Goal: Task Accomplishment & Management: Manage account settings

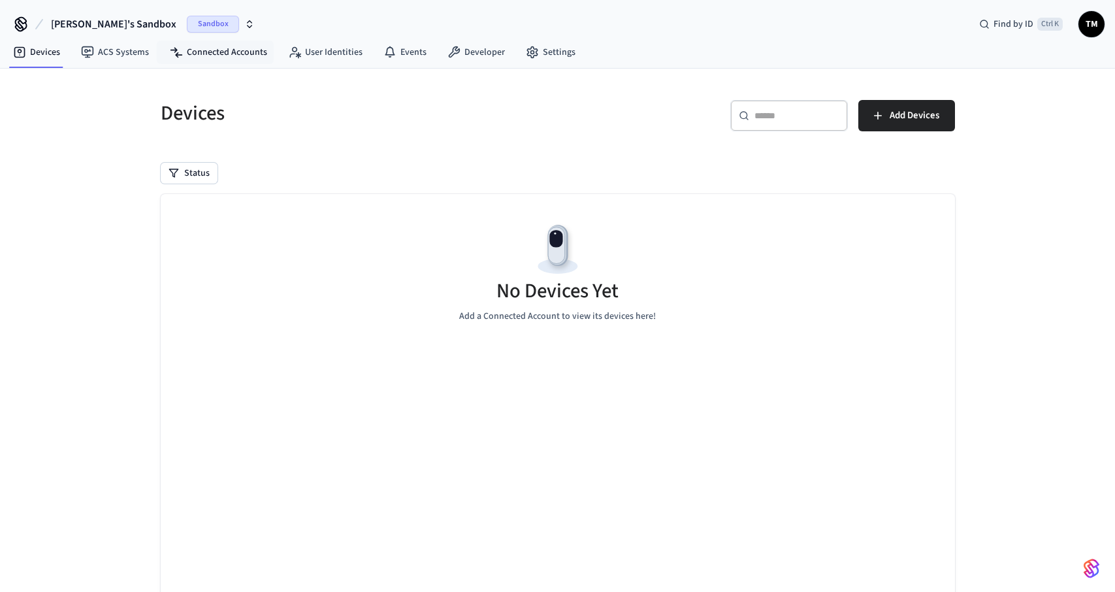
click at [236, 54] on link "Connected Accounts" at bounding box center [218, 53] width 118 height 24
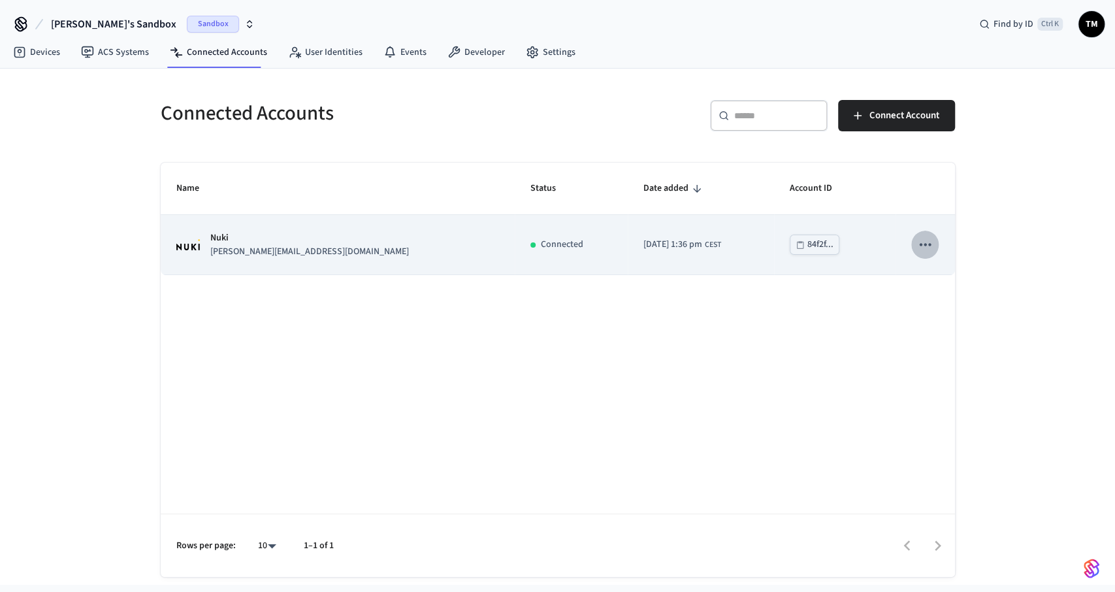
click at [925, 248] on icon "sticky table" at bounding box center [925, 244] width 17 height 17
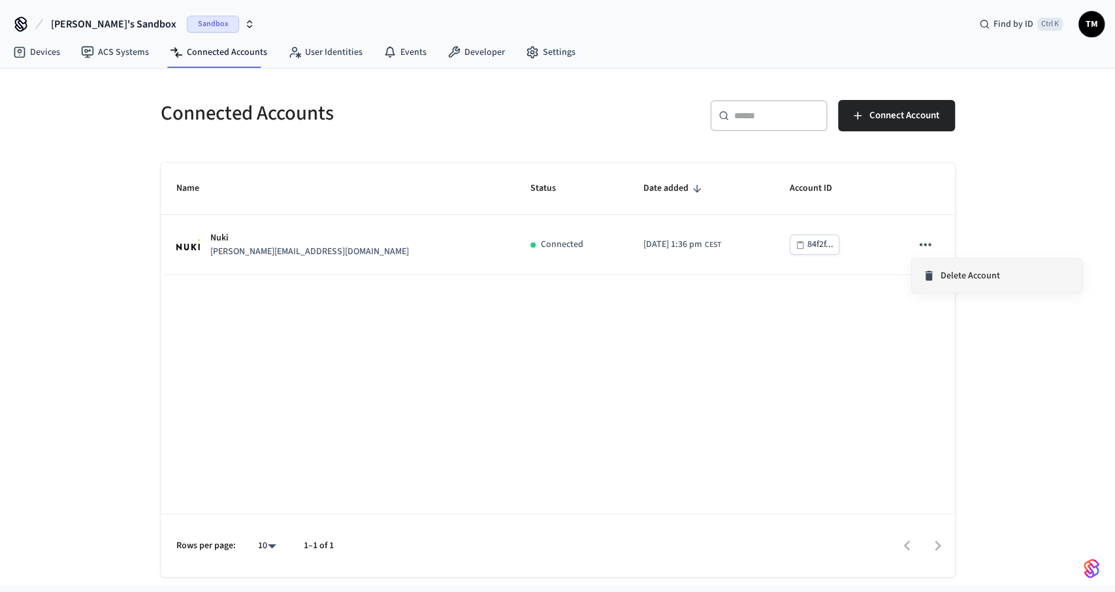
click at [931, 277] on icon at bounding box center [929, 276] width 8 height 10
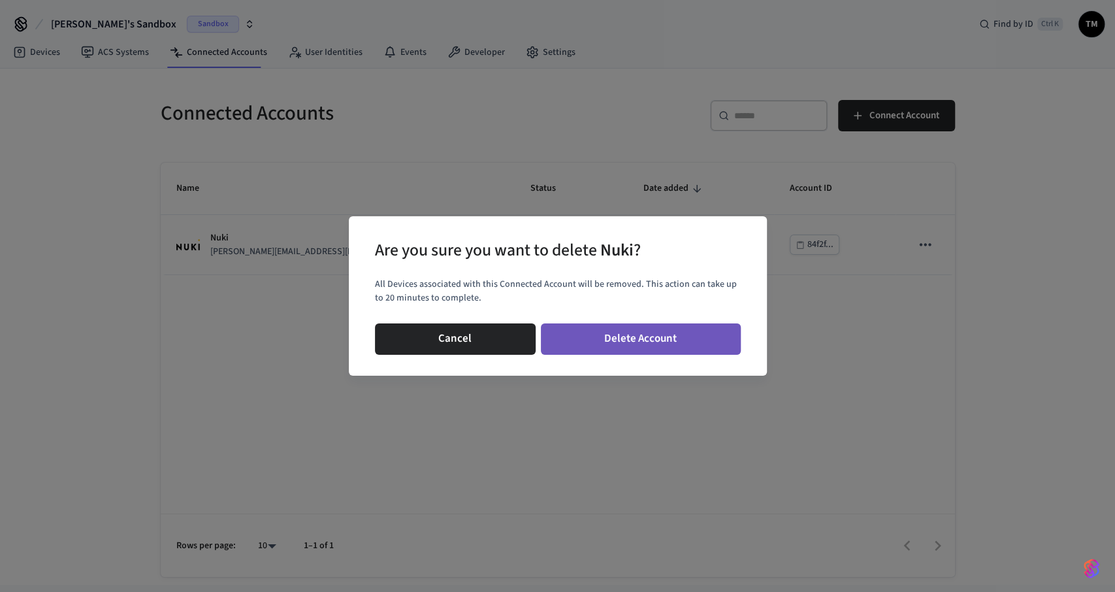
click at [670, 335] on button "Delete Account" at bounding box center [641, 338] width 200 height 31
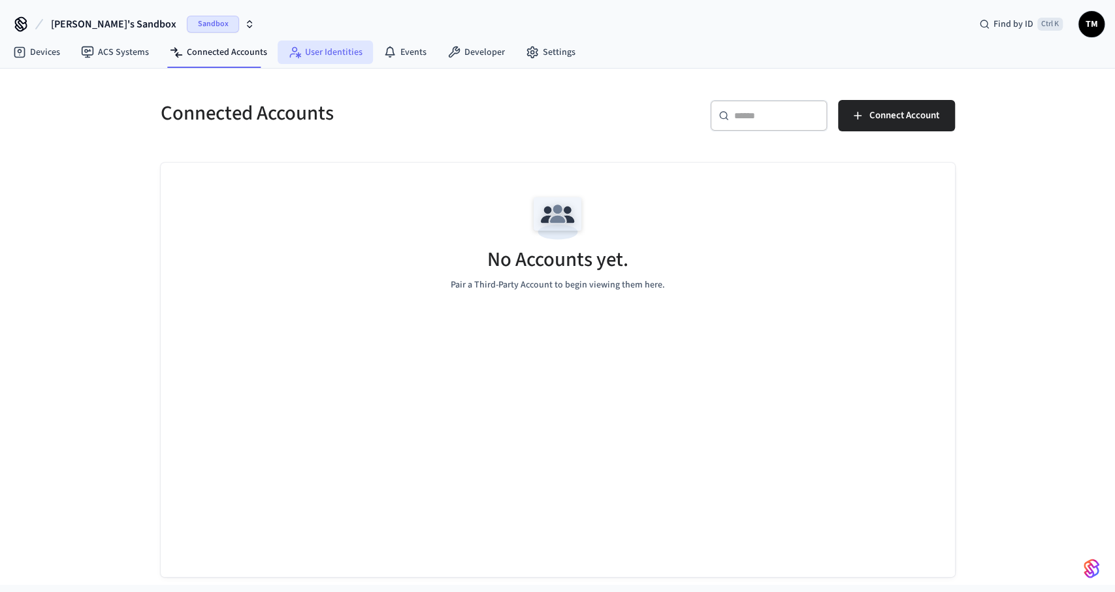
click at [326, 56] on link "User Identities" at bounding box center [325, 53] width 95 height 24
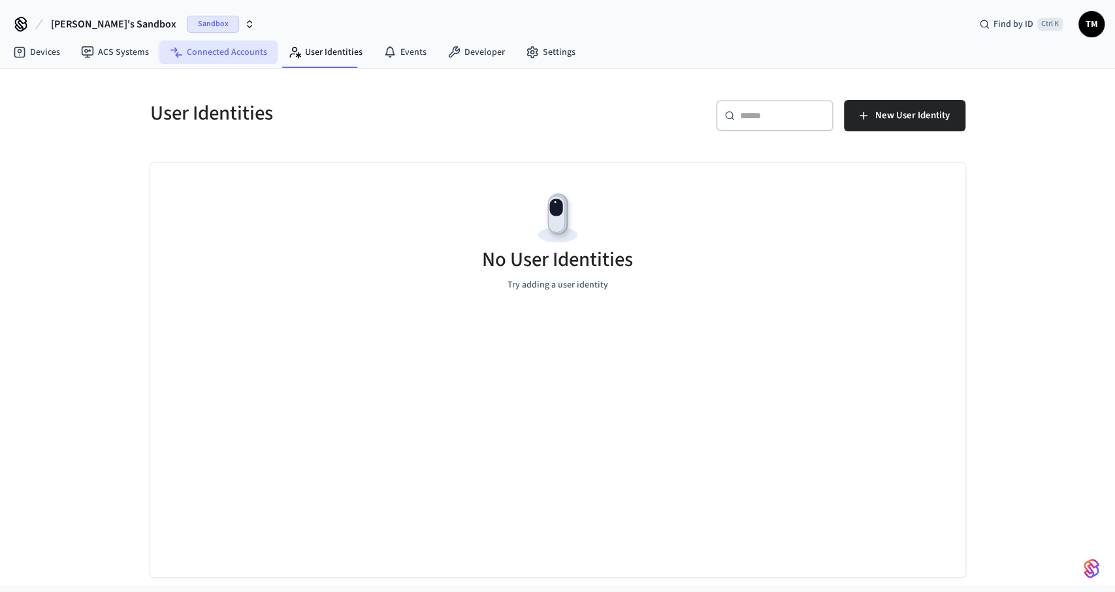
click at [228, 51] on link "Connected Accounts" at bounding box center [218, 53] width 118 height 24
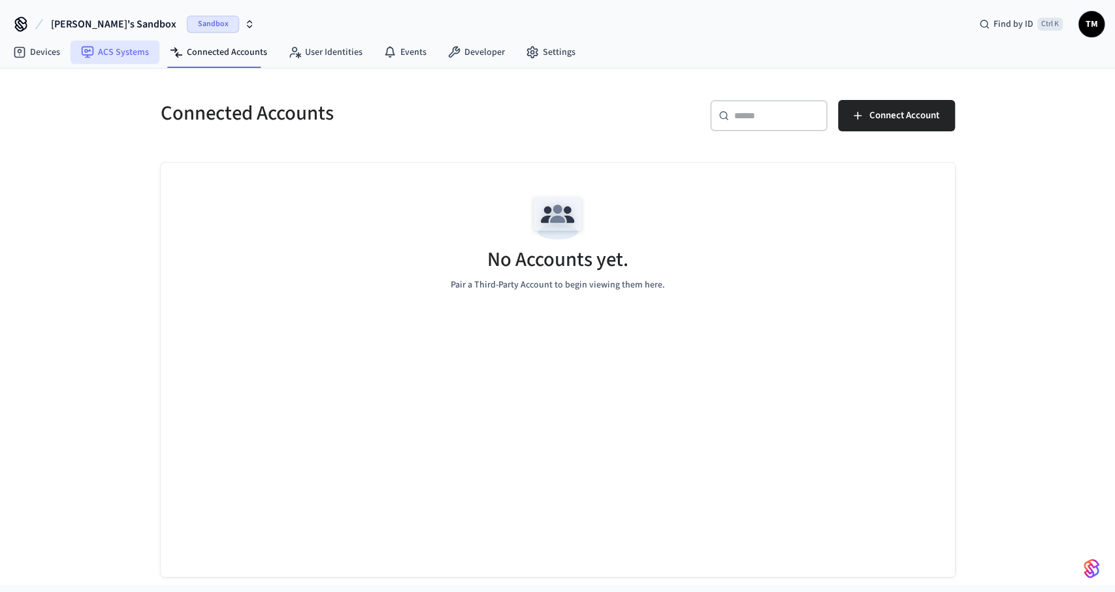
click at [122, 47] on link "ACS Systems" at bounding box center [115, 53] width 89 height 24
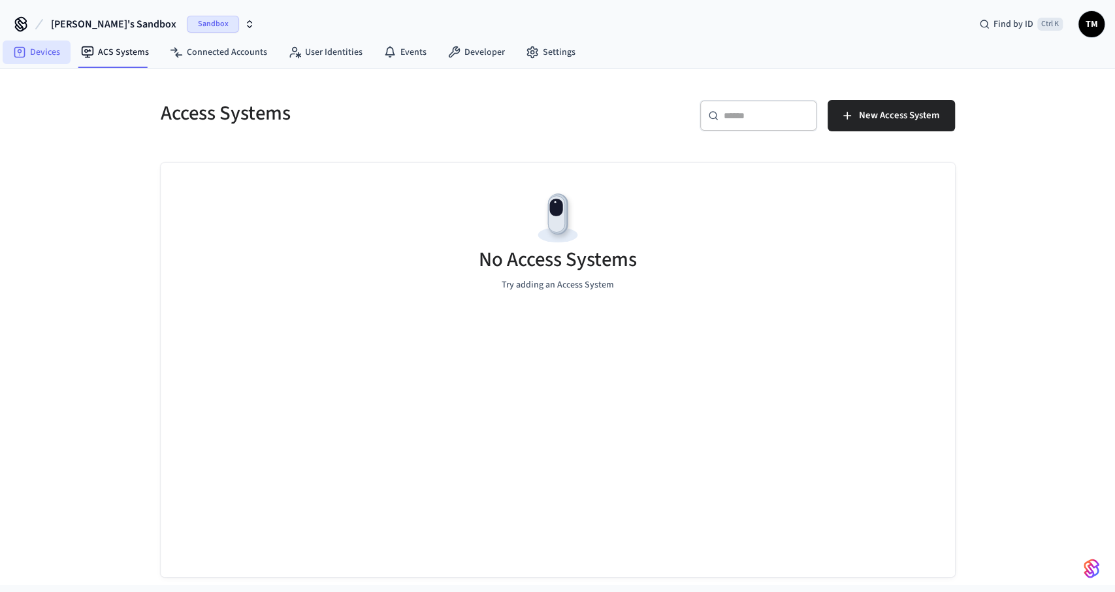
click at [35, 50] on link "Devices" at bounding box center [37, 53] width 68 height 24
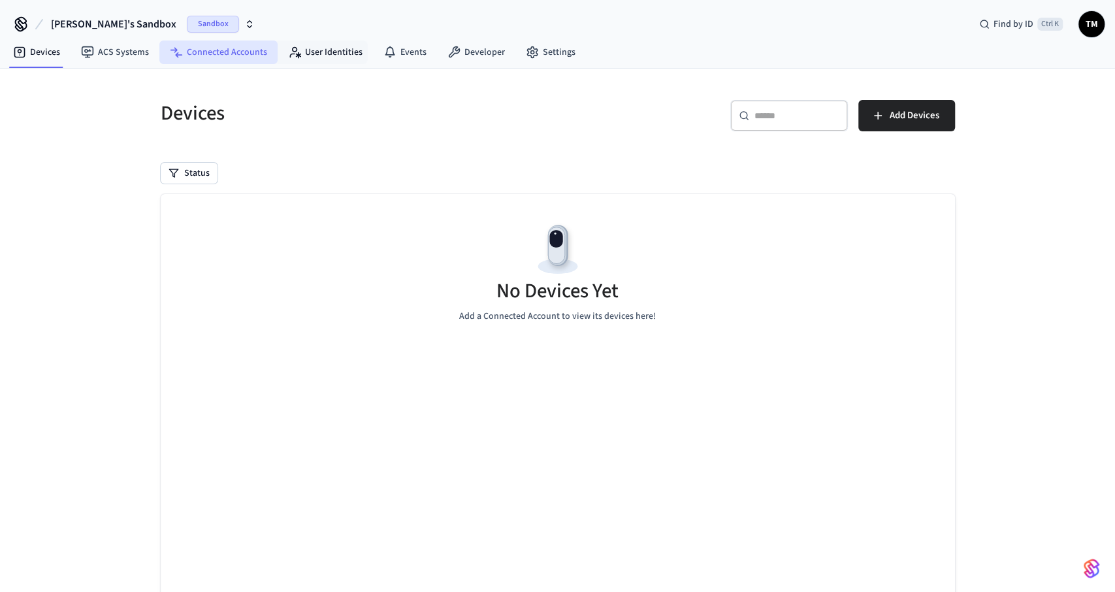
click at [226, 48] on link "Connected Accounts" at bounding box center [218, 53] width 118 height 24
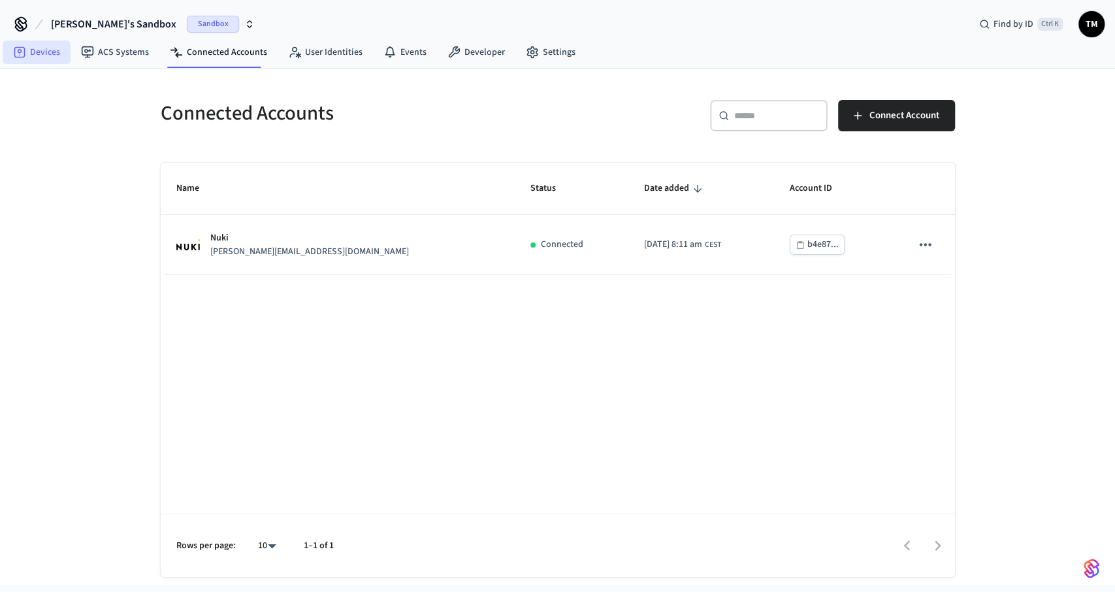
click at [32, 53] on link "Devices" at bounding box center [37, 53] width 68 height 24
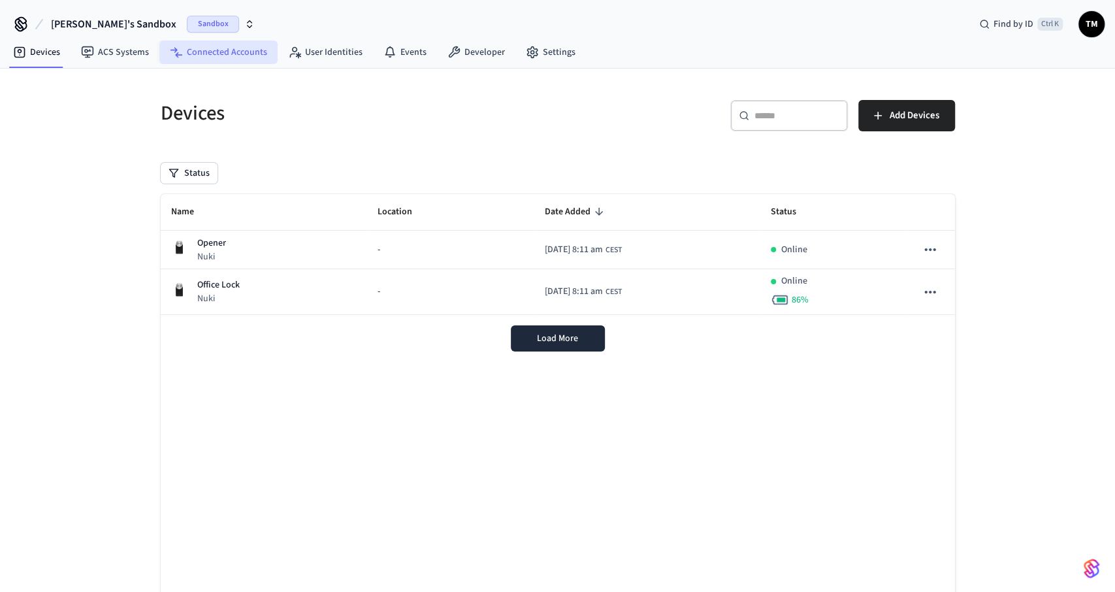
click at [228, 52] on link "Connected Accounts" at bounding box center [218, 53] width 118 height 24
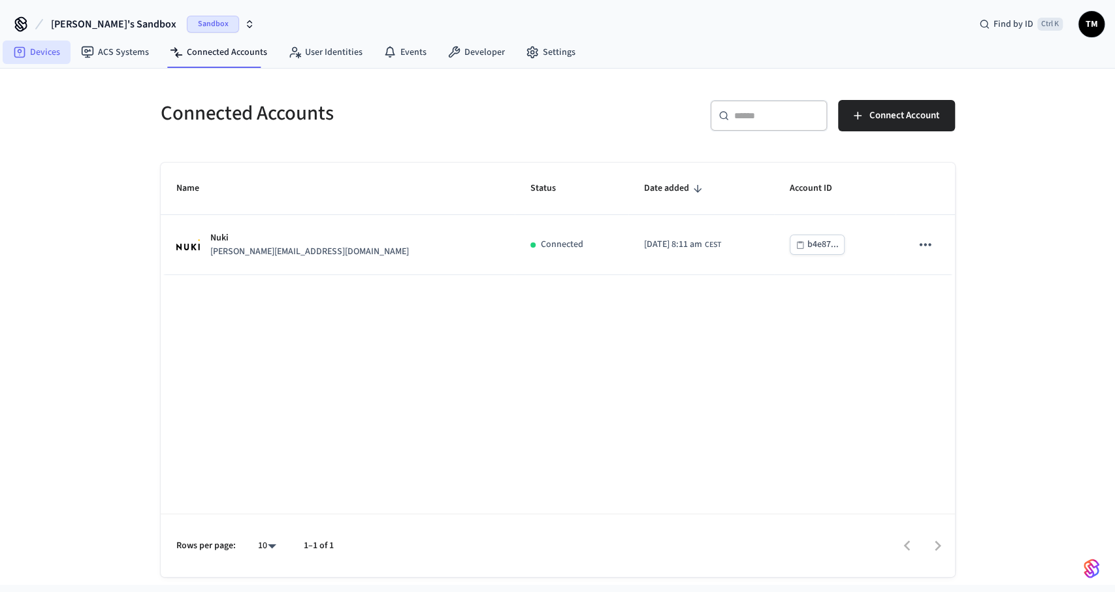
click at [53, 54] on link "Devices" at bounding box center [37, 53] width 68 height 24
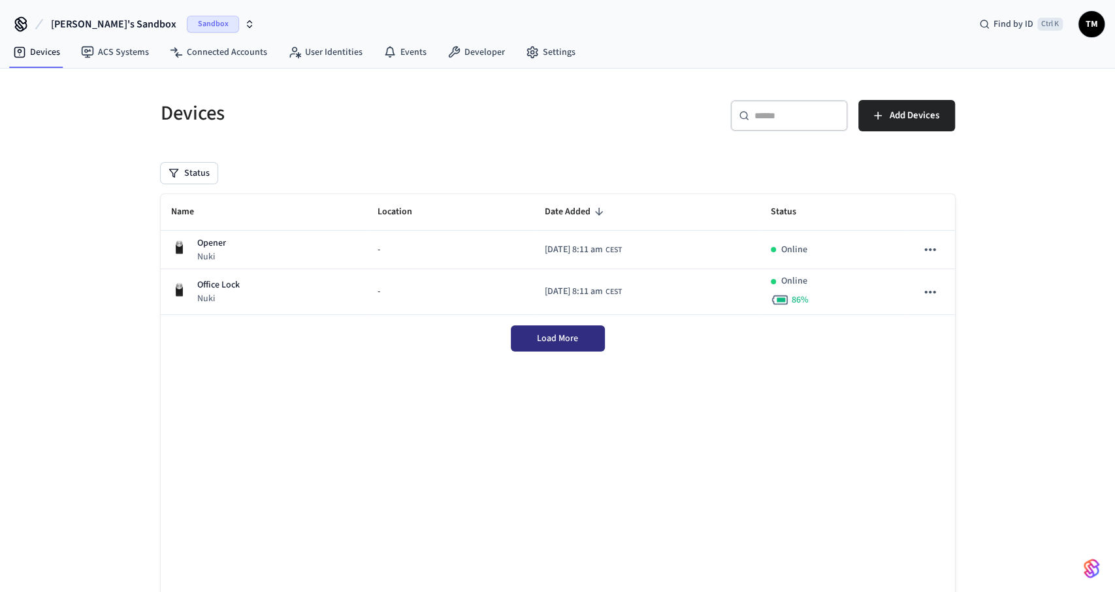
click at [537, 328] on button "Load More" at bounding box center [558, 338] width 94 height 26
click at [449, 142] on div "Devices ​ ​ Add Devices Status Name Location Date Added Status Opener Nuki - 20…" at bounding box center [557, 363] width 815 height 559
click at [233, 50] on link "Connected Accounts" at bounding box center [218, 53] width 118 height 24
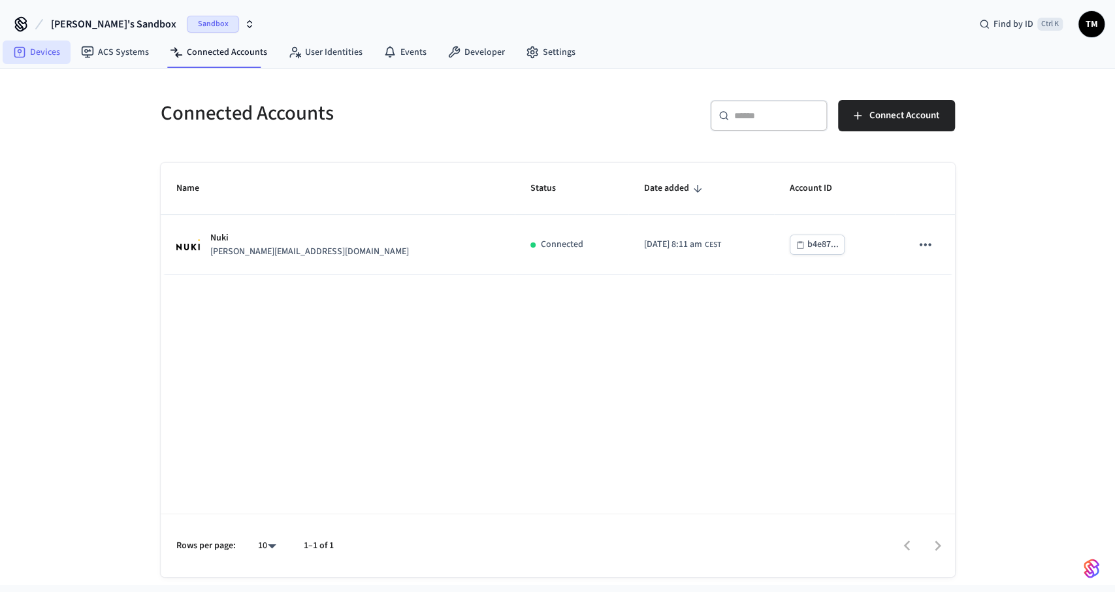
click at [30, 52] on link "Devices" at bounding box center [37, 53] width 68 height 24
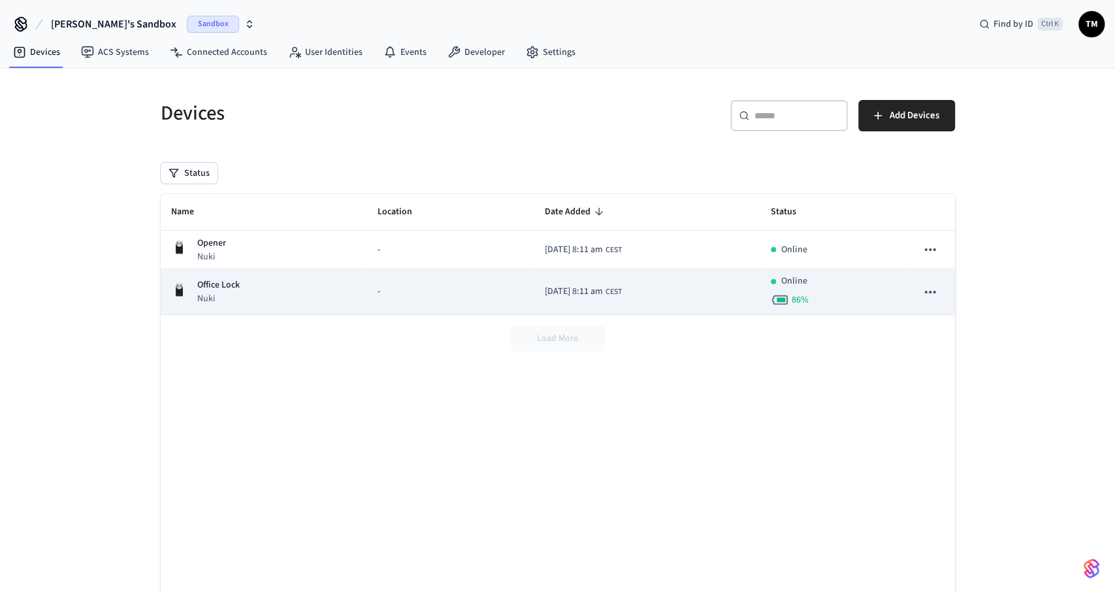
click at [889, 284] on div "Online 86 %" at bounding box center [833, 291] width 125 height 35
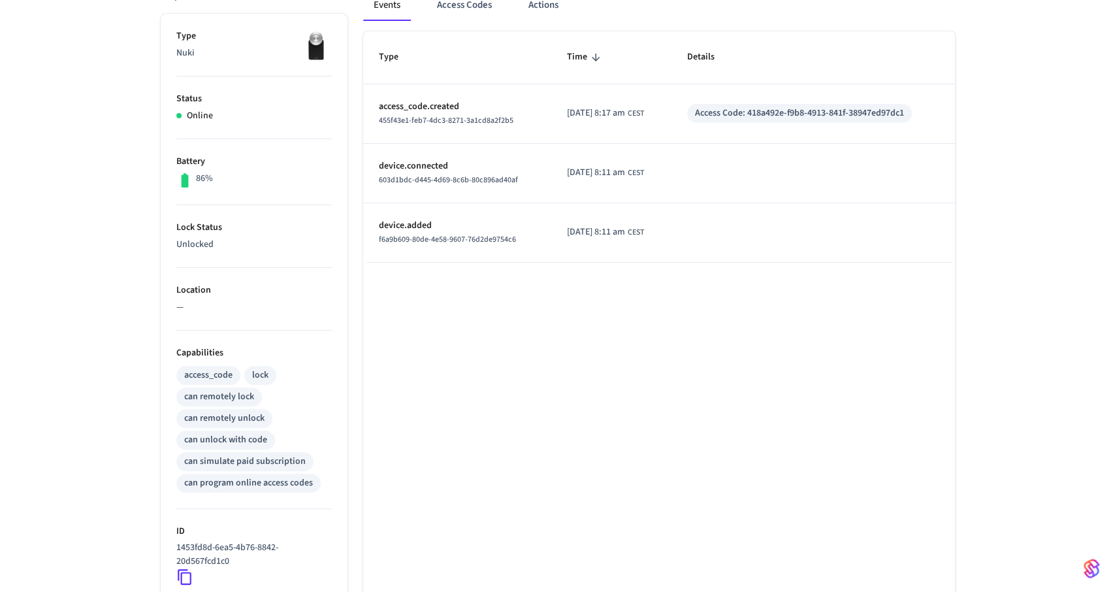
scroll to position [272, 0]
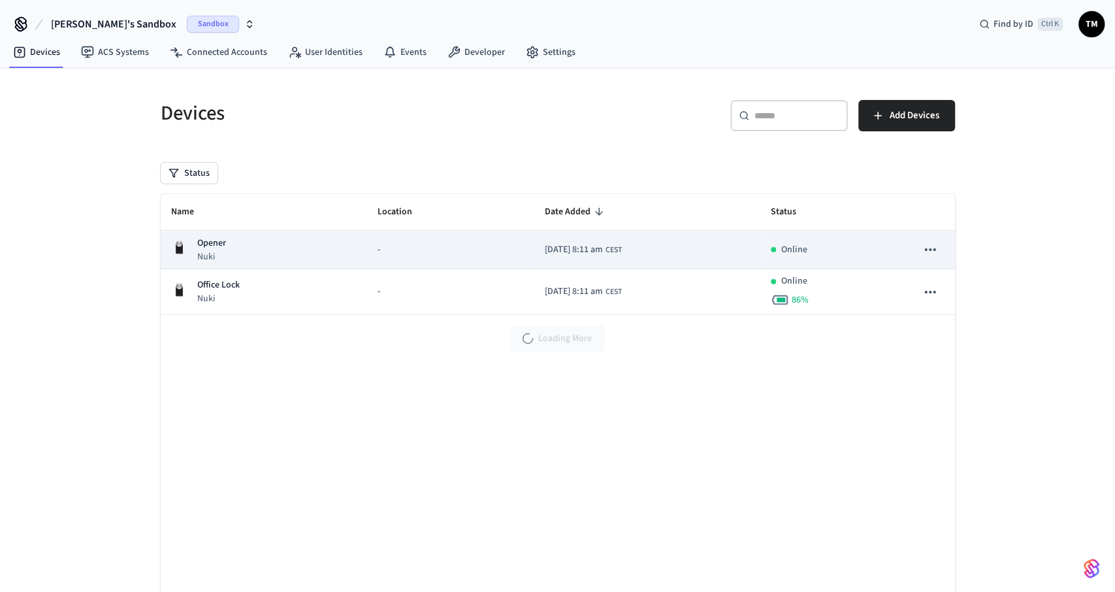
click at [306, 248] on div "Opener Nuki" at bounding box center [264, 250] width 186 height 27
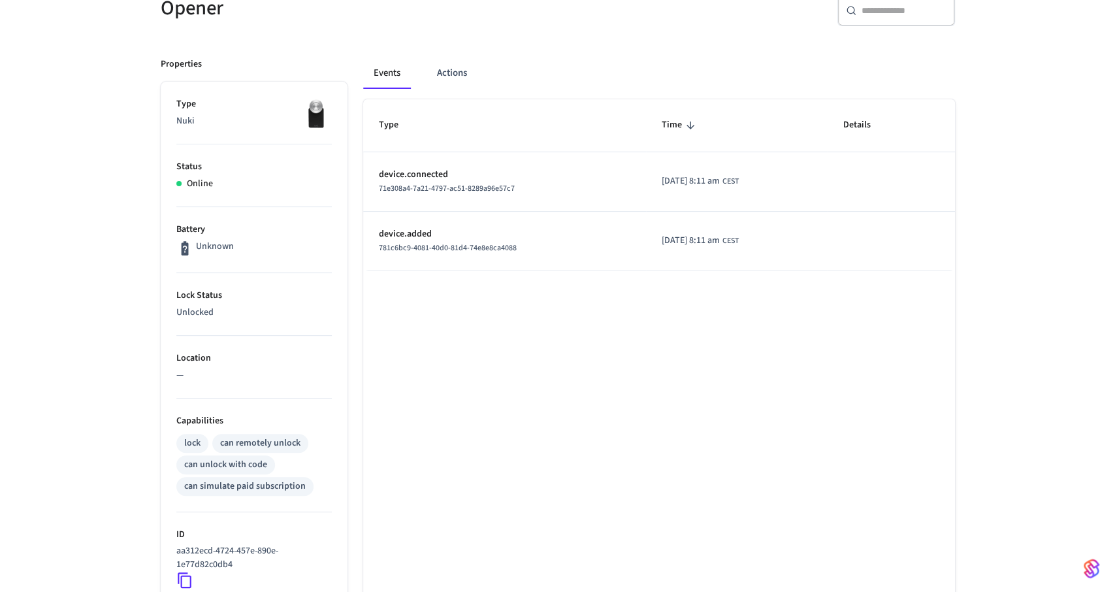
scroll to position [204, 0]
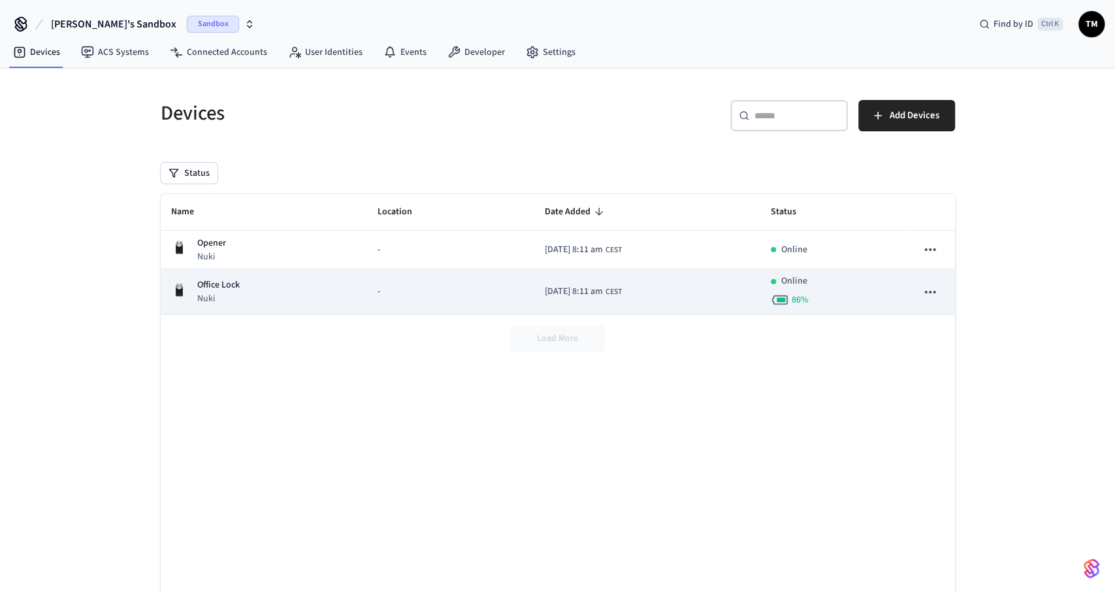
click at [228, 288] on p "Office Lock" at bounding box center [218, 285] width 42 height 14
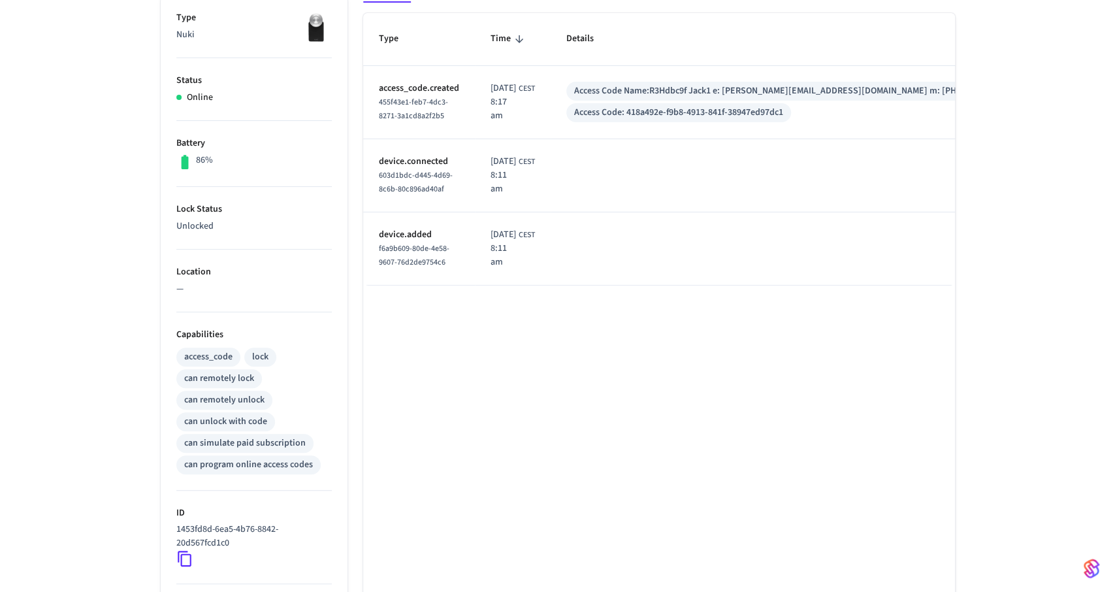
scroll to position [272, 0]
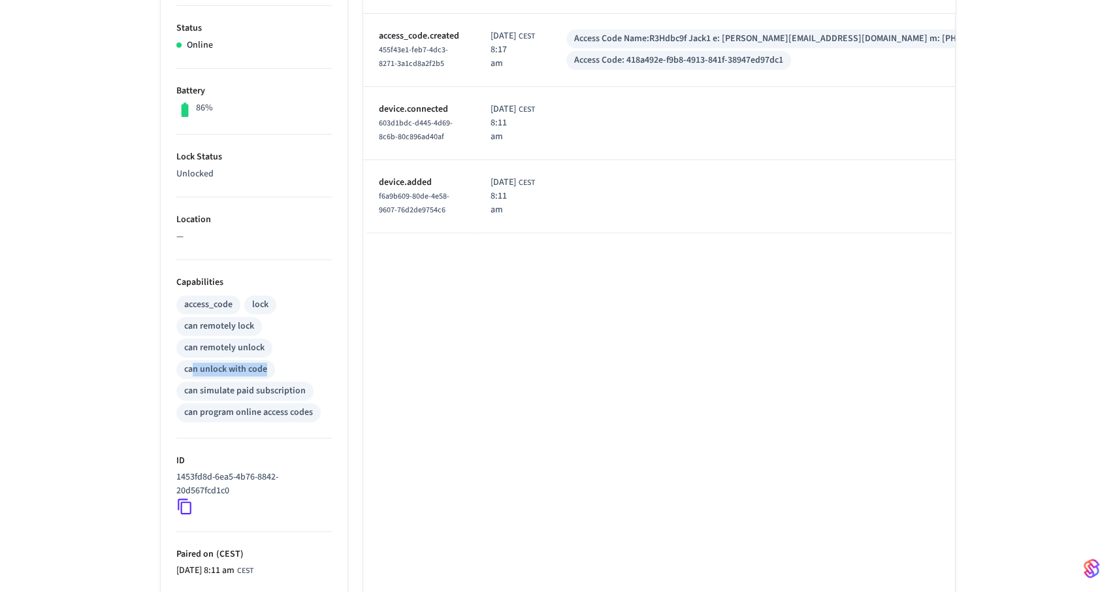
drag, startPoint x: 191, startPoint y: 365, endPoint x: 272, endPoint y: 370, distance: 81.2
click at [272, 370] on div "can unlock with code" at bounding box center [225, 369] width 99 height 19
drag, startPoint x: 269, startPoint y: 369, endPoint x: 178, endPoint y: 367, distance: 90.9
click at [178, 367] on div "can unlock with code" at bounding box center [225, 369] width 99 height 19
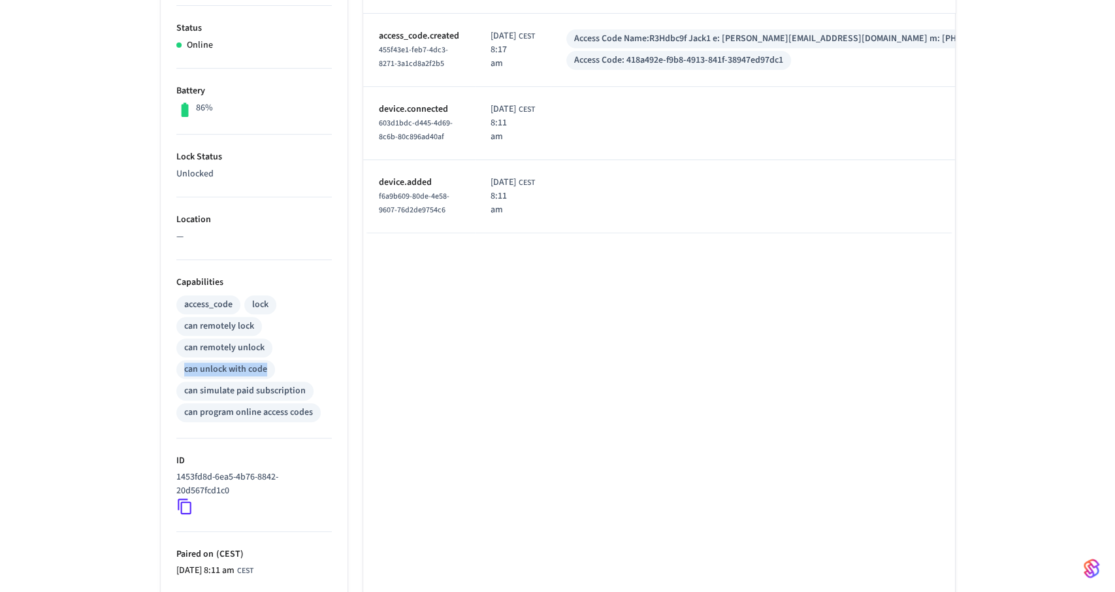
copy div "can unlock with code"
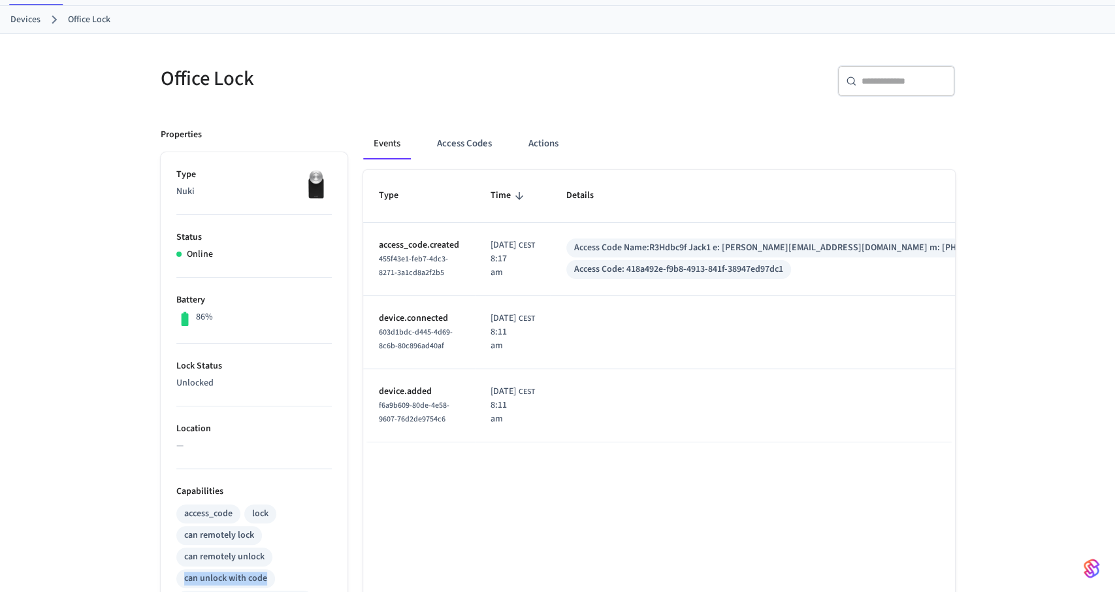
scroll to position [68, 0]
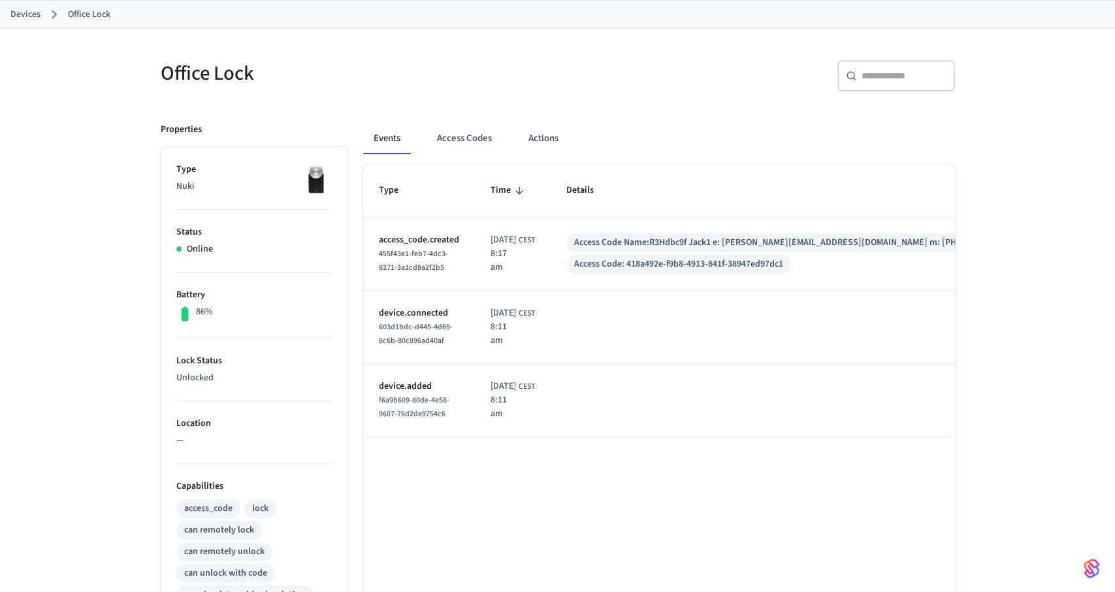
click at [541, 243] on td "2025/10/14 at 8:17 am CEST" at bounding box center [513, 254] width 76 height 73
click at [474, 129] on button "Access Codes" at bounding box center [465, 138] width 76 height 31
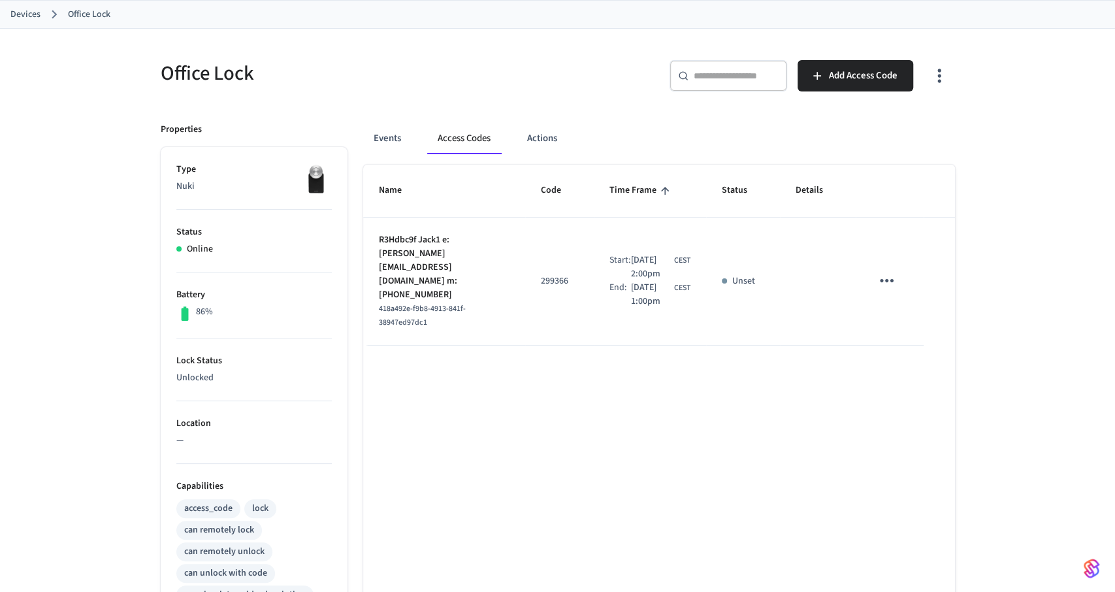
scroll to position [0, 0]
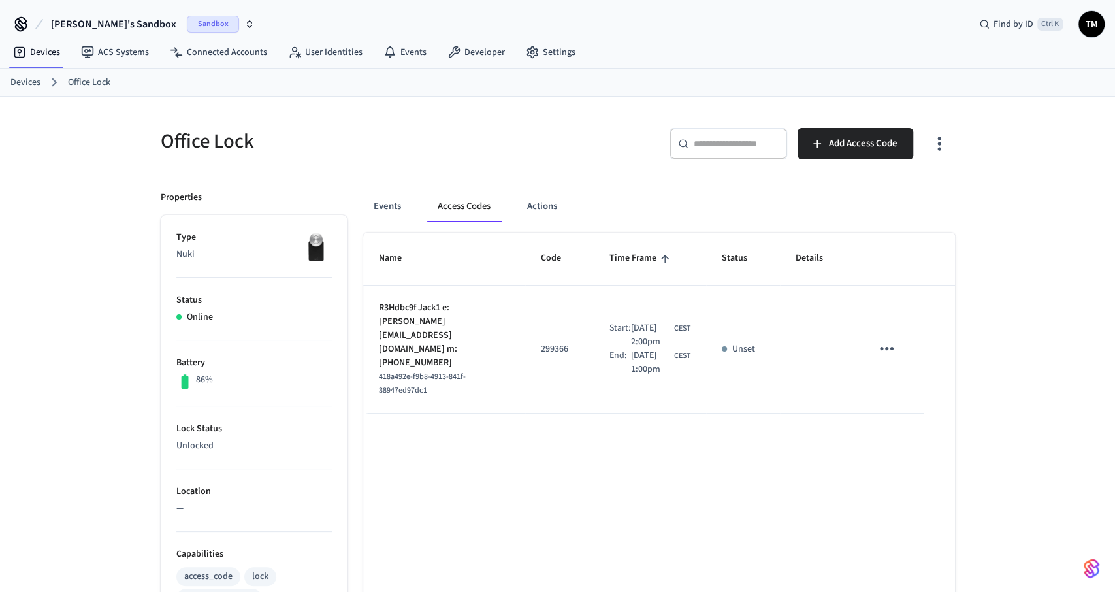
click at [32, 82] on link "Devices" at bounding box center [25, 83] width 30 height 14
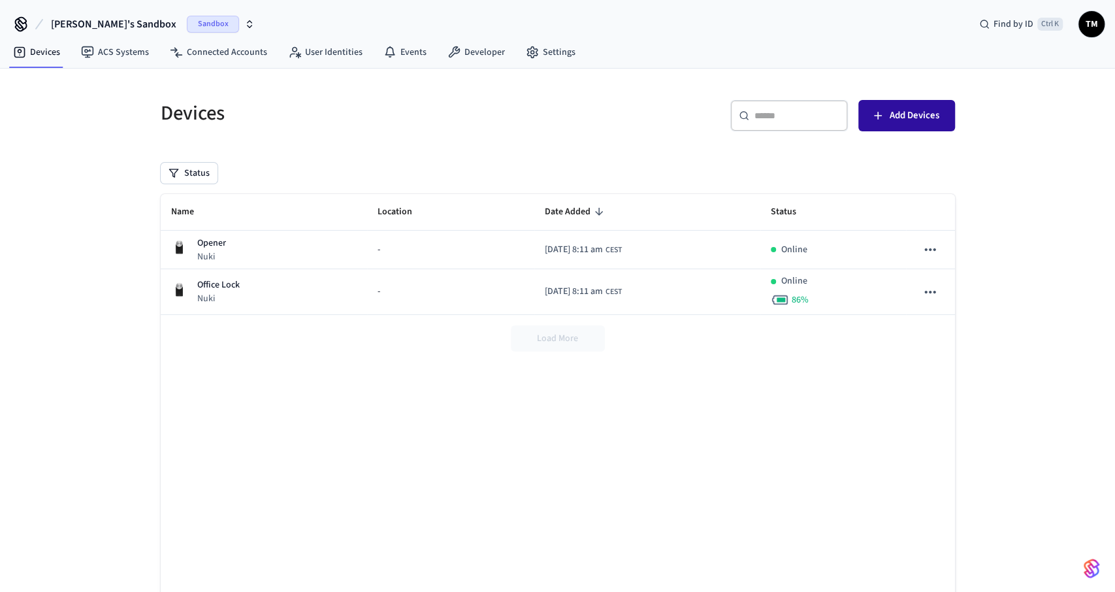
click at [897, 112] on span "Add Devices" at bounding box center [915, 115] width 50 height 17
click at [221, 48] on link "Connected Accounts" at bounding box center [218, 53] width 118 height 24
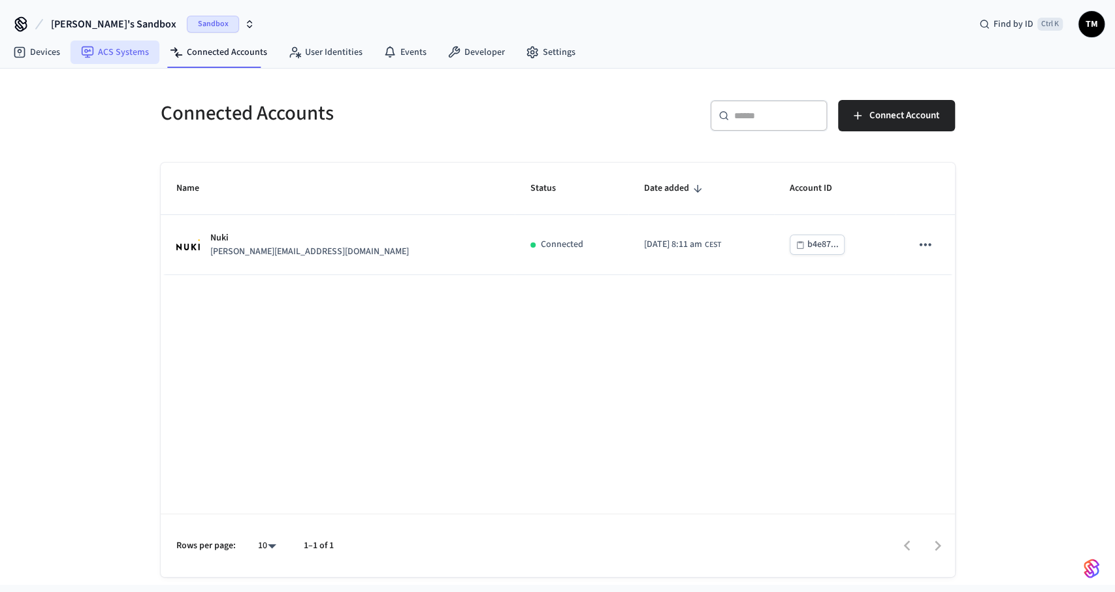
click at [106, 55] on link "ACS Systems" at bounding box center [115, 53] width 89 height 24
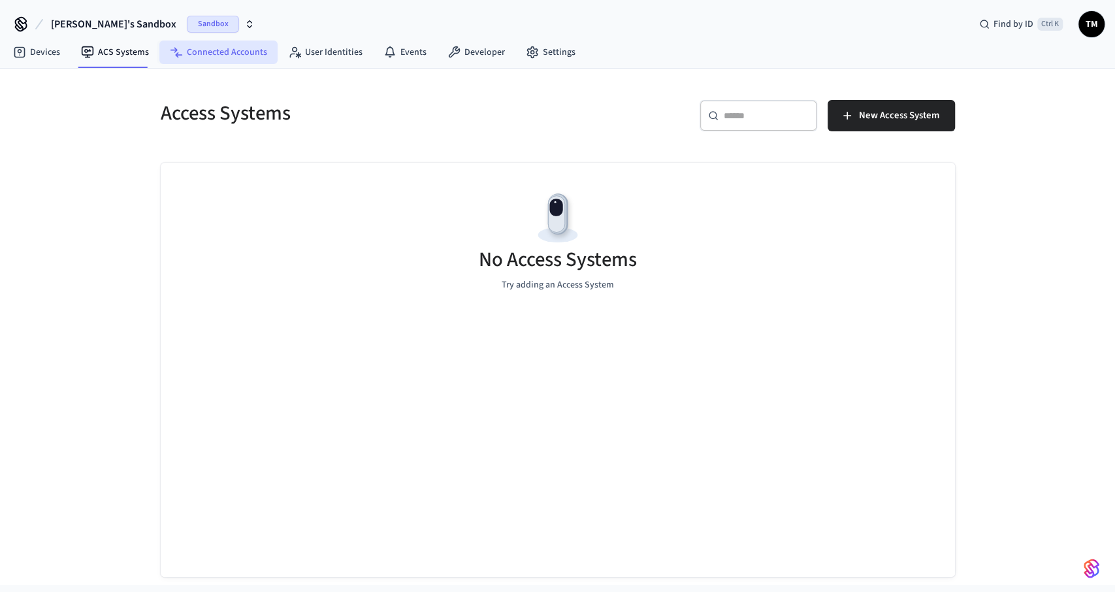
click at [232, 41] on link "Connected Accounts" at bounding box center [218, 53] width 118 height 24
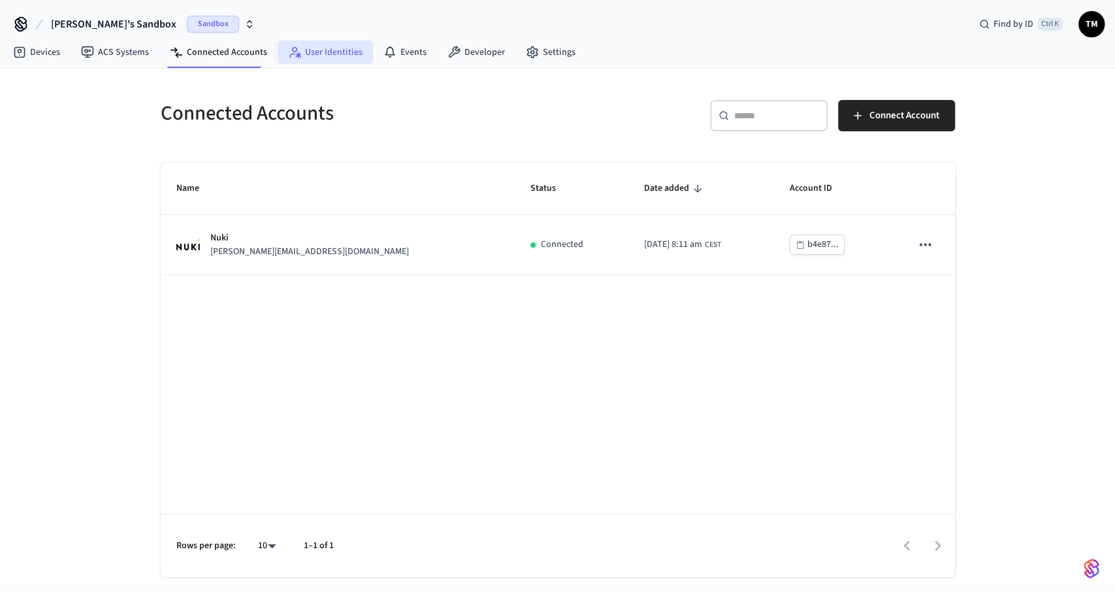
click at [300, 49] on link "User Identities" at bounding box center [325, 53] width 95 height 24
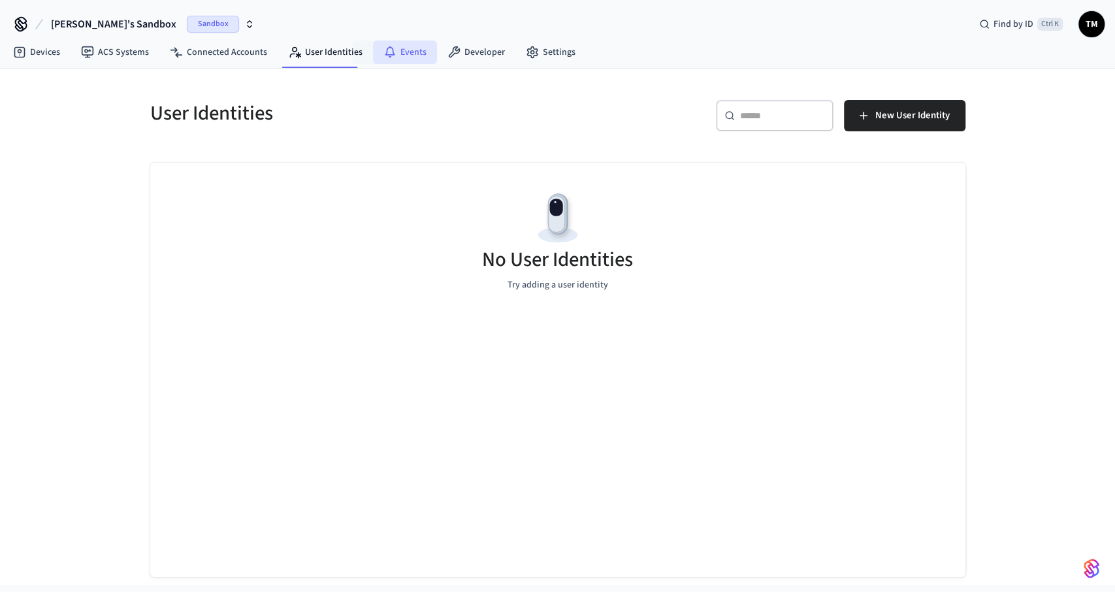
click at [378, 52] on link "Events" at bounding box center [405, 53] width 64 height 24
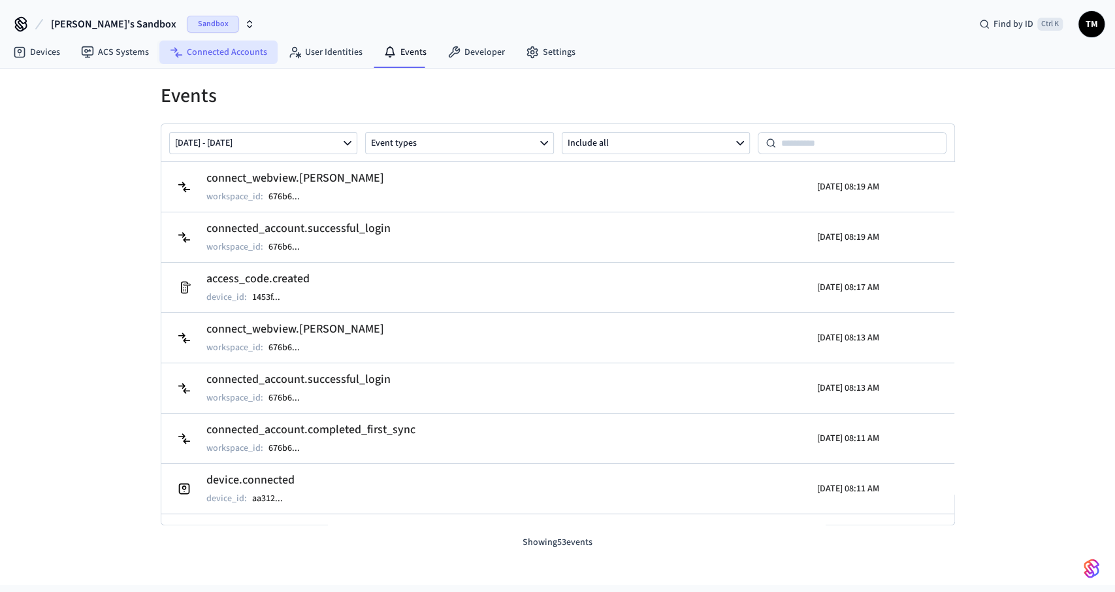
click at [219, 53] on link "Connected Accounts" at bounding box center [218, 53] width 118 height 24
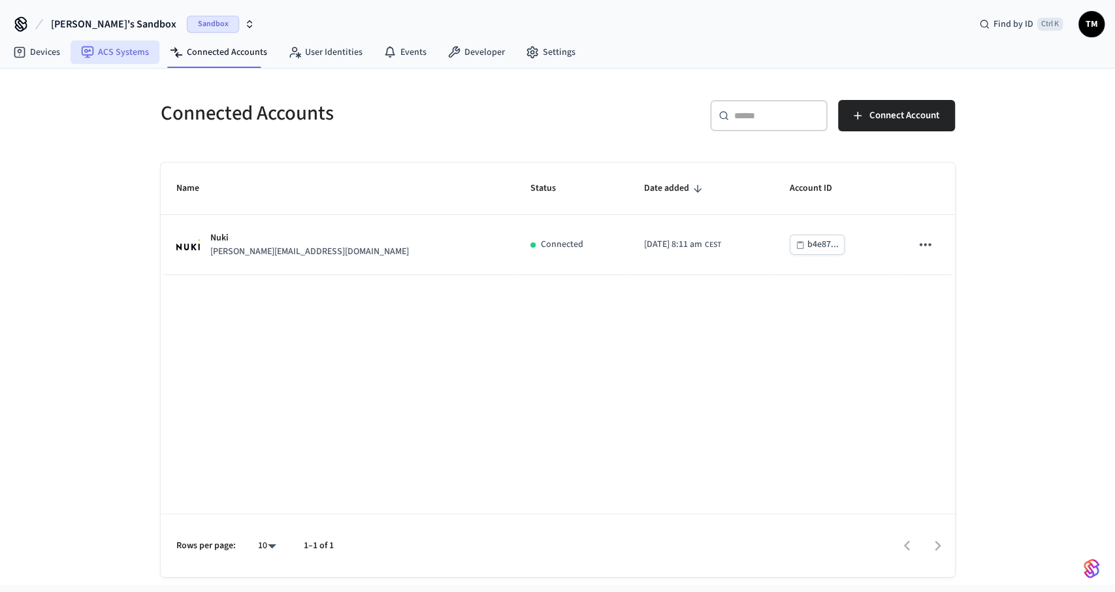
click at [93, 54] on icon at bounding box center [87, 52] width 13 height 13
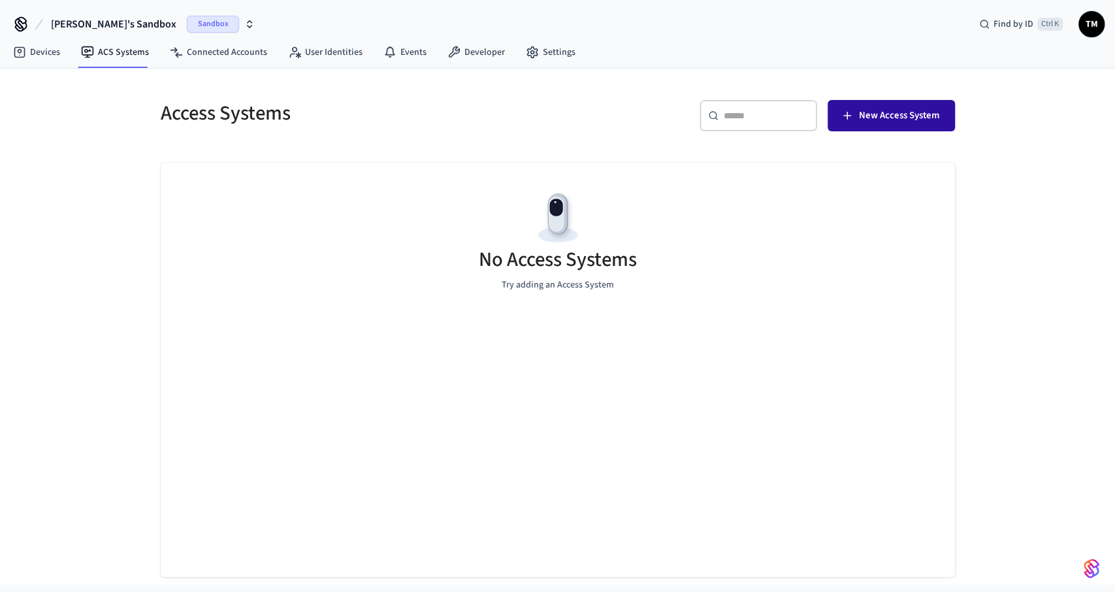
click at [870, 103] on button "New Access System" at bounding box center [891, 115] width 127 height 31
click at [52, 52] on link "Devices" at bounding box center [37, 53] width 68 height 24
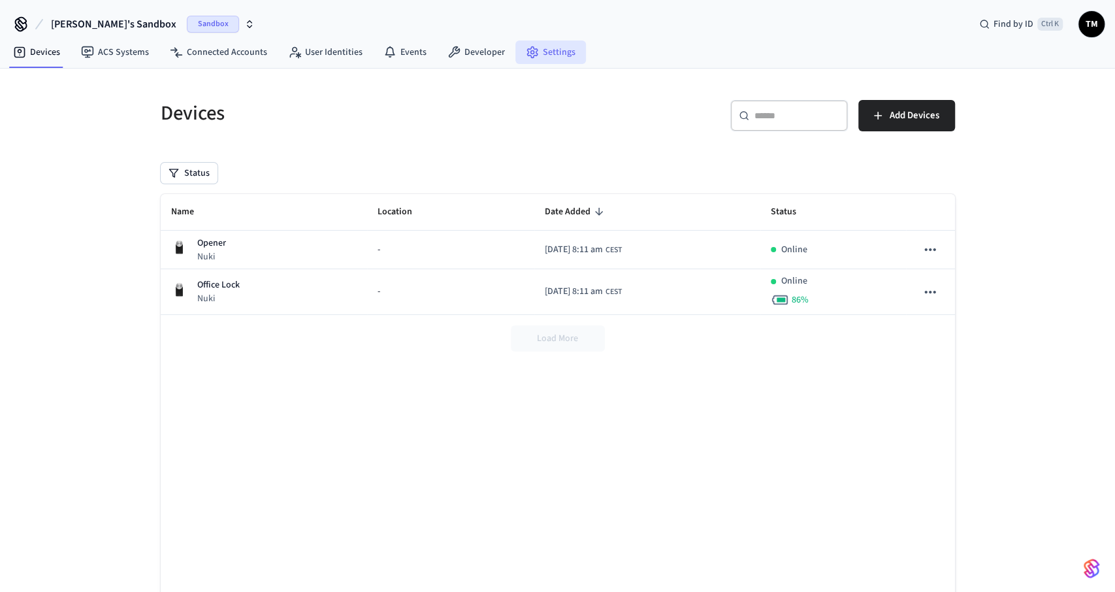
click at [546, 44] on link "Settings" at bounding box center [551, 53] width 71 height 24
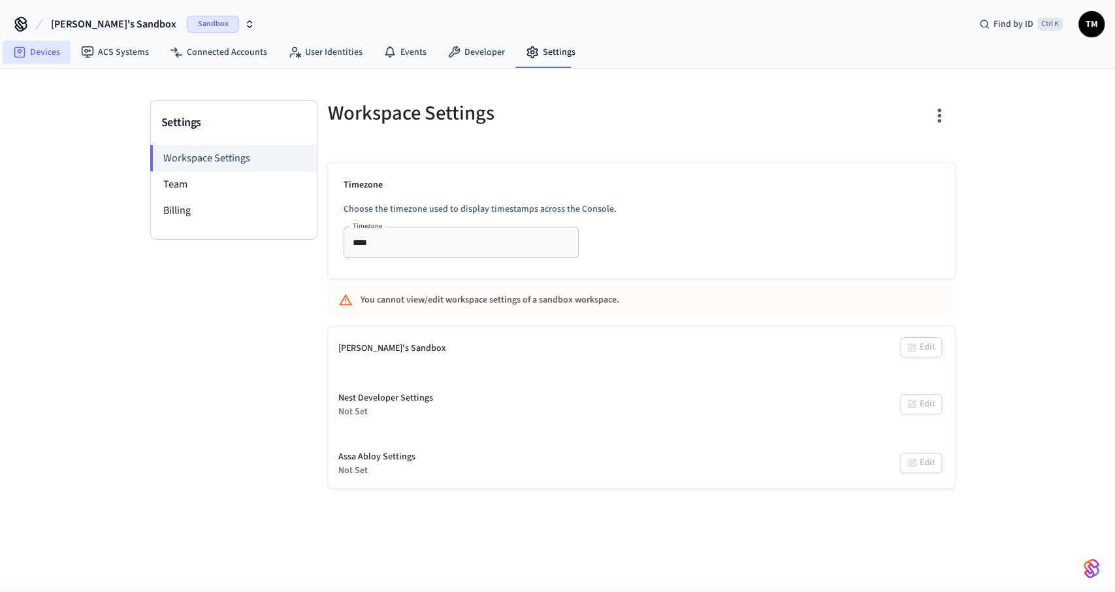
click at [65, 44] on link "Devices" at bounding box center [37, 53] width 68 height 24
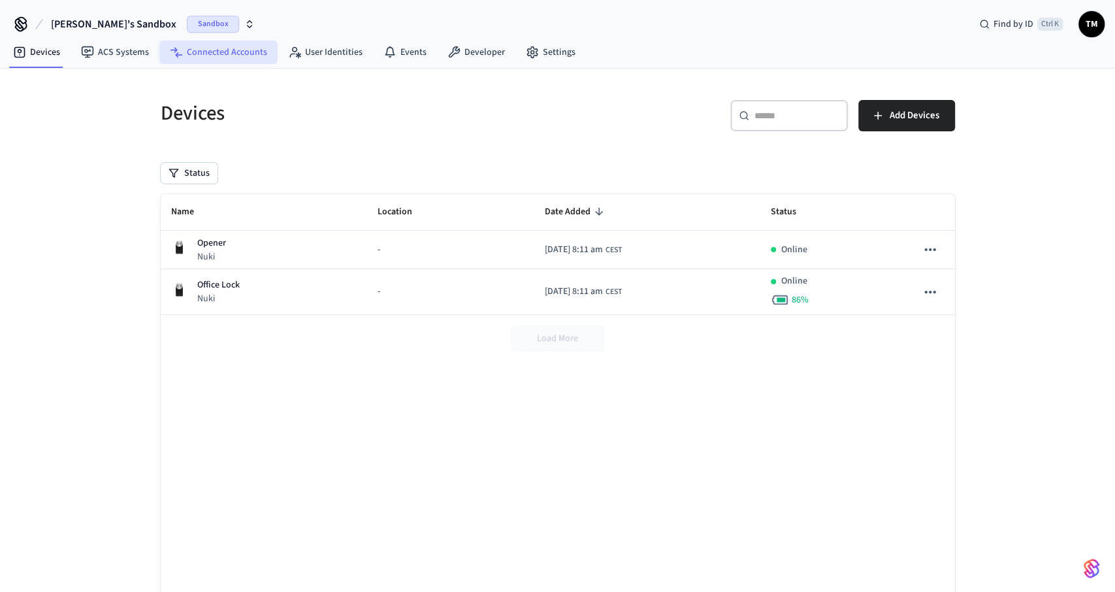
click at [229, 48] on link "Connected Accounts" at bounding box center [218, 53] width 118 height 24
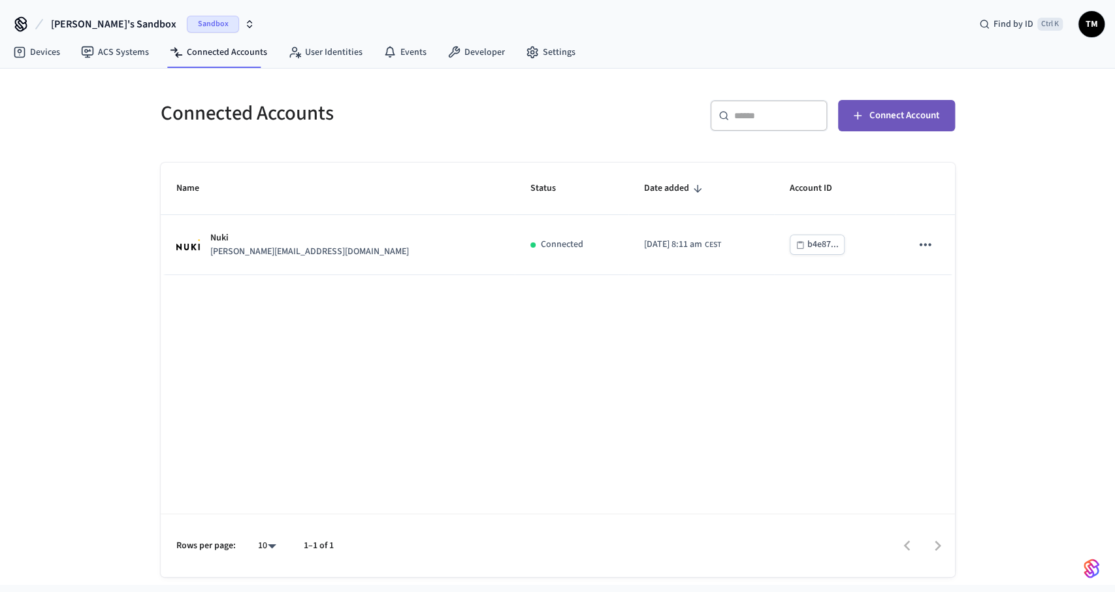
click at [877, 117] on span "Connect Account" at bounding box center [905, 115] width 70 height 17
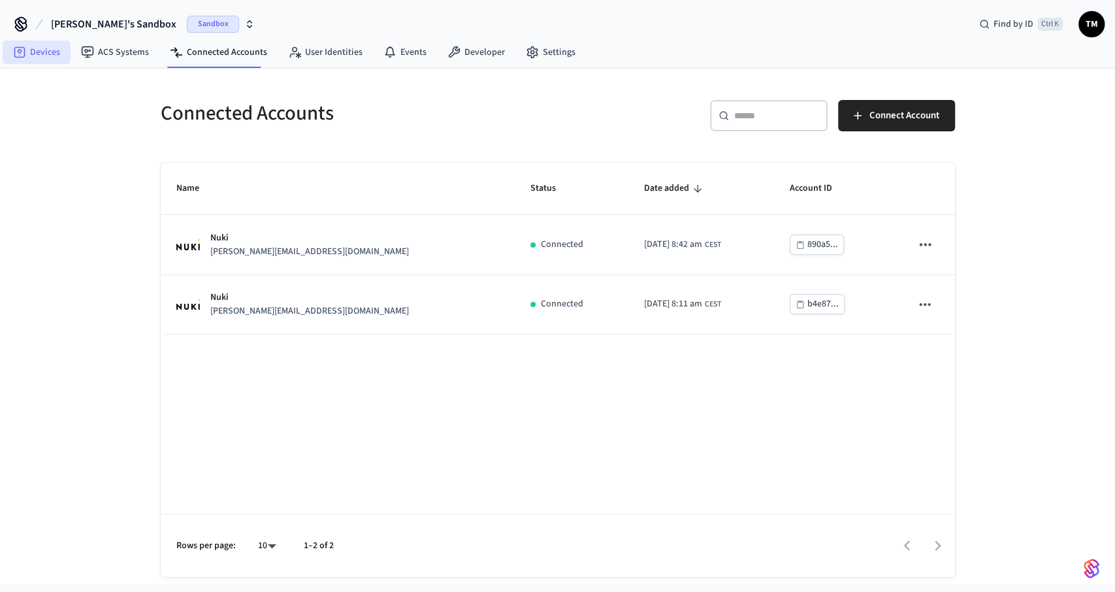
click at [44, 47] on link "Devices" at bounding box center [37, 53] width 68 height 24
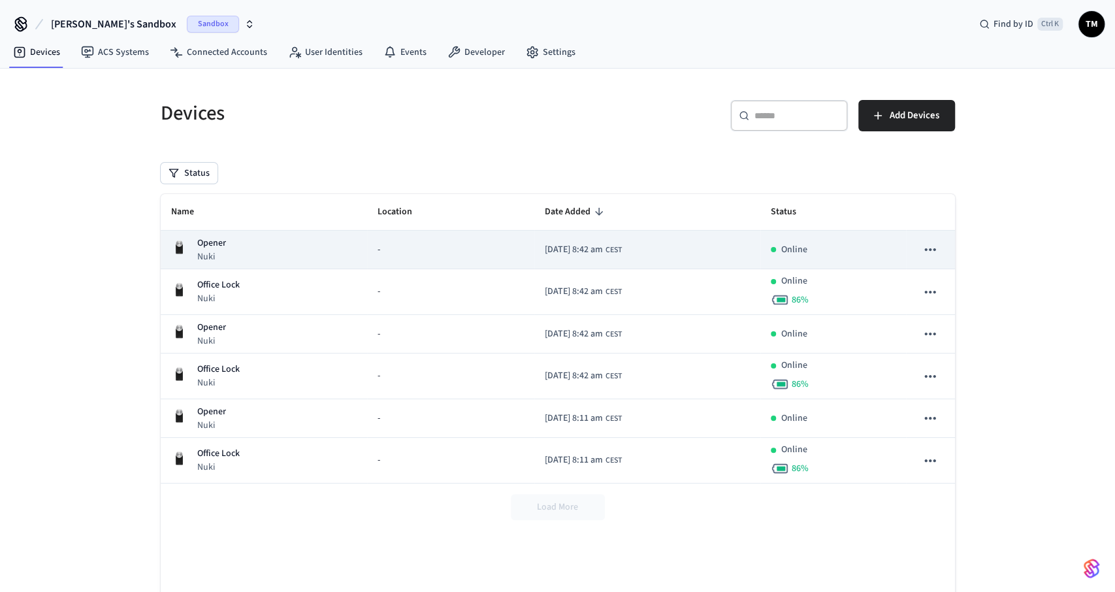
click at [930, 247] on icon "sticky table" at bounding box center [930, 249] width 17 height 17
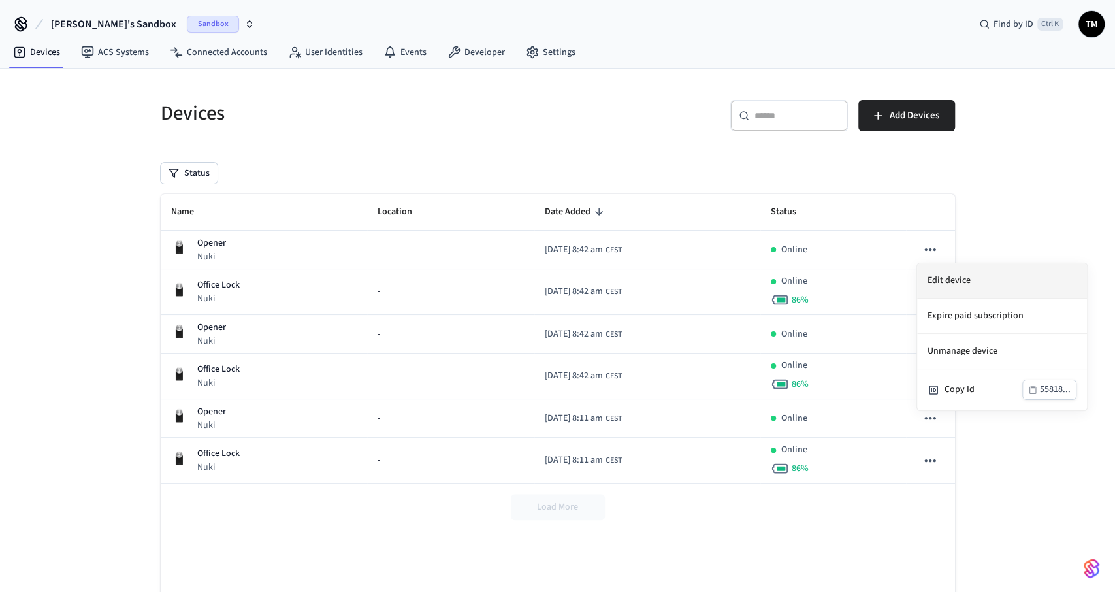
click at [948, 282] on li "Edit device" at bounding box center [1002, 280] width 170 height 35
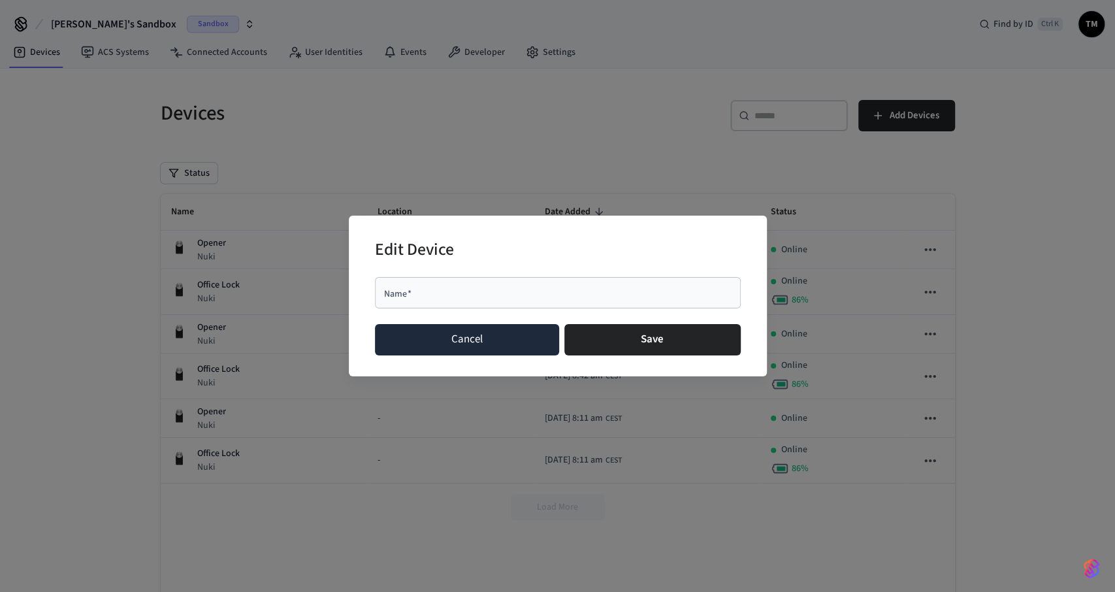
click at [474, 341] on button "Cancel" at bounding box center [467, 339] width 185 height 31
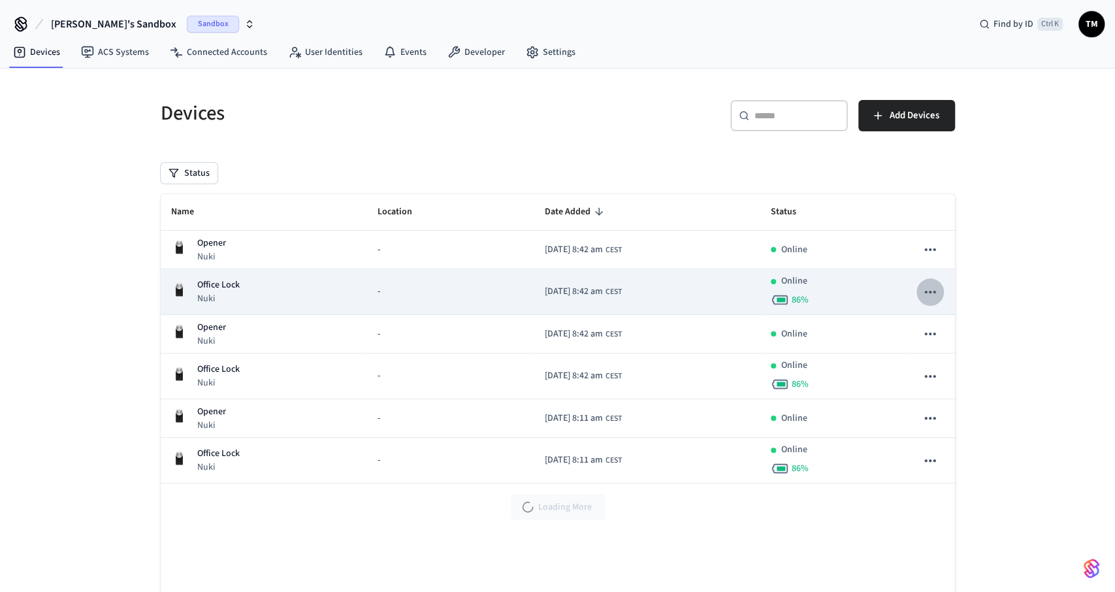
click at [935, 287] on icon "sticky table" at bounding box center [930, 292] width 17 height 17
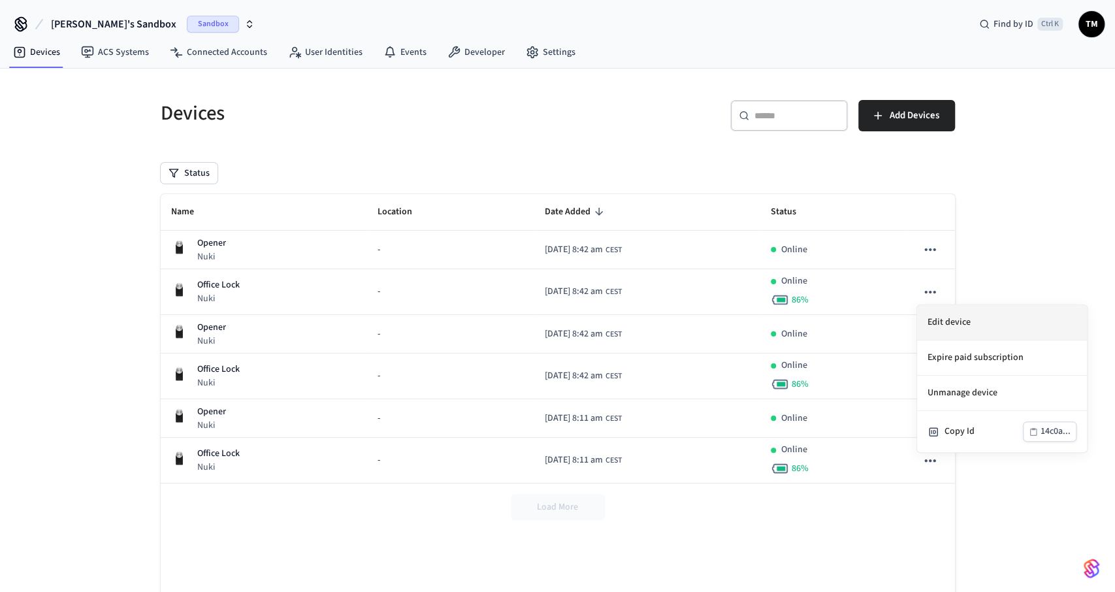
click at [960, 317] on li "Edit device" at bounding box center [1002, 322] width 170 height 35
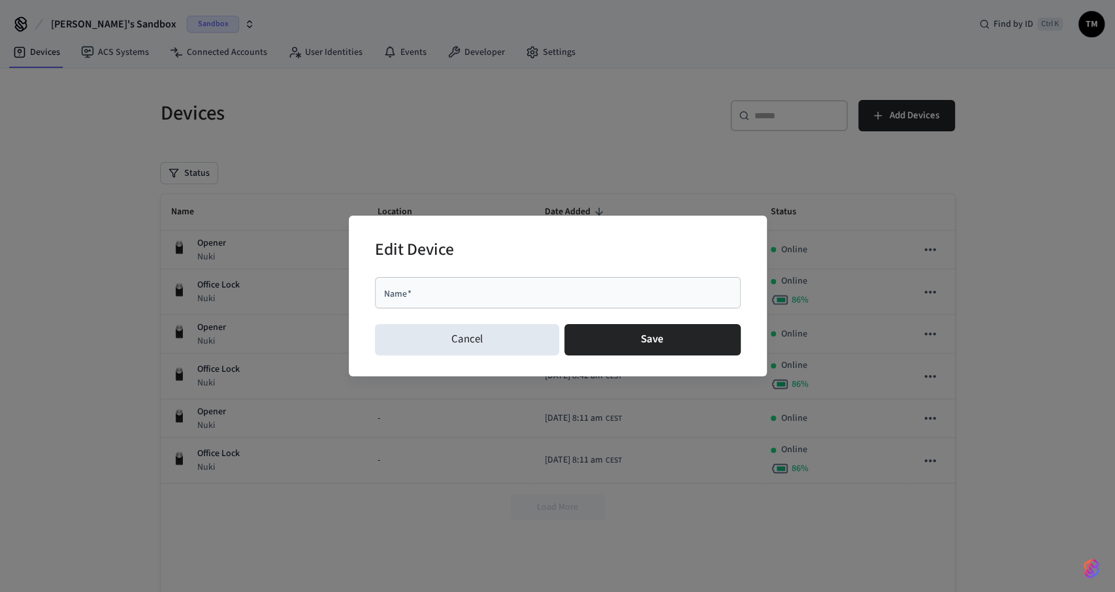
click at [500, 301] on div "Name   *" at bounding box center [558, 292] width 366 height 31
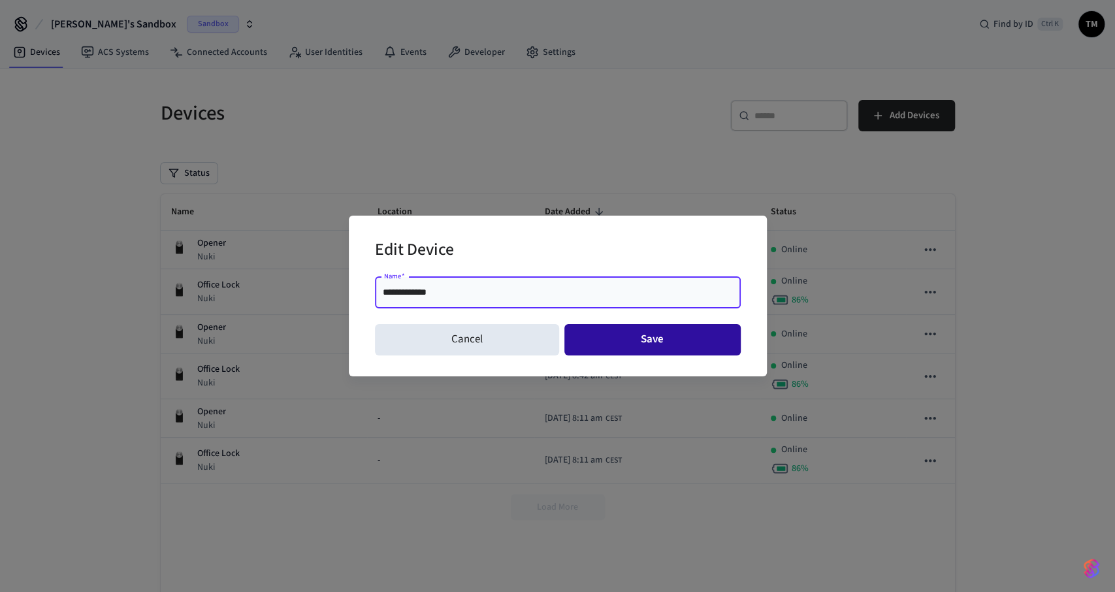
type input "**********"
click at [616, 339] on button "Save" at bounding box center [653, 339] width 176 height 31
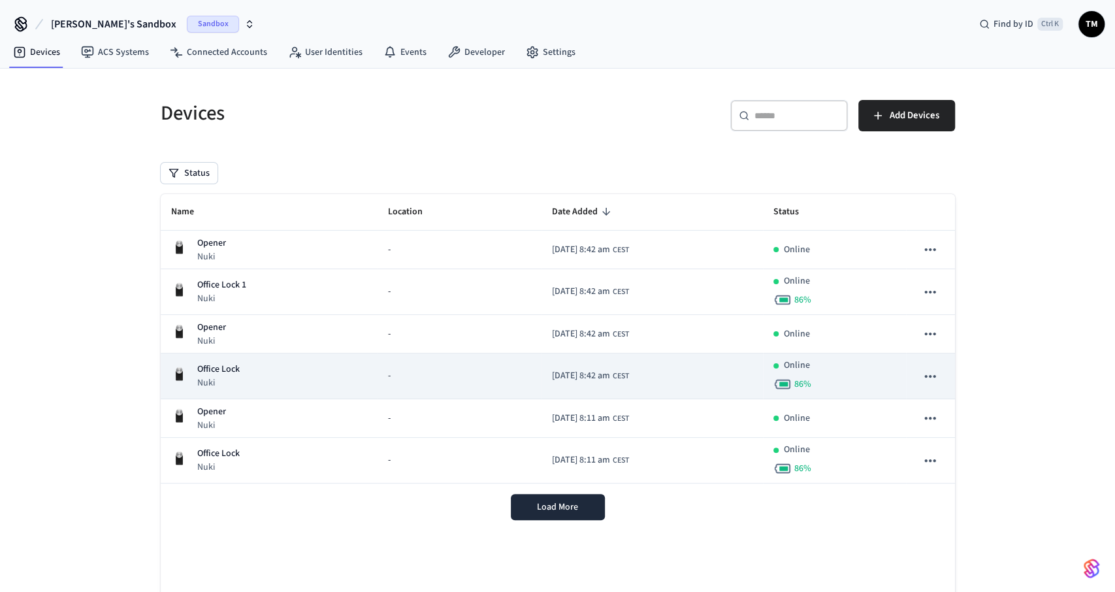
click at [930, 375] on icon "sticky table" at bounding box center [930, 376] width 11 height 3
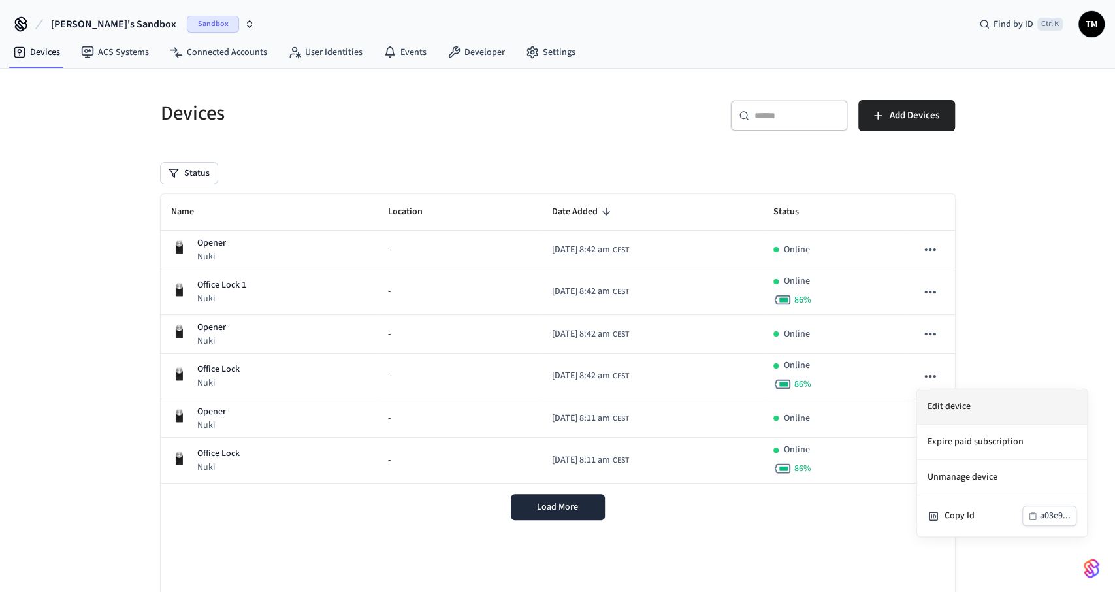
click at [945, 394] on li "Edit device" at bounding box center [1002, 406] width 170 height 35
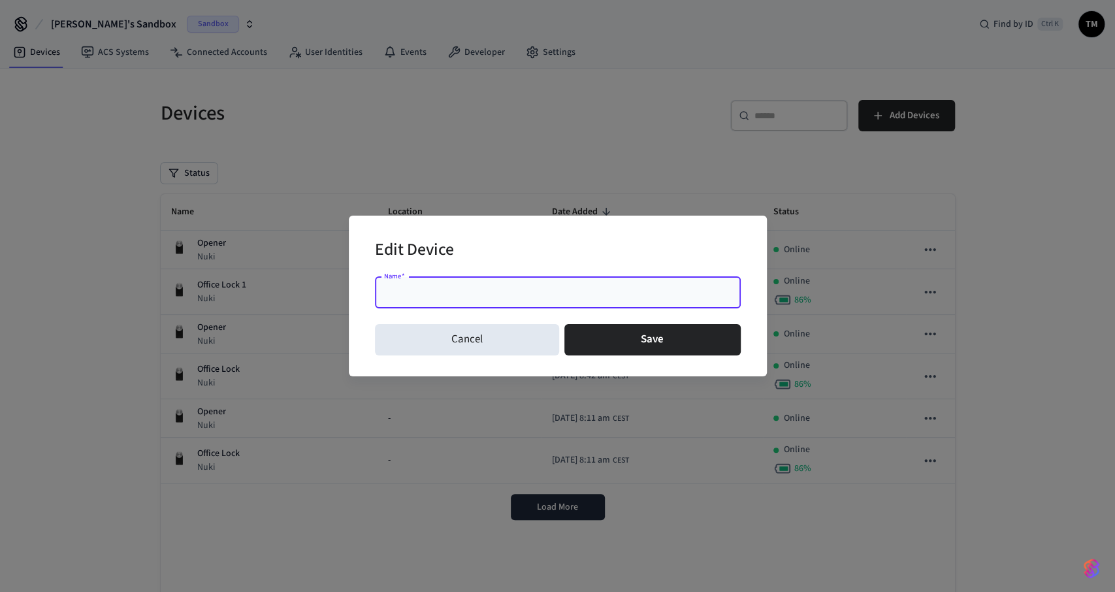
click at [414, 290] on input "Name   *" at bounding box center [558, 292] width 350 height 13
type input "*"
type input "******"
click at [637, 338] on button "Save" at bounding box center [653, 339] width 176 height 31
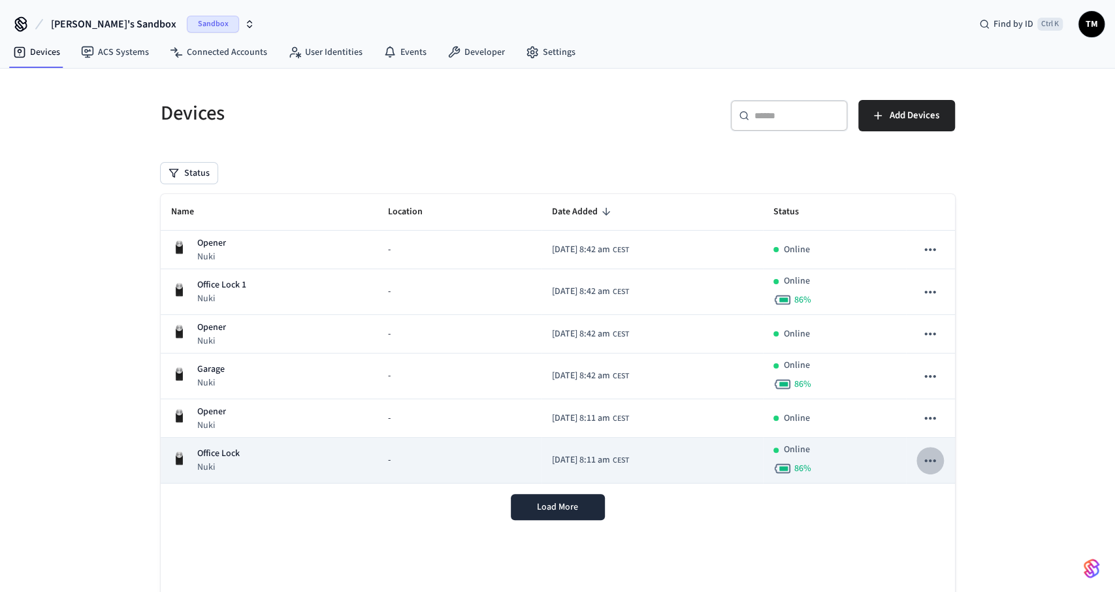
click at [934, 454] on icon "sticky table" at bounding box center [930, 460] width 17 height 17
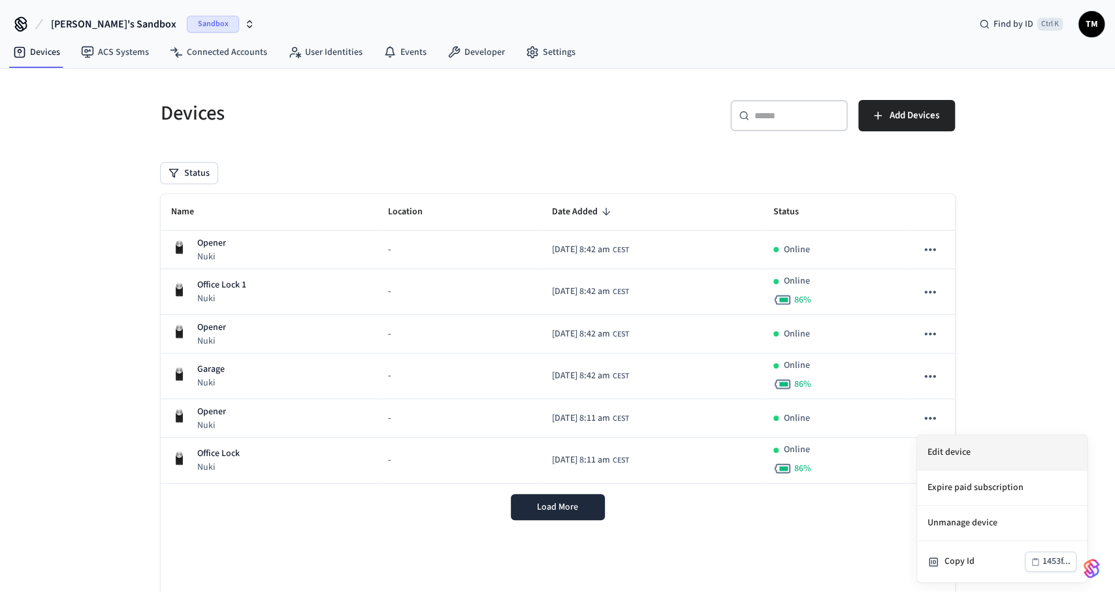
click at [943, 455] on li "Edit device" at bounding box center [1002, 452] width 170 height 35
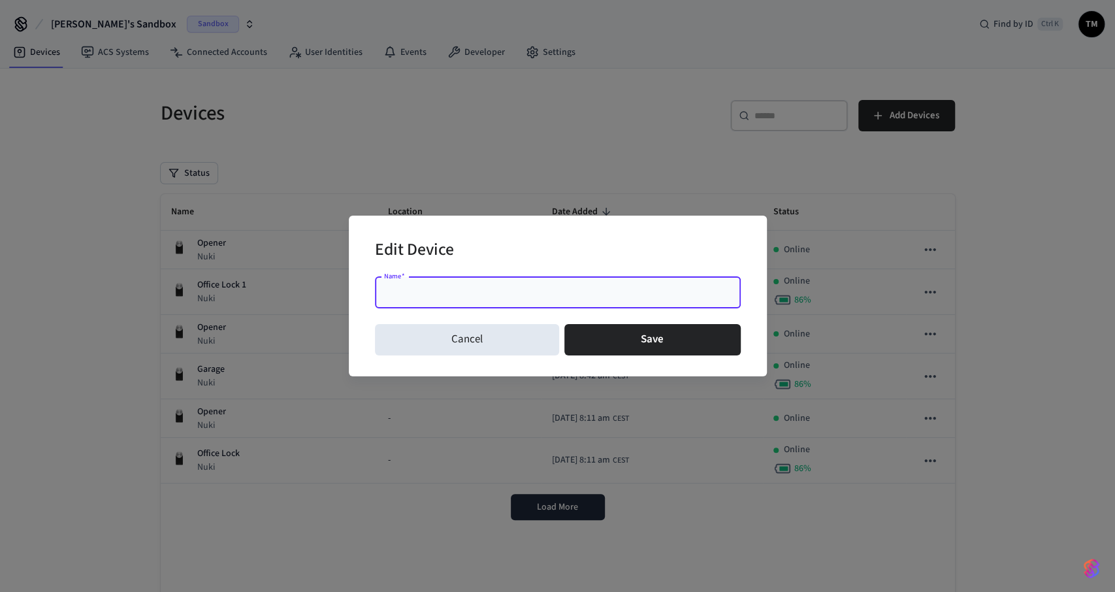
click at [437, 287] on input "Name   *" at bounding box center [558, 292] width 350 height 13
type input "**********"
click at [642, 338] on button "Save" at bounding box center [653, 339] width 176 height 31
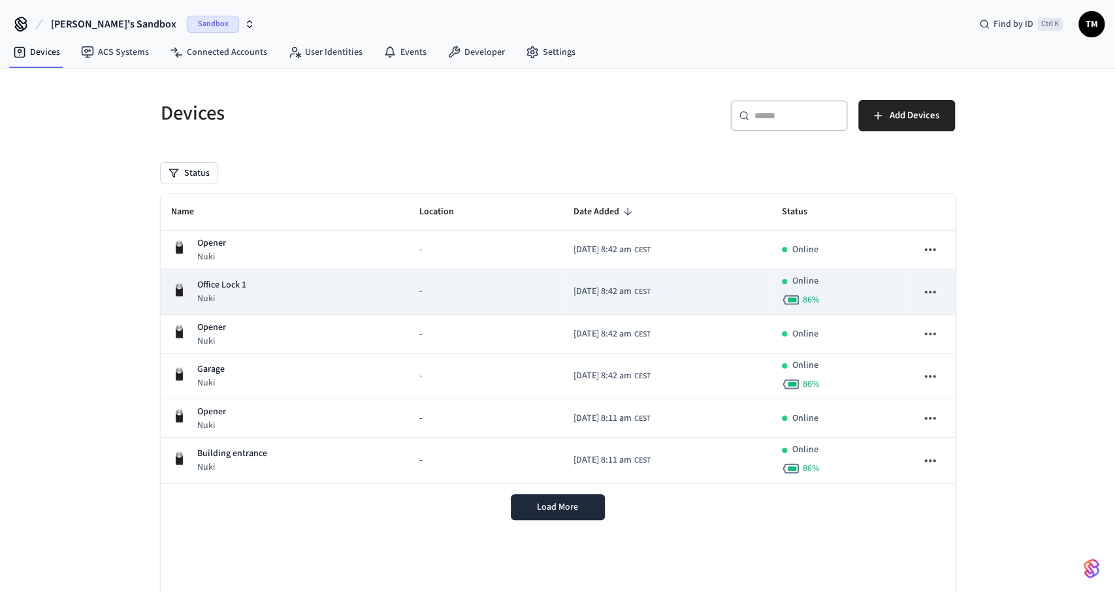
click at [935, 287] on icon "sticky table" at bounding box center [930, 292] width 17 height 17
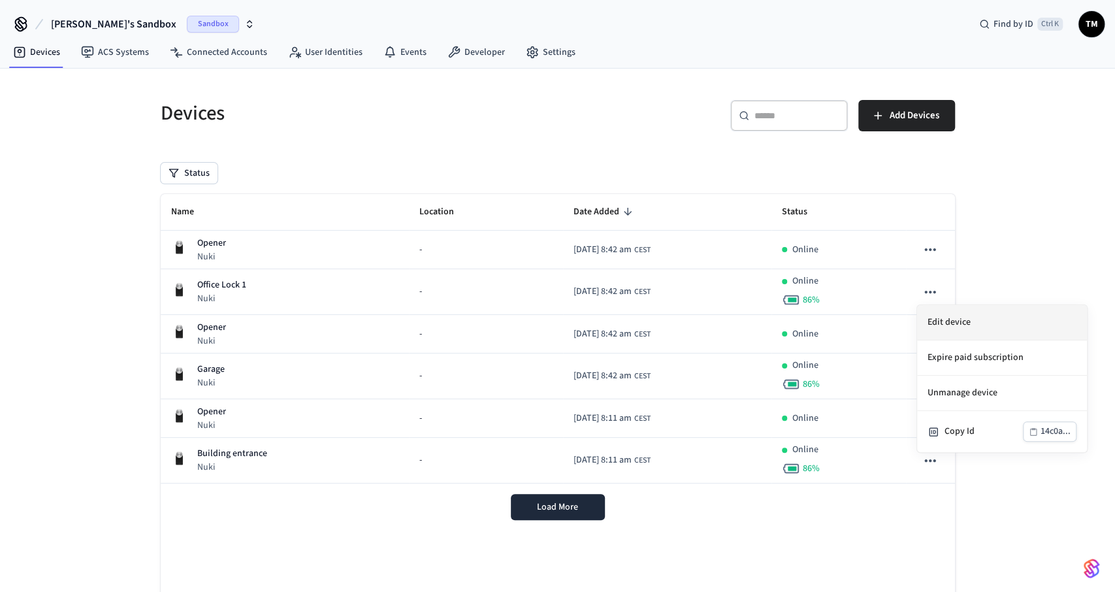
click at [943, 317] on li "Edit device" at bounding box center [1002, 322] width 170 height 35
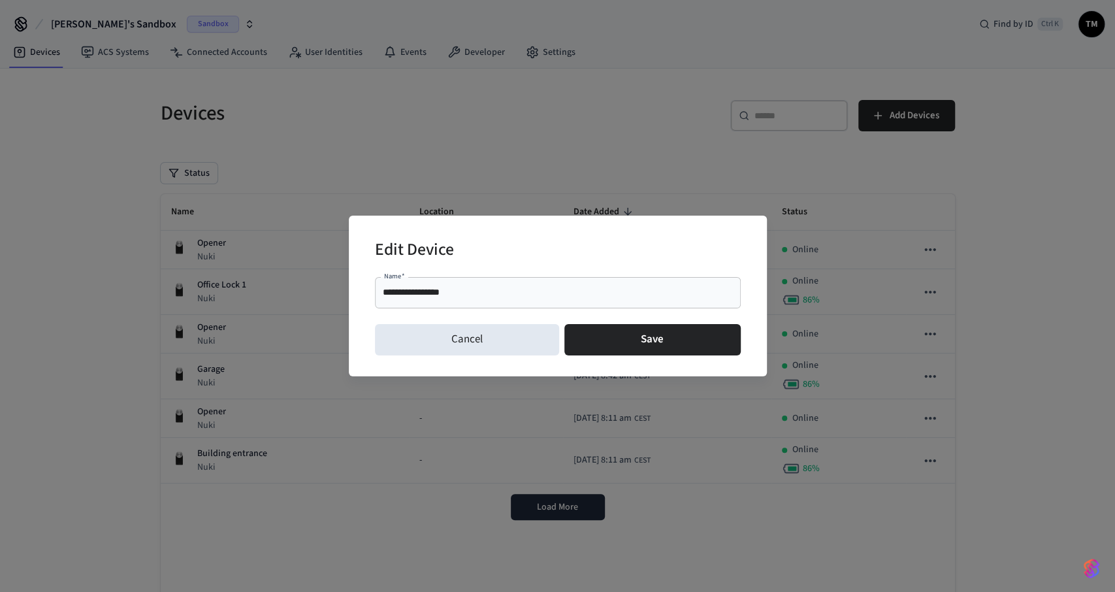
drag, startPoint x: 478, startPoint y: 285, endPoint x: 322, endPoint y: 274, distance: 155.9
click at [375, 274] on div "**********" at bounding box center [558, 295] width 366 height 47
click at [447, 286] on div "**********" at bounding box center [558, 292] width 366 height 31
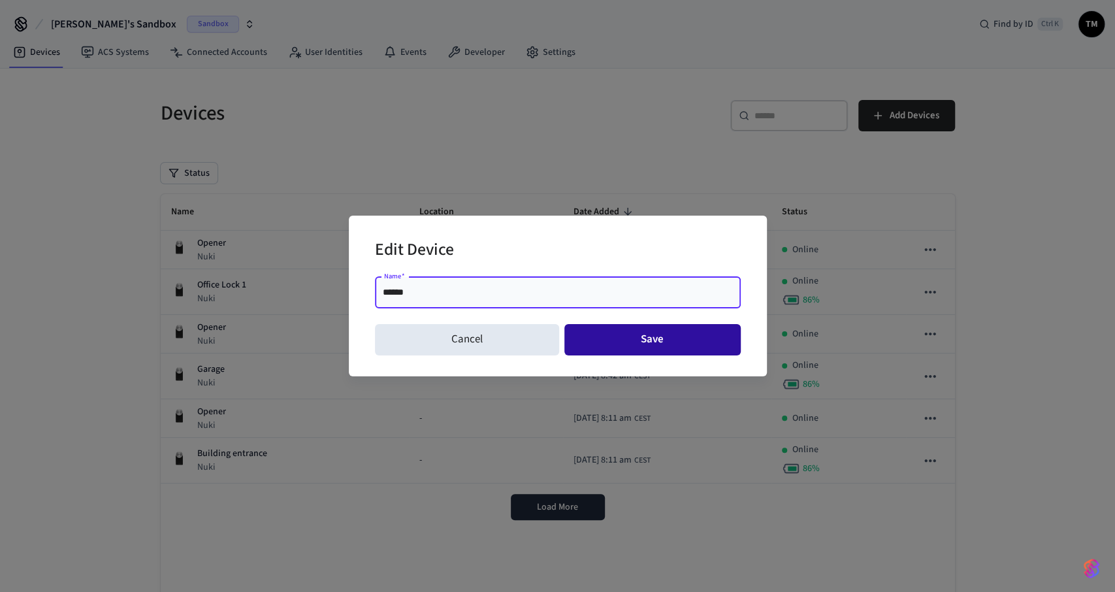
type input "******"
click at [617, 330] on button "Save" at bounding box center [653, 339] width 176 height 31
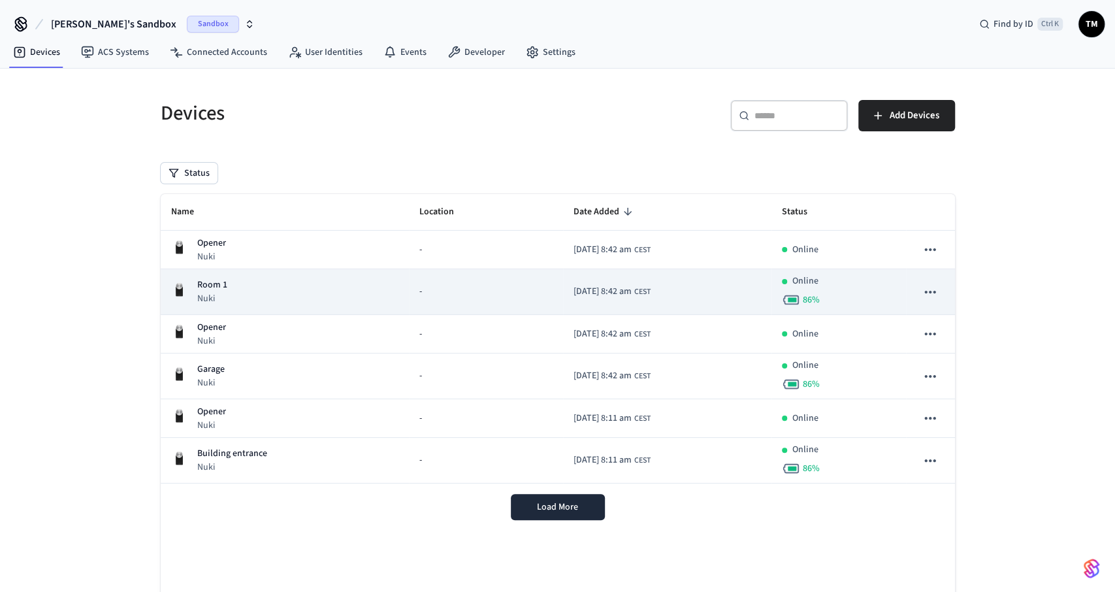
click at [419, 295] on div "-" at bounding box center [485, 292] width 133 height 14
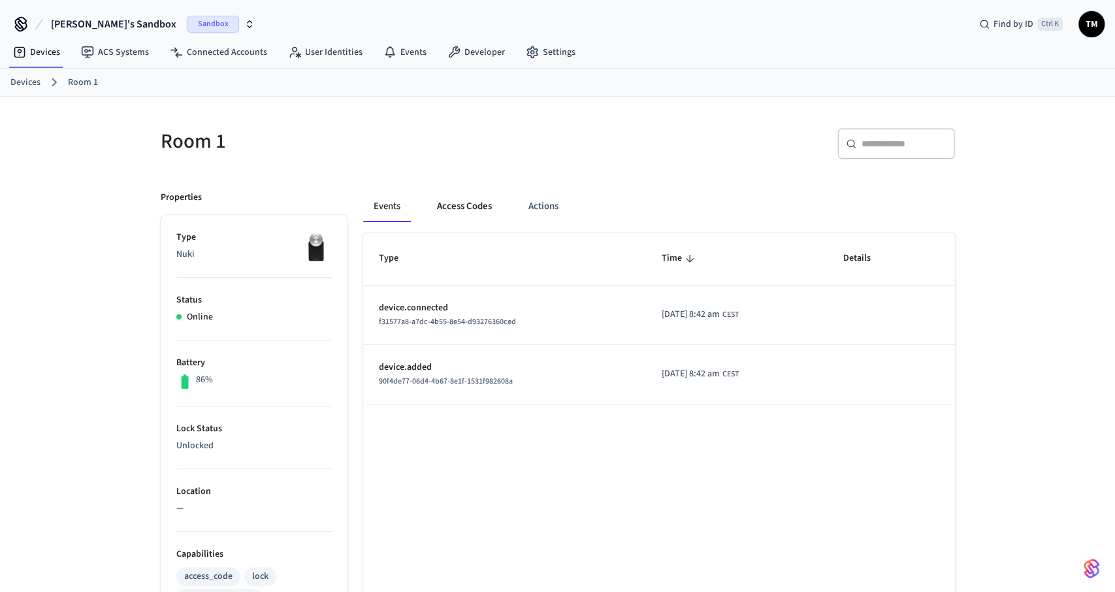
click at [474, 206] on button "Access Codes" at bounding box center [465, 206] width 76 height 31
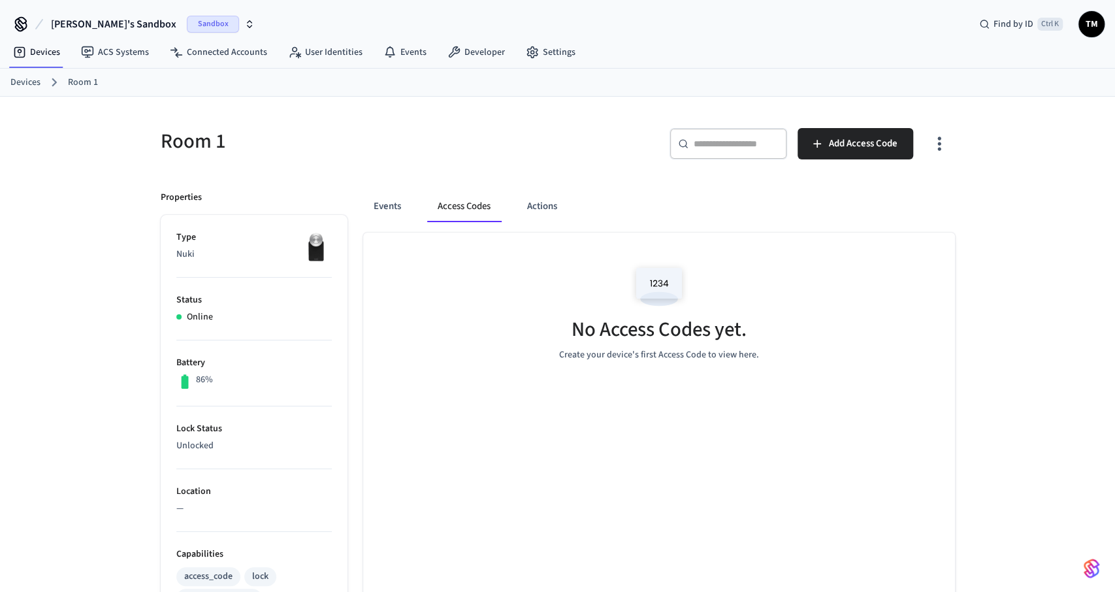
click at [27, 86] on link "Devices" at bounding box center [25, 83] width 30 height 14
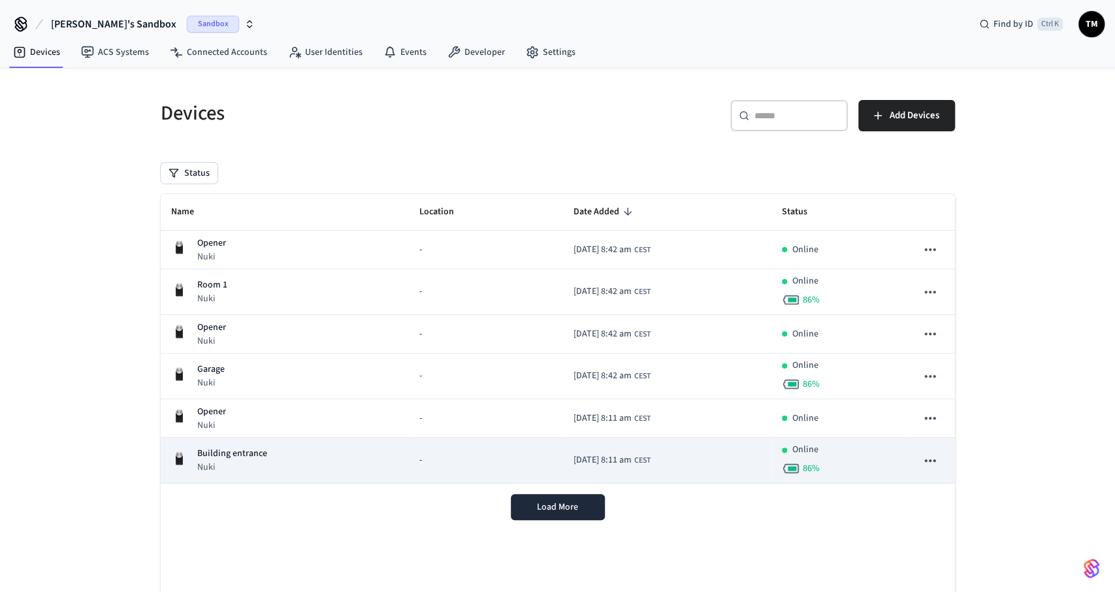
click at [315, 458] on div "Building entrance Nuki" at bounding box center [285, 460] width 228 height 27
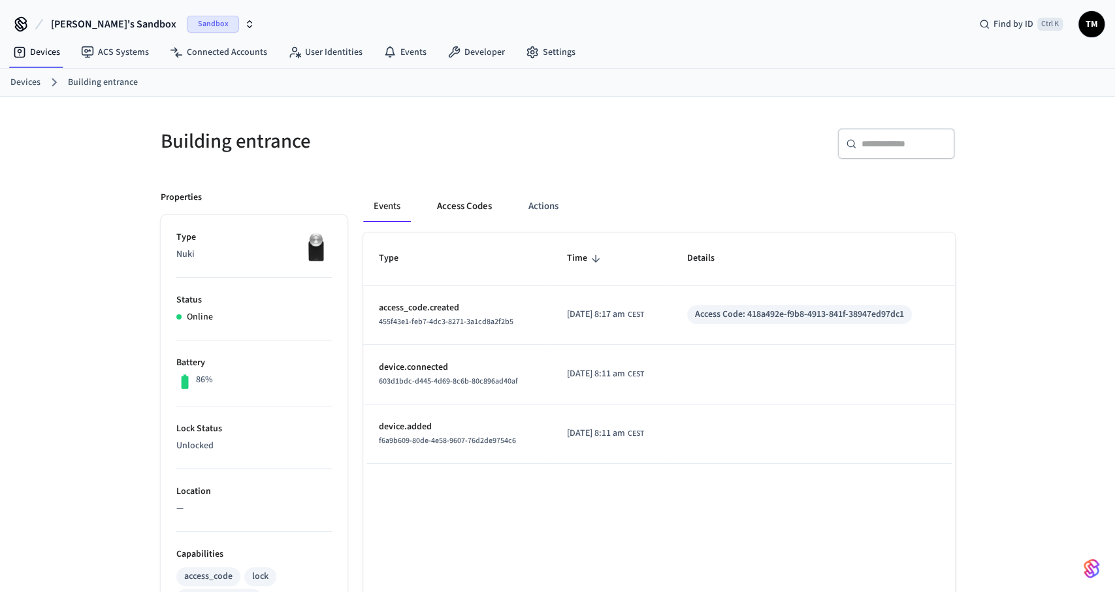
click at [457, 197] on button "Access Codes" at bounding box center [465, 206] width 76 height 31
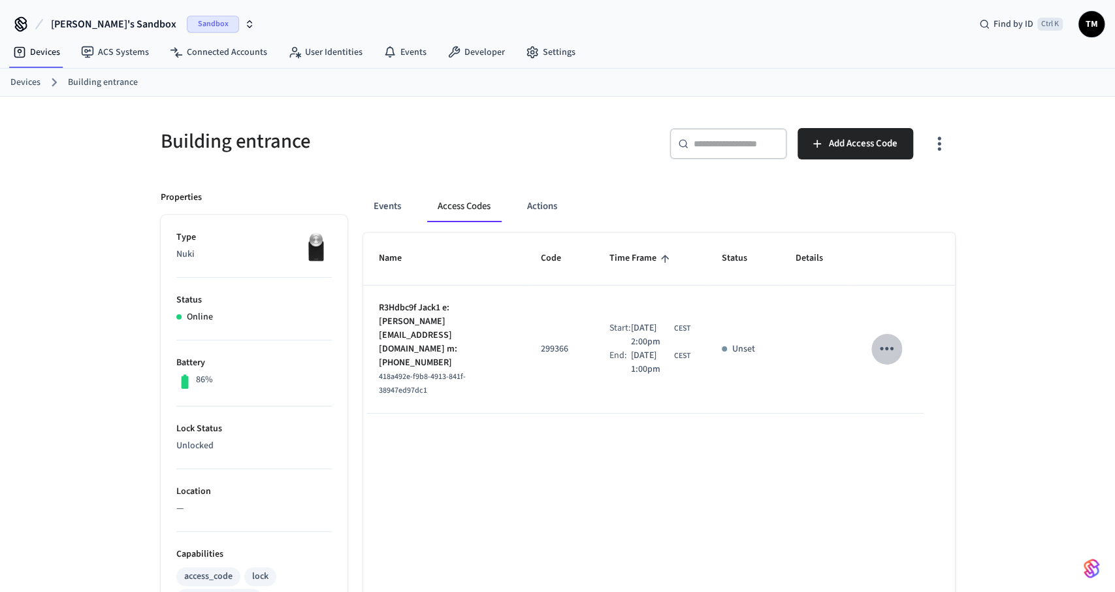
click at [898, 337] on button "sticky table" at bounding box center [887, 348] width 31 height 31
click at [926, 420] on li "Delete" at bounding box center [913, 420] width 62 height 35
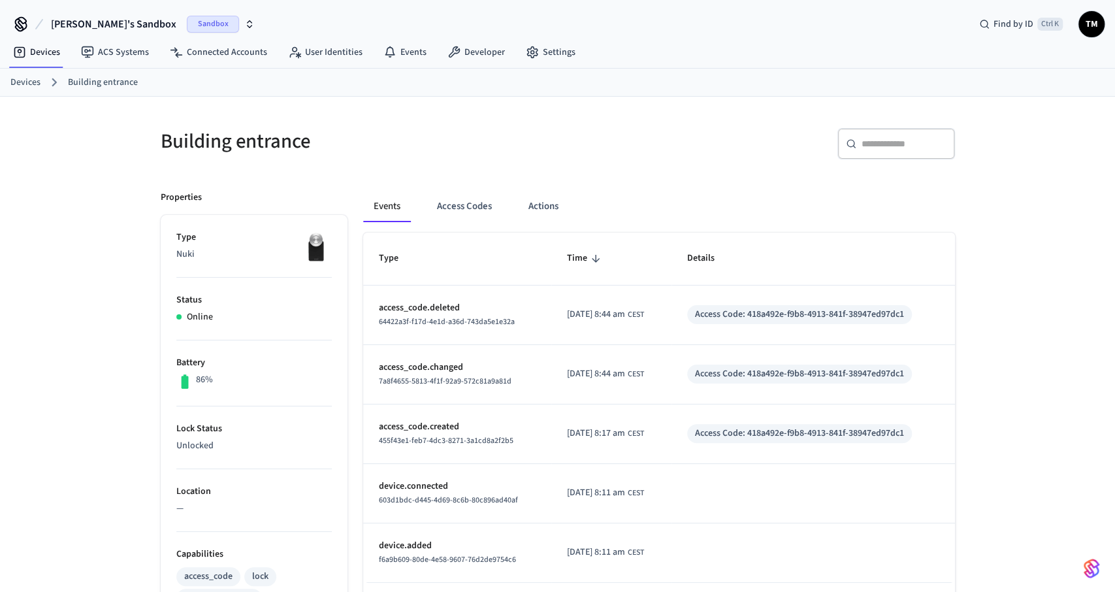
click at [455, 201] on button "Access Codes" at bounding box center [465, 206] width 76 height 31
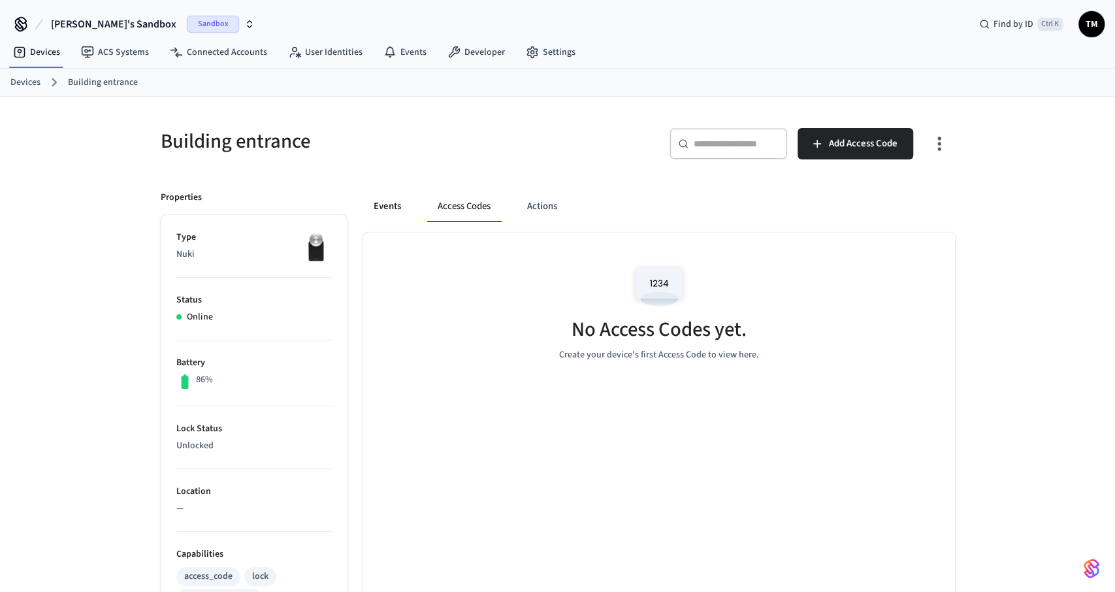
click at [402, 202] on button "Events" at bounding box center [387, 206] width 48 height 31
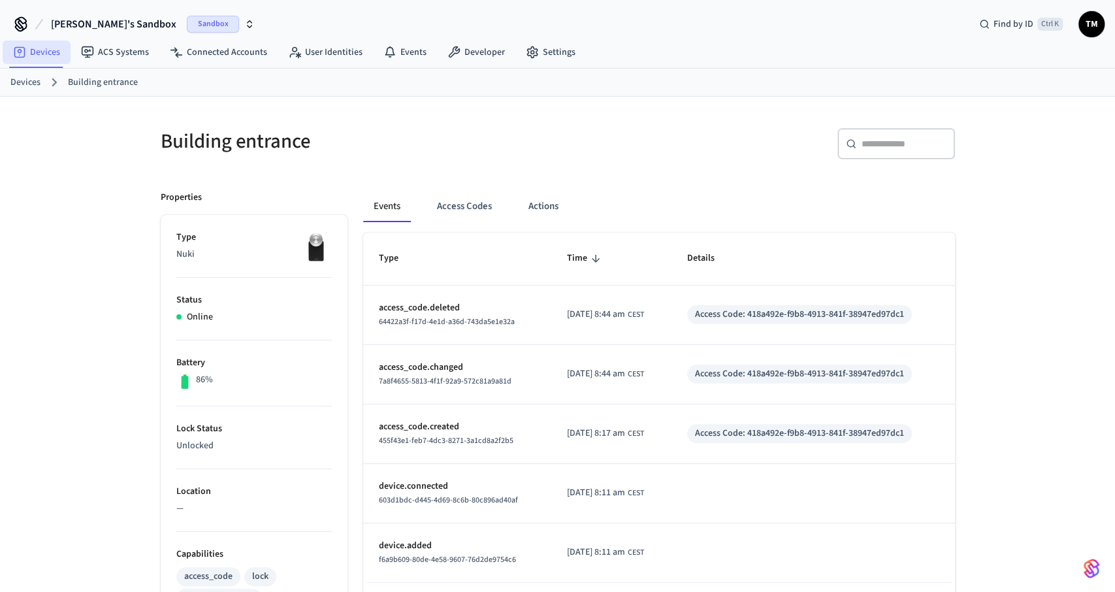
click at [45, 59] on link "Devices" at bounding box center [37, 53] width 68 height 24
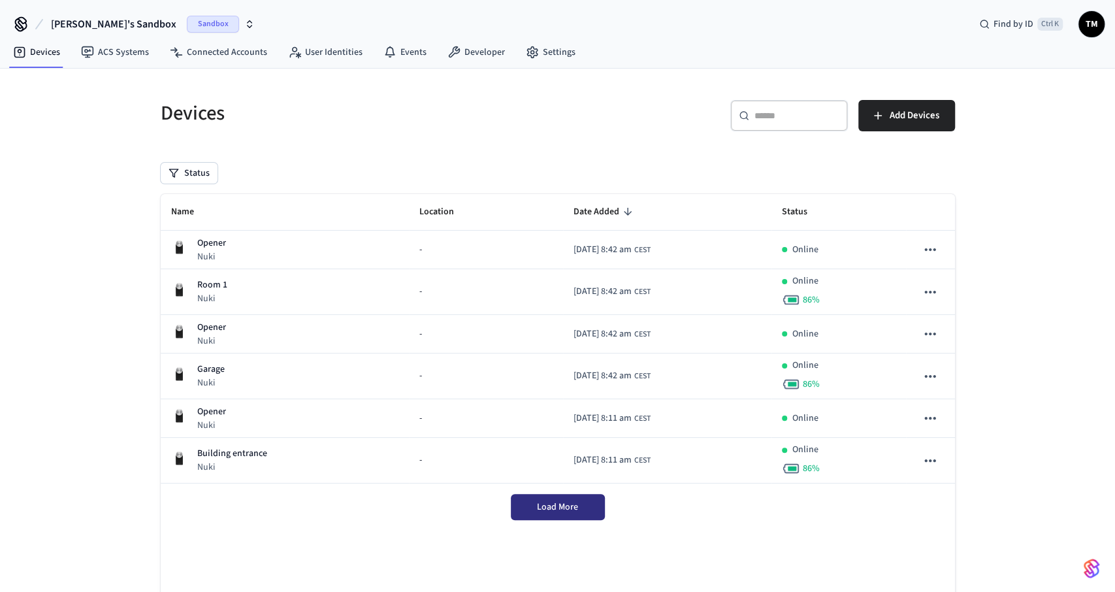
click at [557, 501] on span "Load More" at bounding box center [557, 506] width 41 height 13
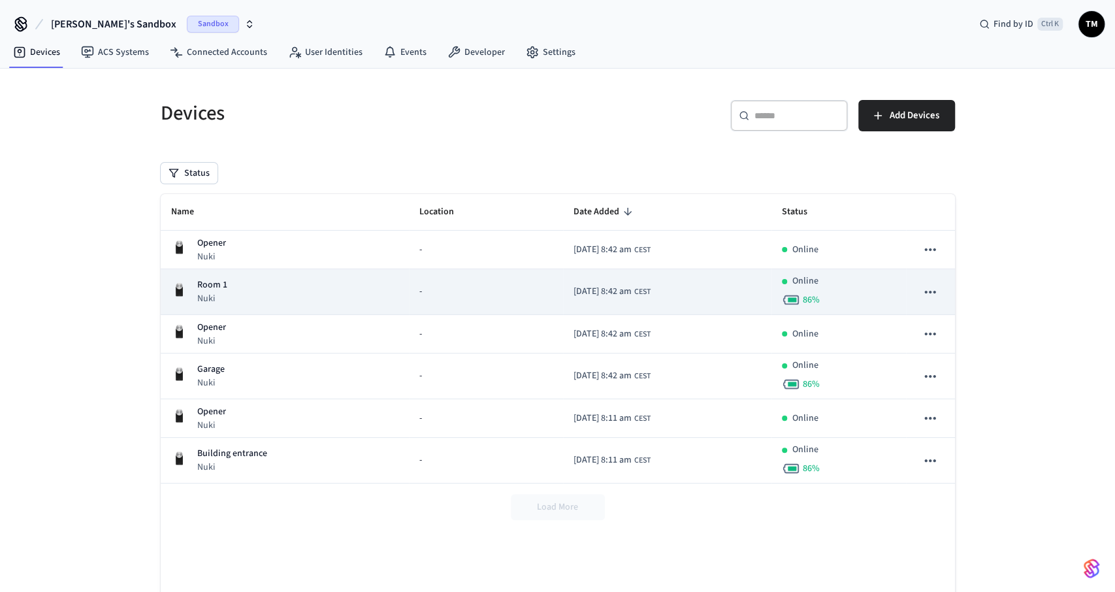
click at [279, 289] on div "Room 1 Nuki" at bounding box center [285, 291] width 228 height 27
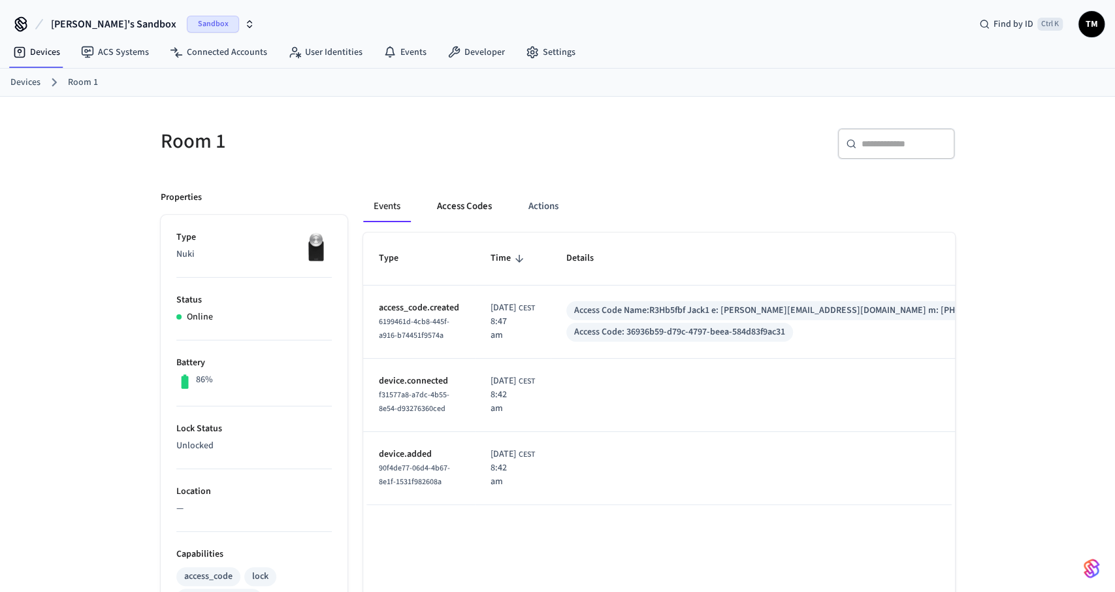
click at [474, 206] on button "Access Codes" at bounding box center [465, 206] width 76 height 31
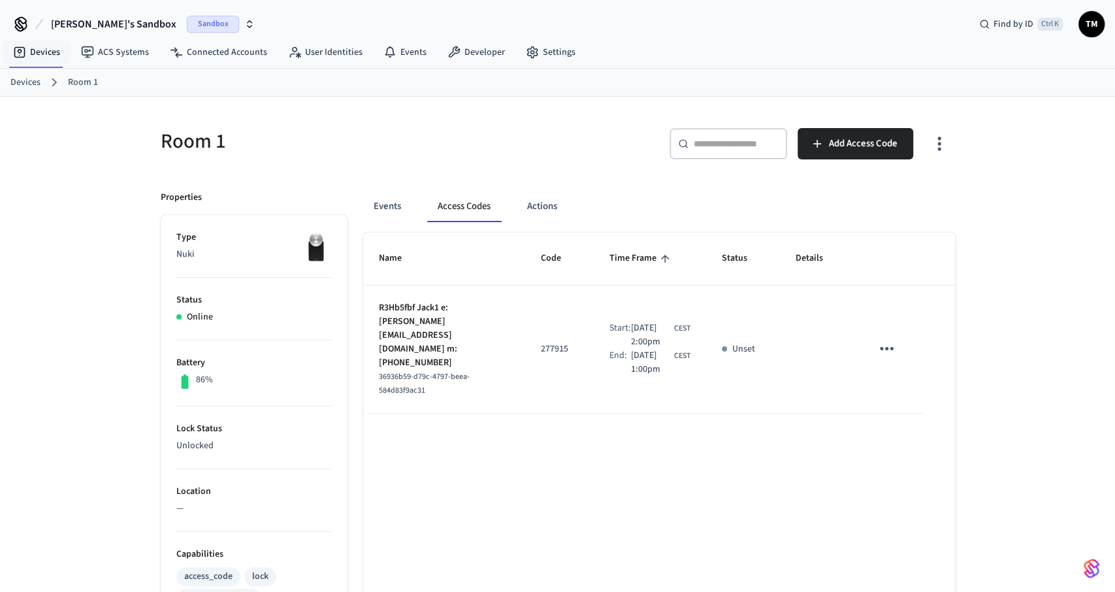
click at [26, 78] on link "Devices" at bounding box center [25, 83] width 30 height 14
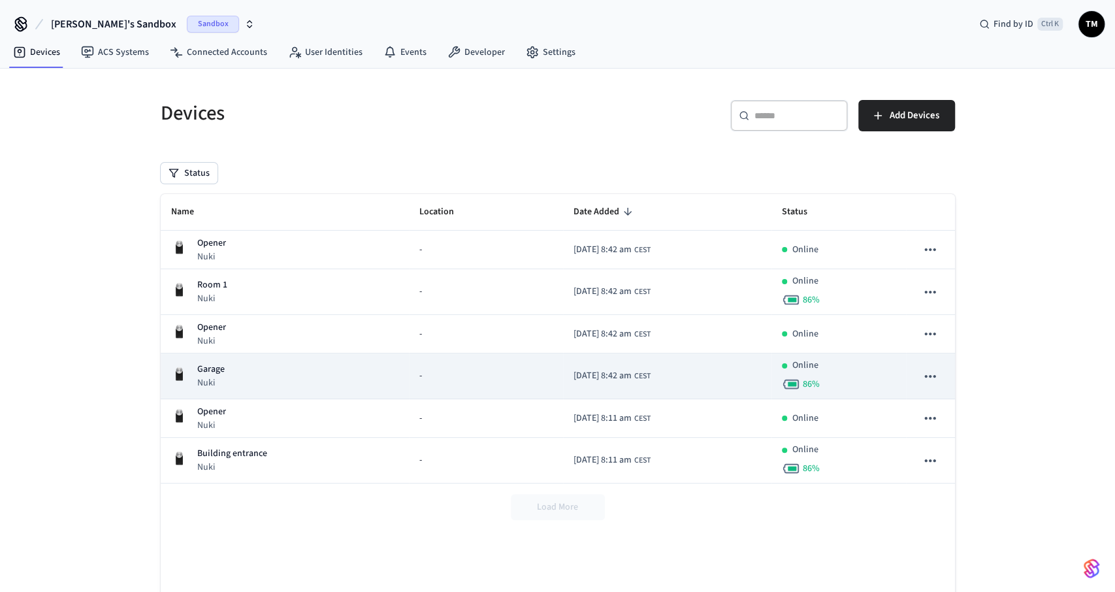
click at [235, 374] on div "Garage Nuki" at bounding box center [285, 376] width 228 height 27
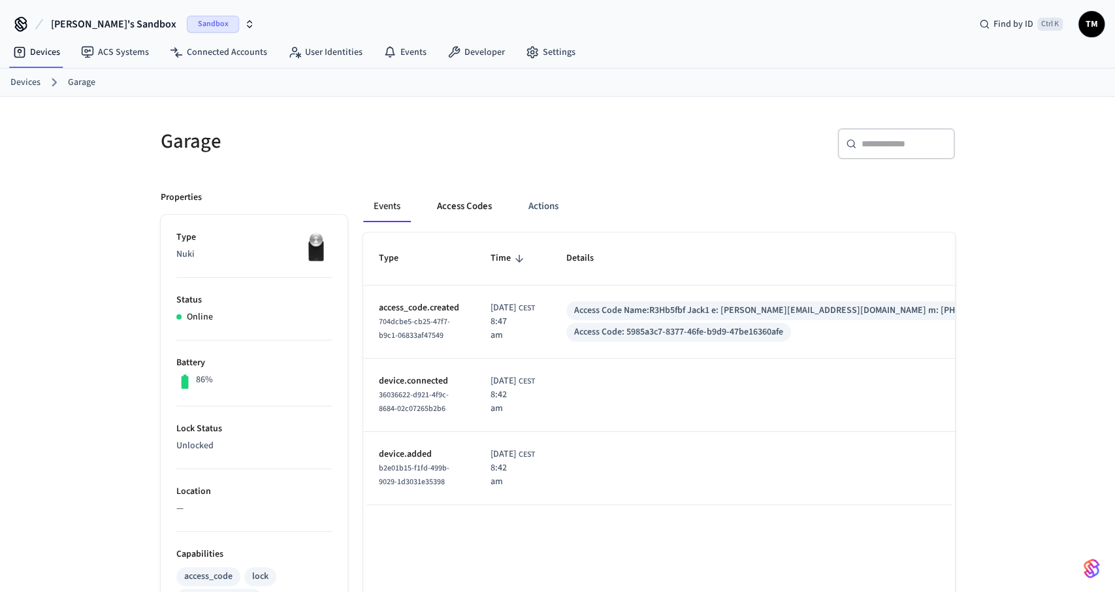
click at [467, 204] on button "Access Codes" at bounding box center [465, 206] width 76 height 31
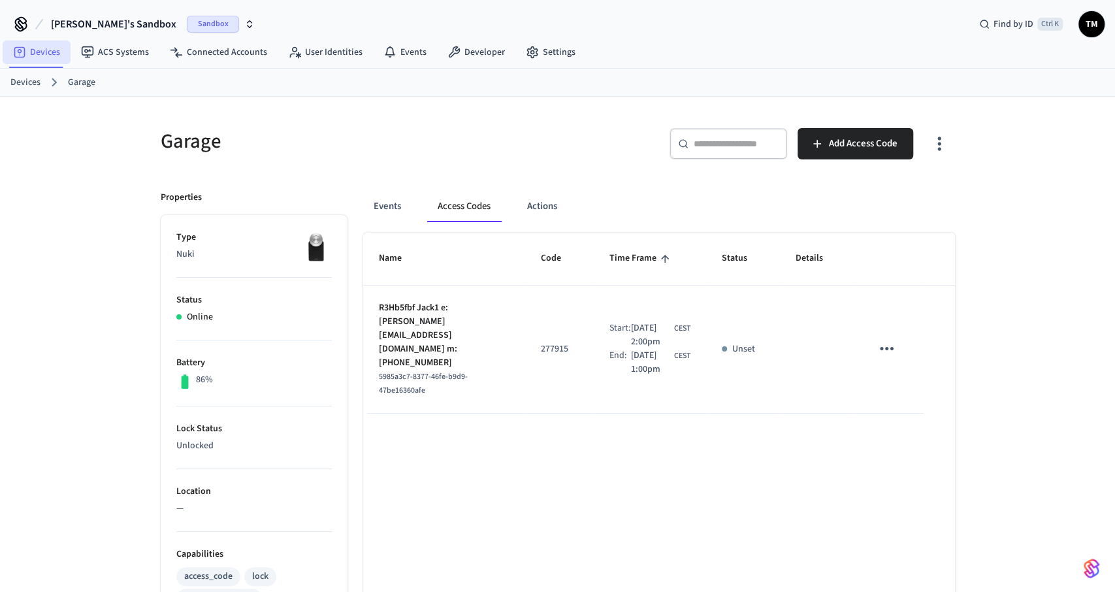
click at [37, 47] on link "Devices" at bounding box center [37, 53] width 68 height 24
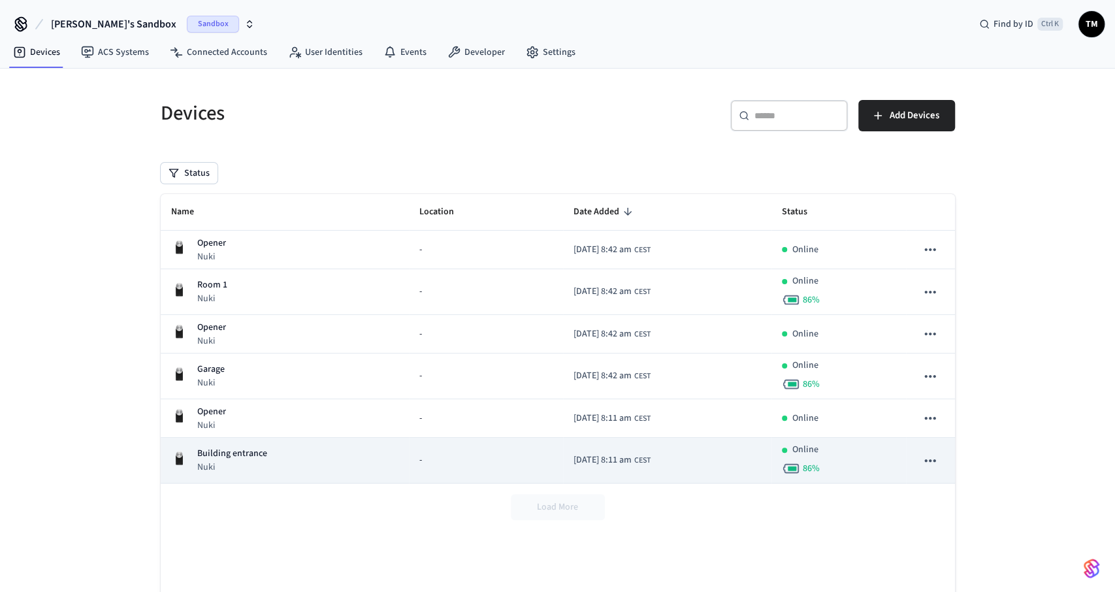
click at [257, 463] on p "Nuki" at bounding box center [232, 467] width 70 height 13
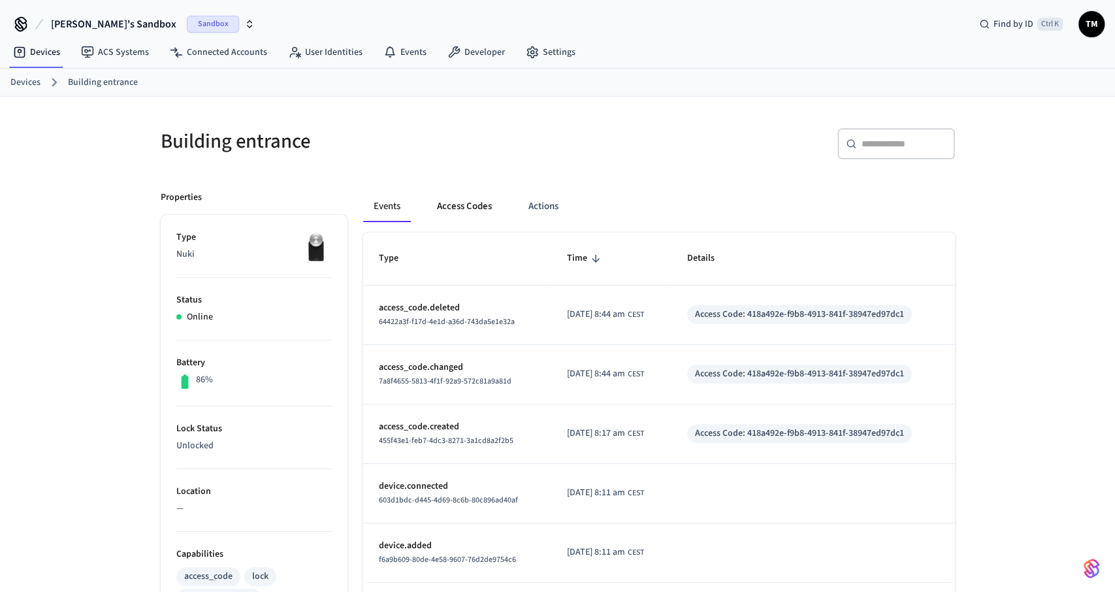
click at [462, 210] on button "Access Codes" at bounding box center [465, 206] width 76 height 31
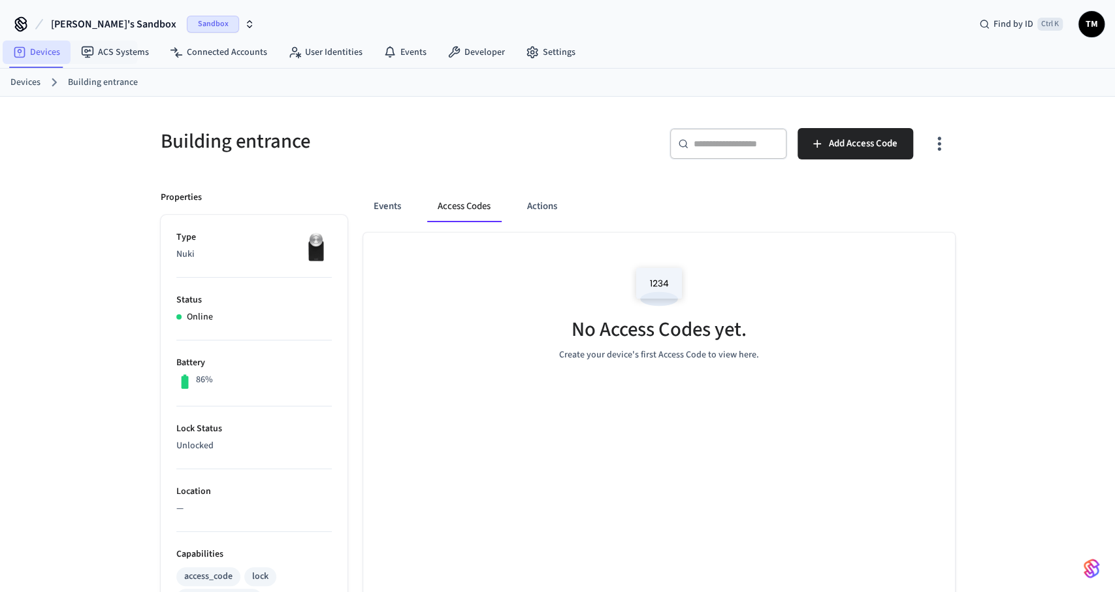
click at [39, 50] on link "Devices" at bounding box center [37, 53] width 68 height 24
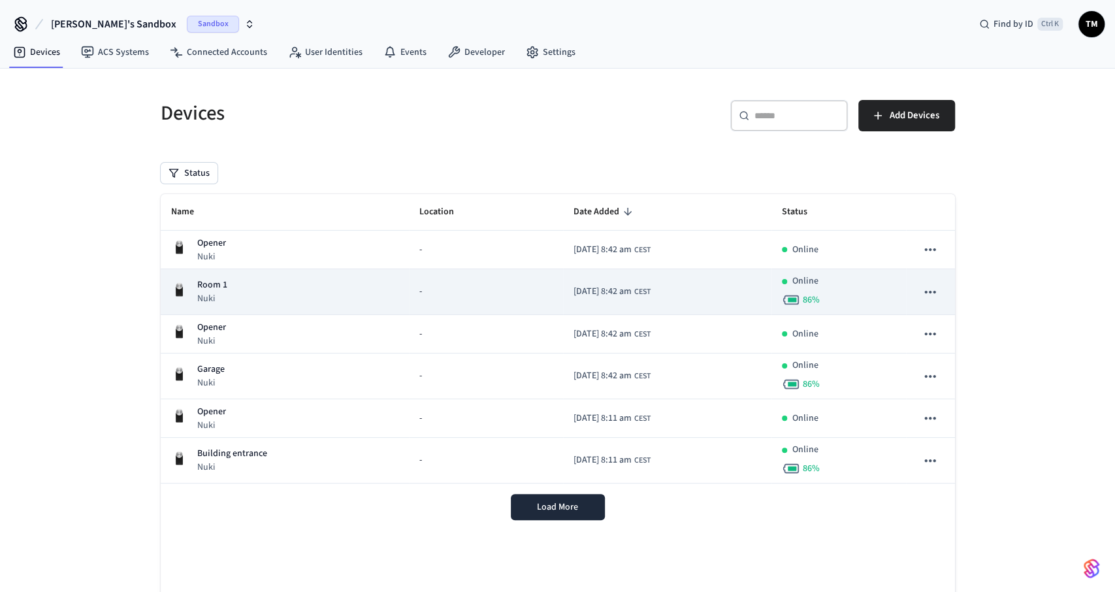
click at [879, 289] on div "Online 86 %" at bounding box center [839, 291] width 114 height 35
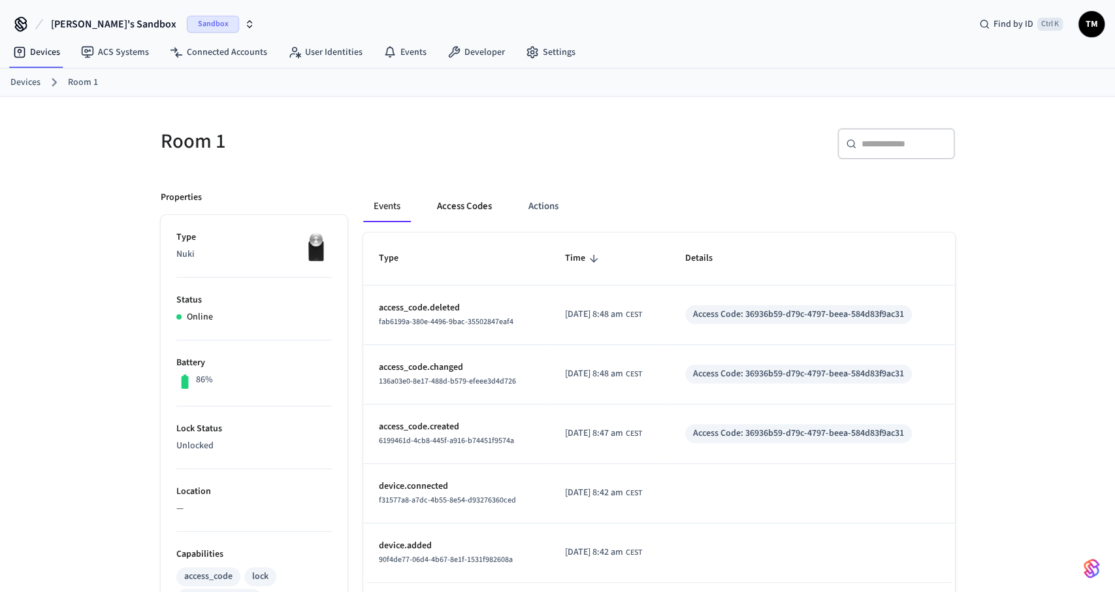
click at [459, 208] on button "Access Codes" at bounding box center [465, 206] width 76 height 31
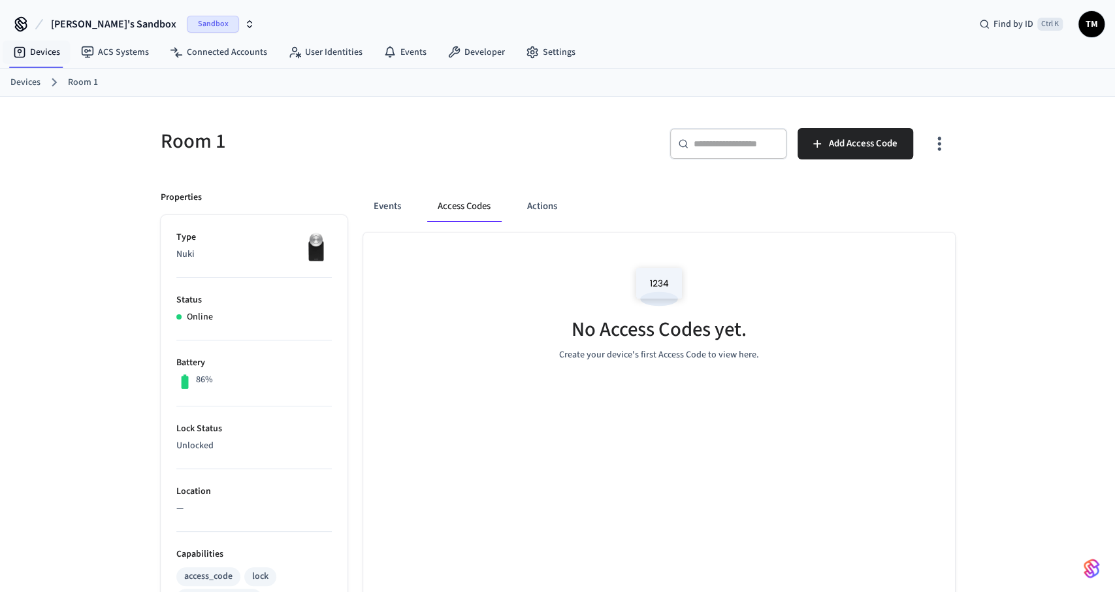
click at [32, 80] on link "Devices" at bounding box center [25, 83] width 30 height 14
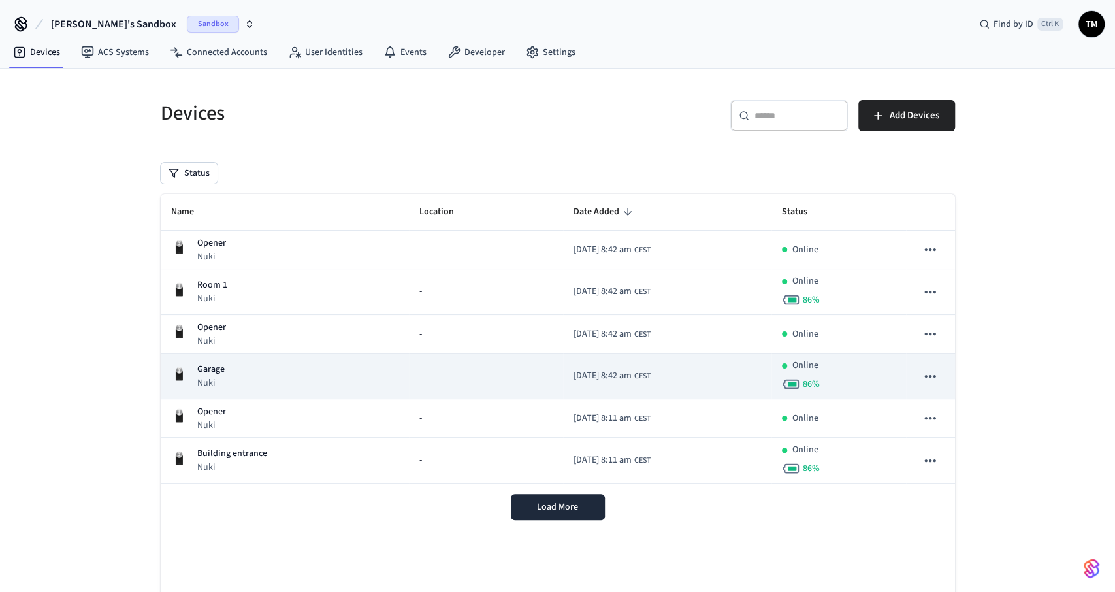
click at [293, 364] on div "Garage Nuki" at bounding box center [285, 376] width 228 height 27
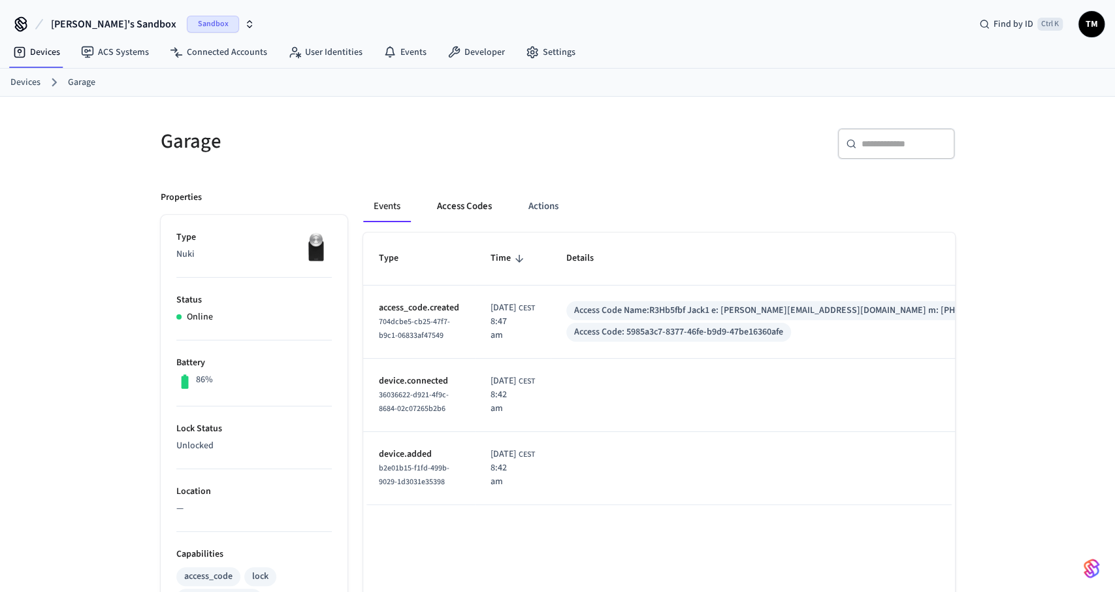
click at [467, 208] on button "Access Codes" at bounding box center [465, 206] width 76 height 31
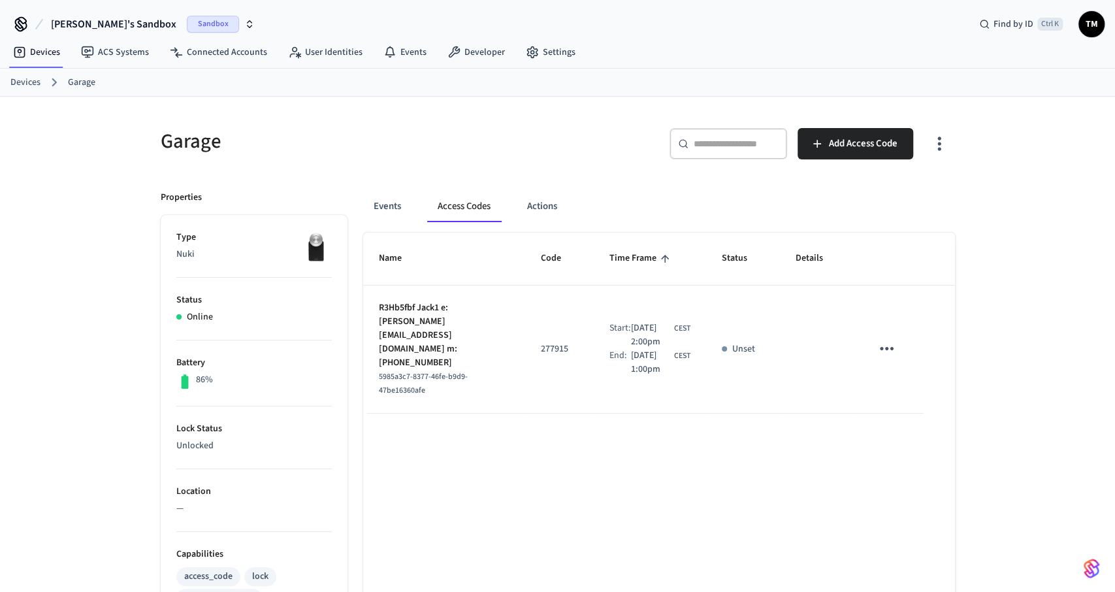
click at [891, 340] on icon "sticky table" at bounding box center [887, 348] width 20 height 20
click at [919, 411] on li "Delete" at bounding box center [918, 415] width 62 height 35
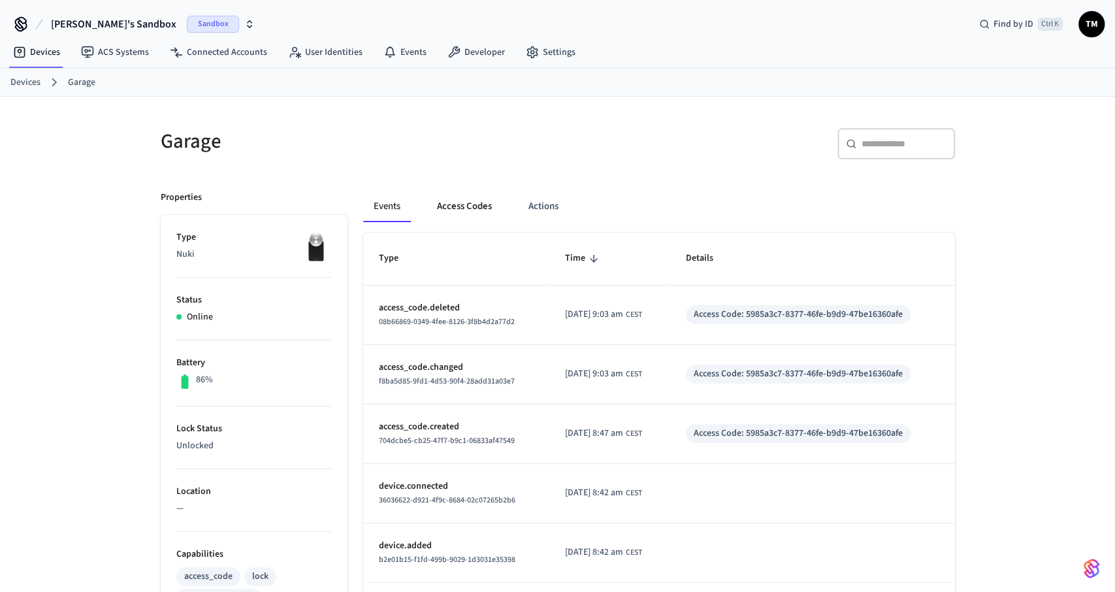
click at [465, 207] on button "Access Codes" at bounding box center [465, 206] width 76 height 31
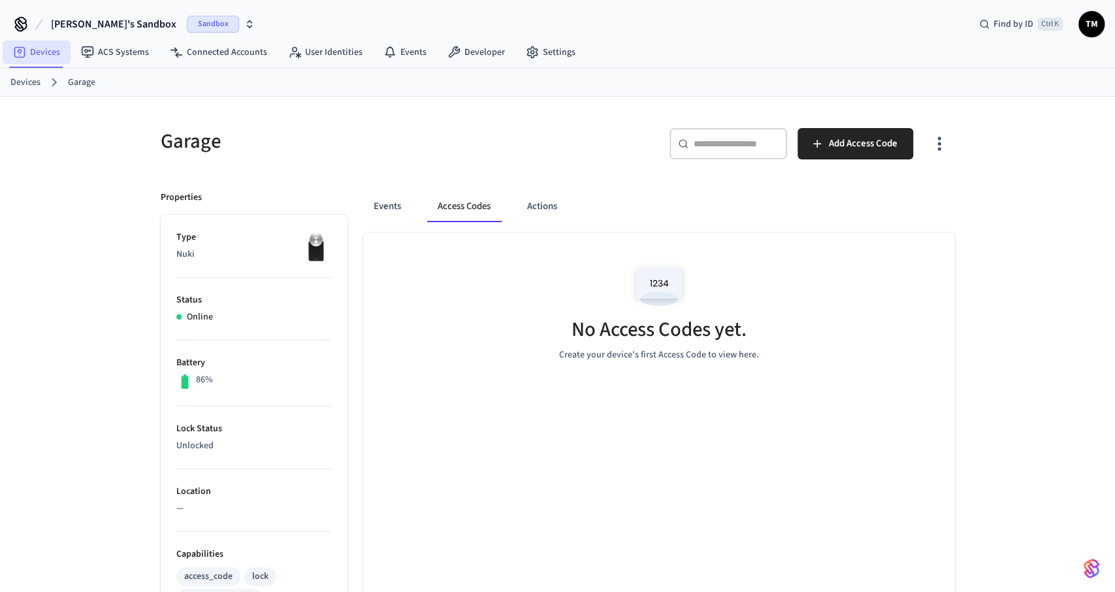
click at [19, 44] on link "Devices" at bounding box center [37, 53] width 68 height 24
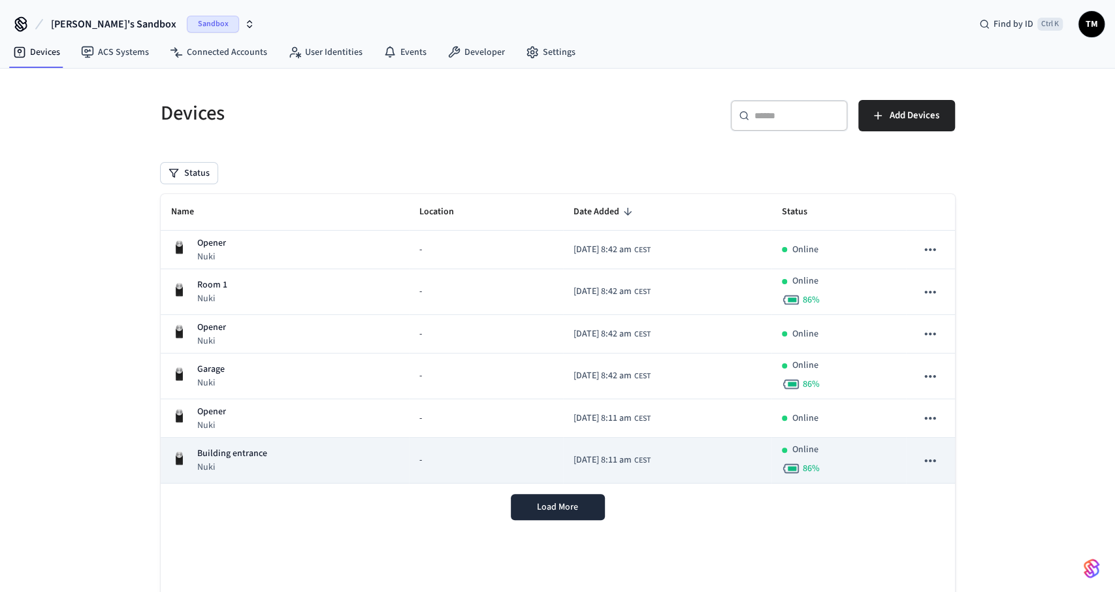
click at [226, 454] on p "Building entrance" at bounding box center [232, 454] width 70 height 14
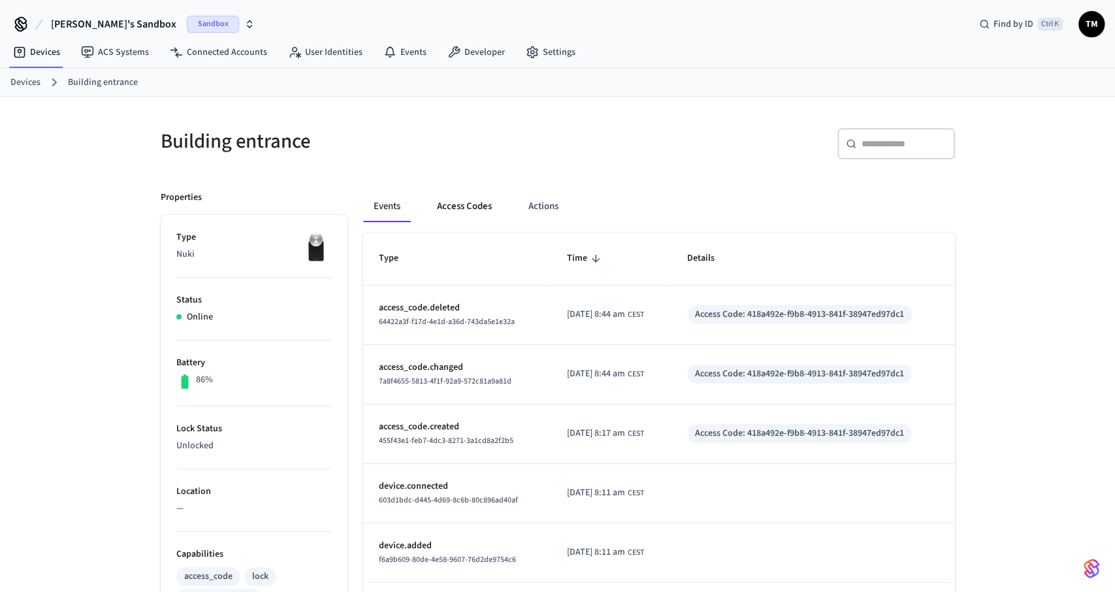
click at [466, 208] on button "Access Codes" at bounding box center [465, 206] width 76 height 31
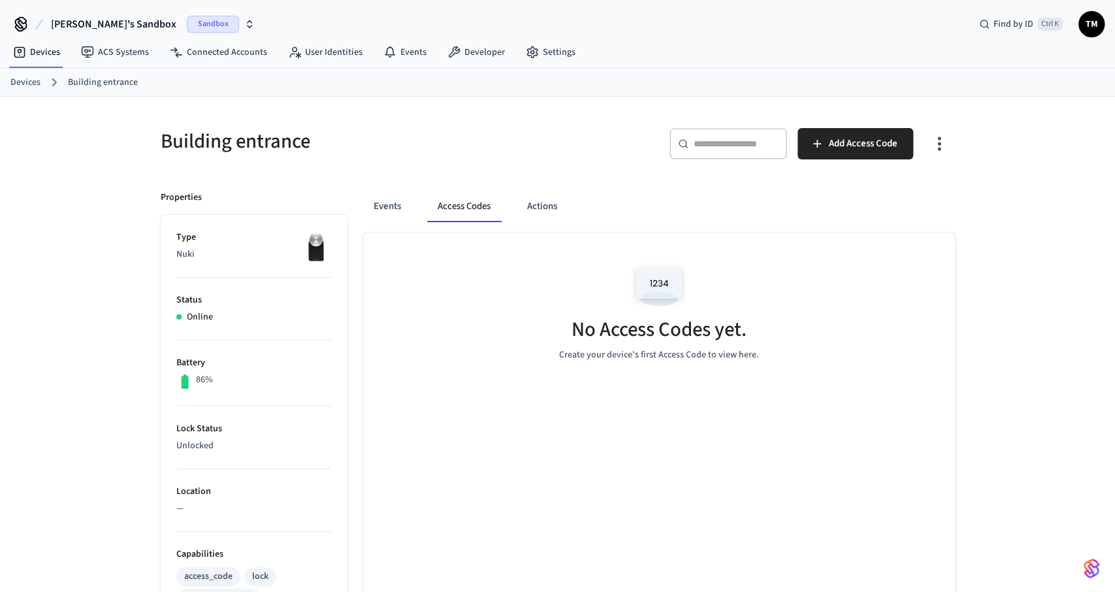
click at [19, 76] on link "Devices" at bounding box center [25, 83] width 30 height 14
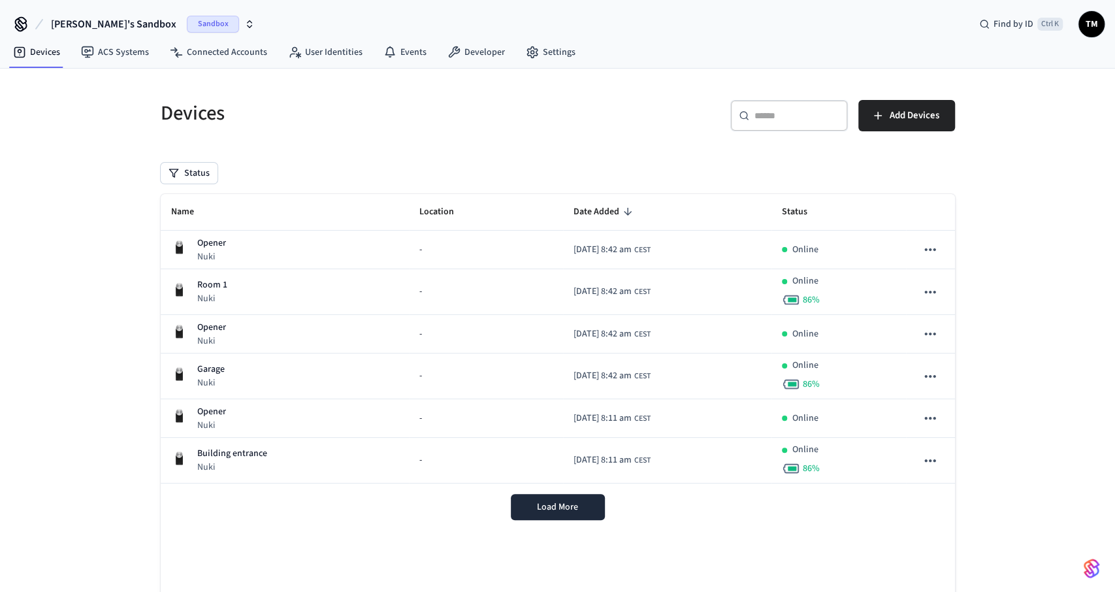
click at [753, 156] on div "Devices ​ ​ Add Devices Status Name Location Date Added Status Opener Nuki - 20…" at bounding box center [557, 363] width 815 height 559
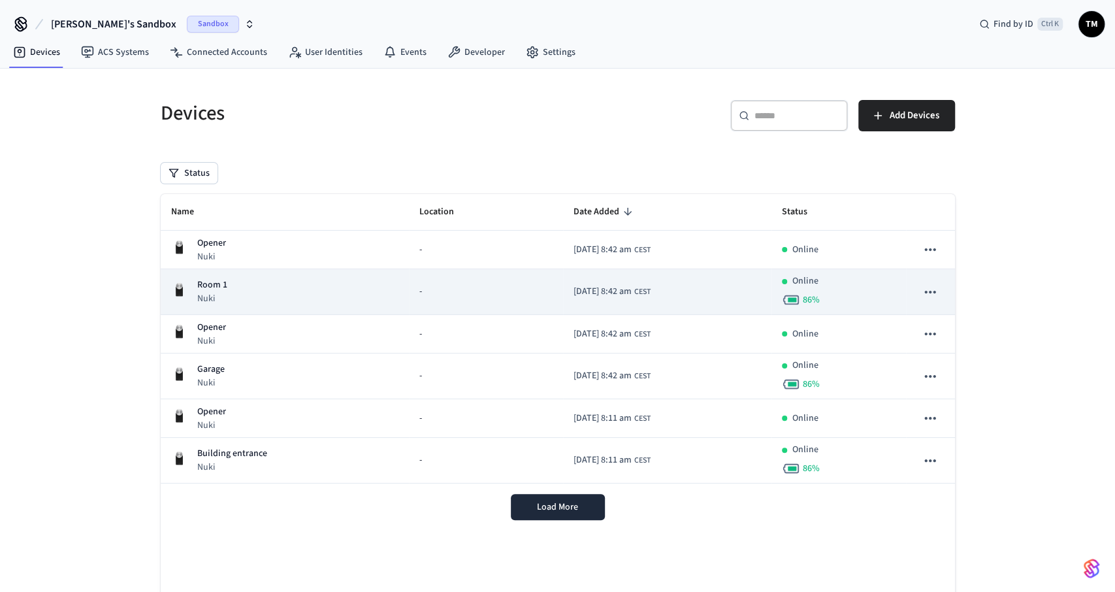
click at [242, 282] on div "Room 1 Nuki" at bounding box center [285, 291] width 228 height 27
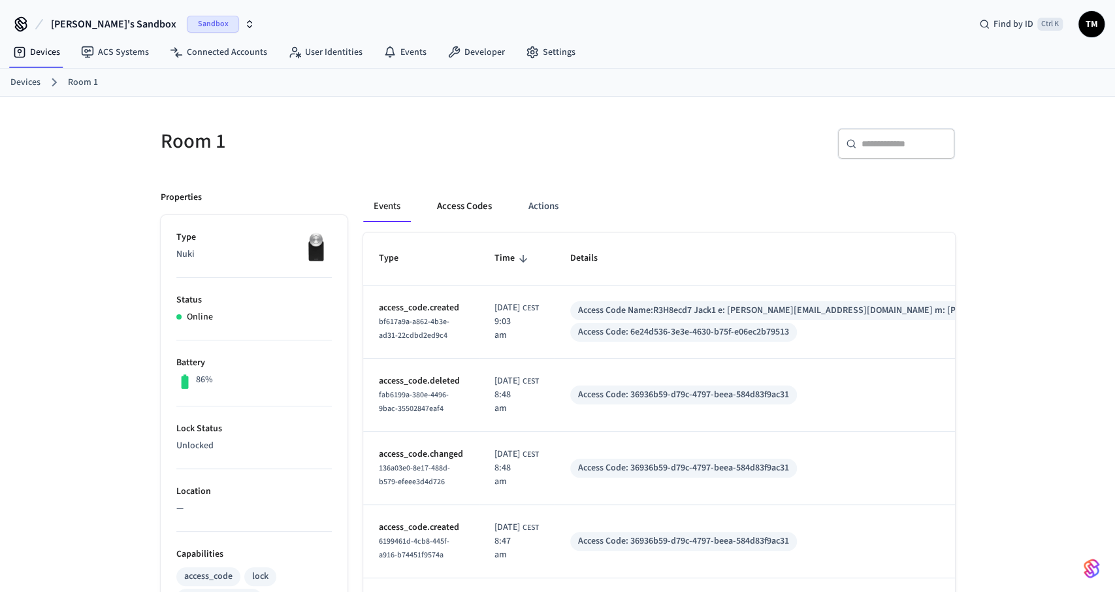
click at [458, 212] on button "Access Codes" at bounding box center [465, 206] width 76 height 31
click at [486, 210] on button "Access Codes" at bounding box center [465, 206] width 76 height 31
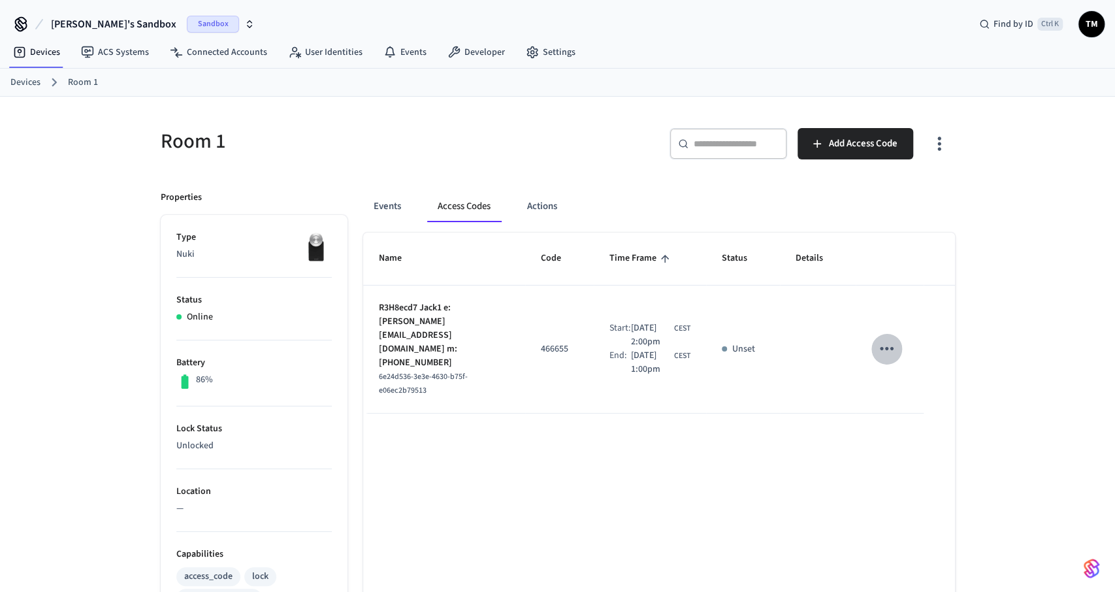
click at [892, 347] on icon "sticky table" at bounding box center [887, 348] width 14 height 3
click at [926, 405] on li "Delete" at bounding box center [922, 406] width 62 height 35
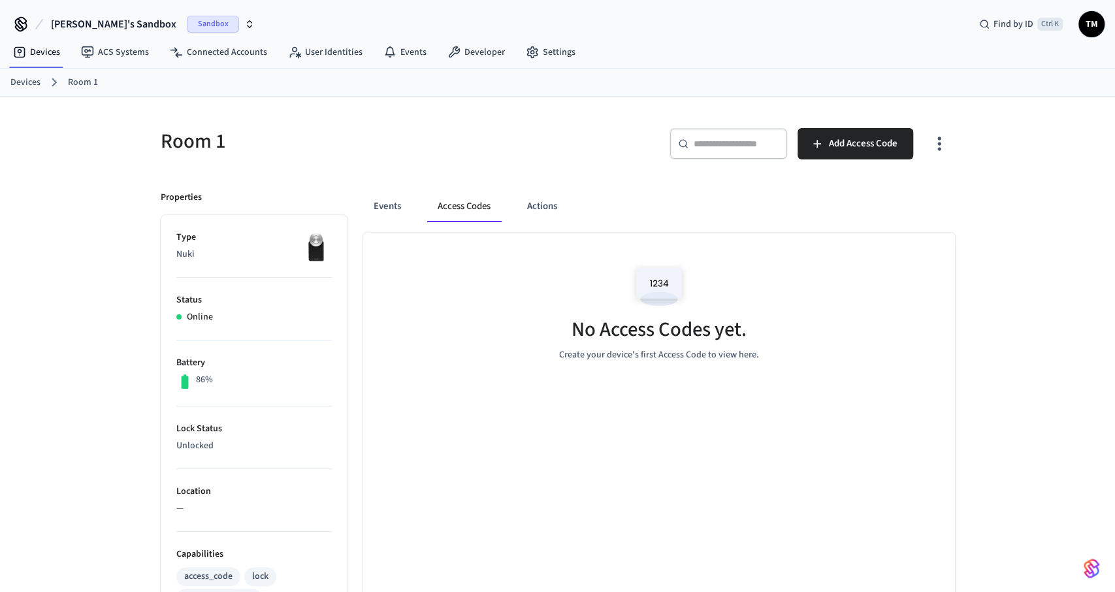
click at [18, 82] on link "Devices" at bounding box center [25, 83] width 30 height 14
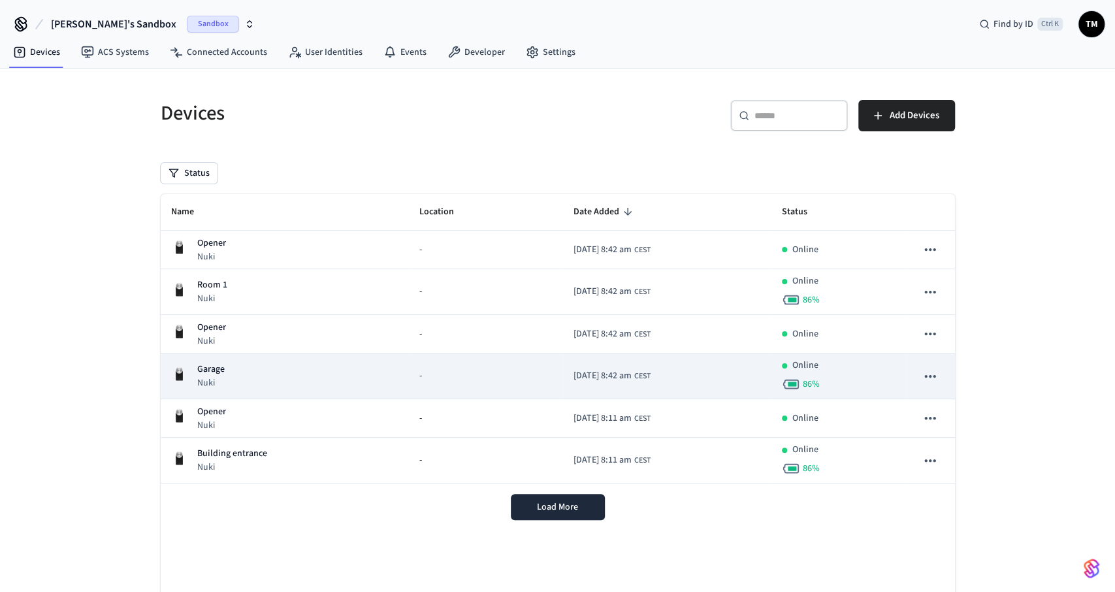
click at [233, 368] on div "Garage Nuki" at bounding box center [285, 376] width 228 height 27
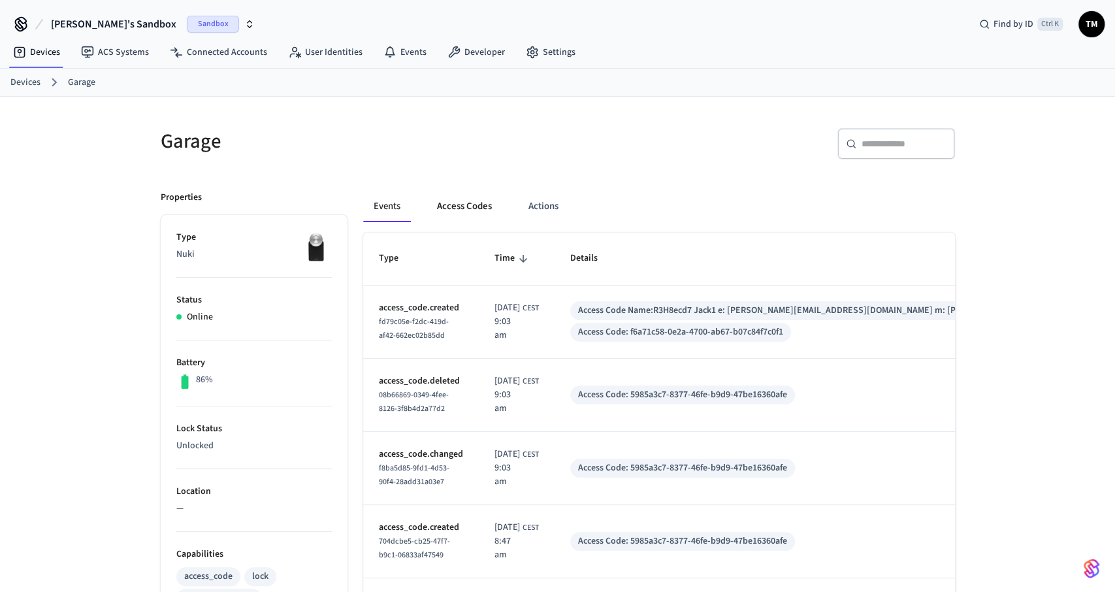
click at [466, 210] on button "Access Codes" at bounding box center [465, 206] width 76 height 31
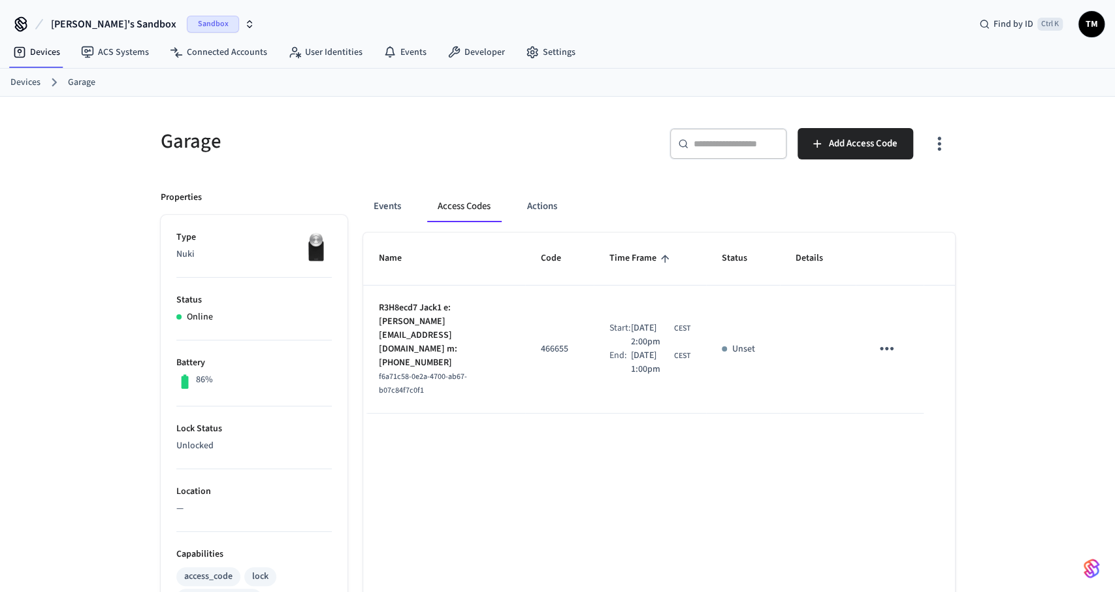
click at [891, 338] on icon "sticky table" at bounding box center [887, 348] width 20 height 20
click at [922, 384] on li "Edit" at bounding box center [918, 380] width 62 height 35
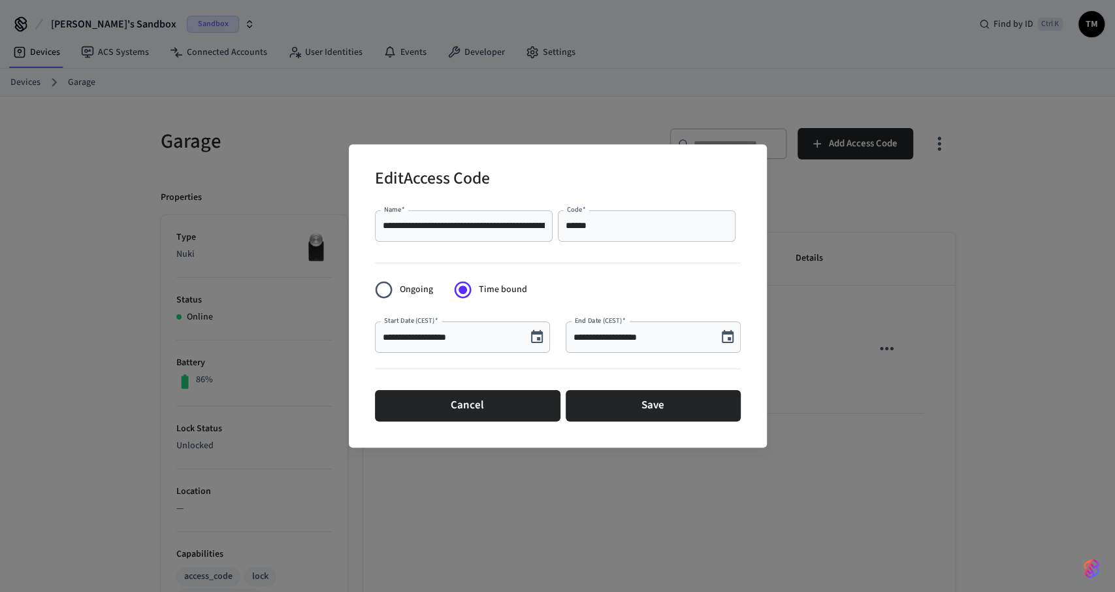
click at [499, 408] on button "Cancel" at bounding box center [468, 405] width 186 height 31
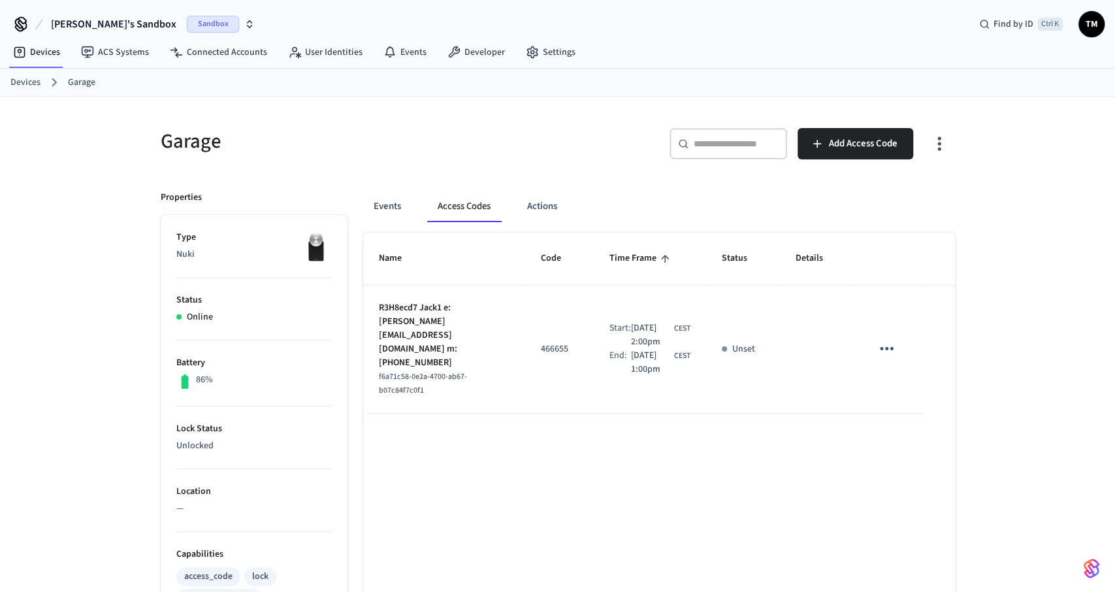
click at [896, 338] on icon "sticky table" at bounding box center [887, 348] width 20 height 20
click at [908, 402] on li "Delete" at bounding box center [918, 415] width 62 height 35
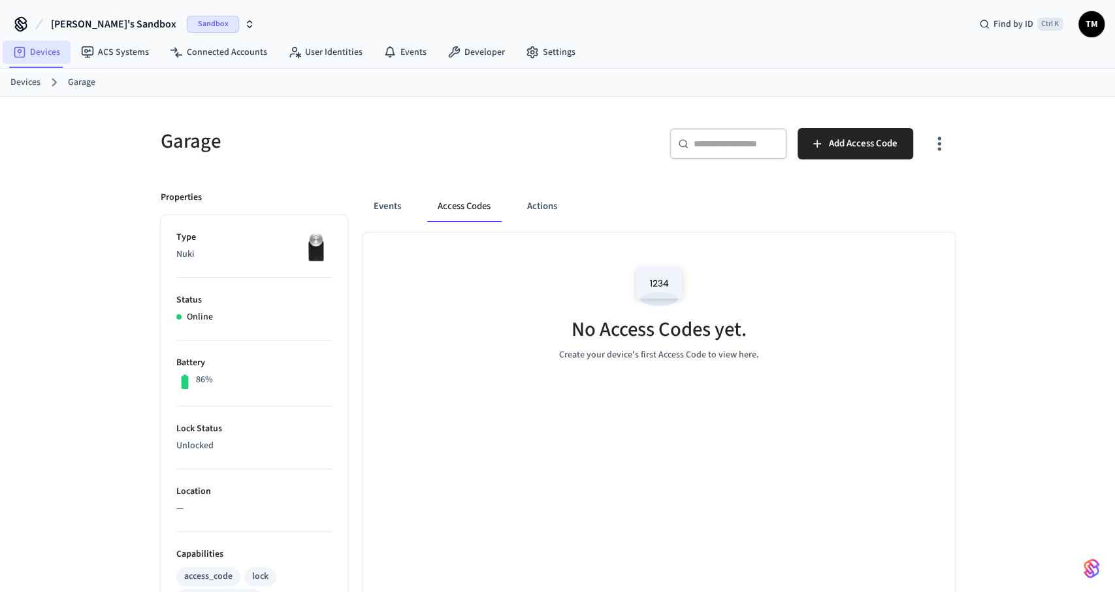
click at [35, 49] on link "Devices" at bounding box center [37, 53] width 68 height 24
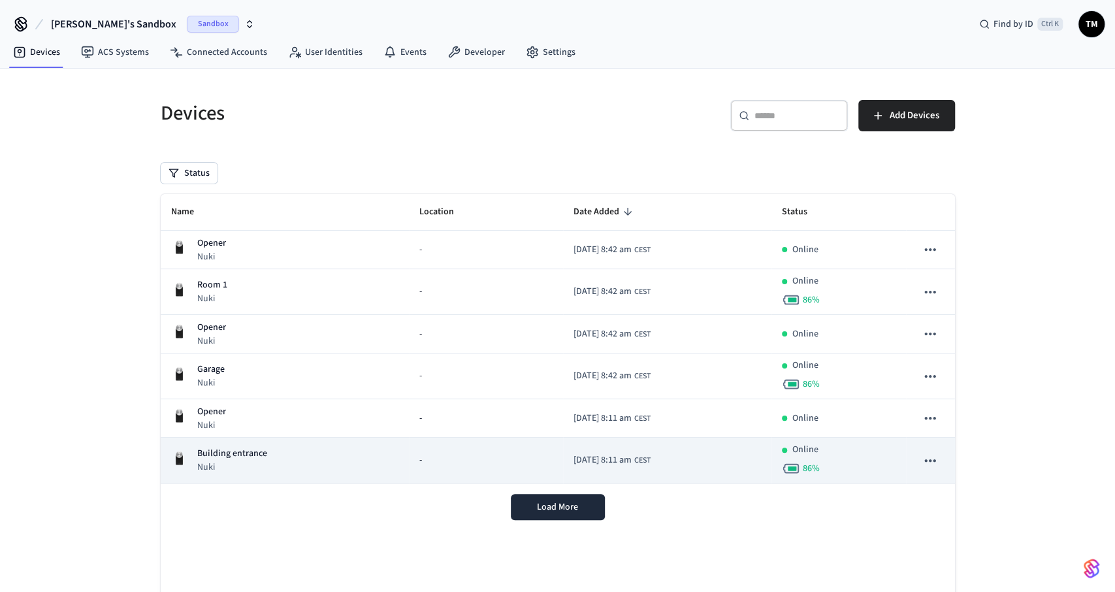
click at [231, 445] on td "Building entrance Nuki" at bounding box center [285, 461] width 249 height 46
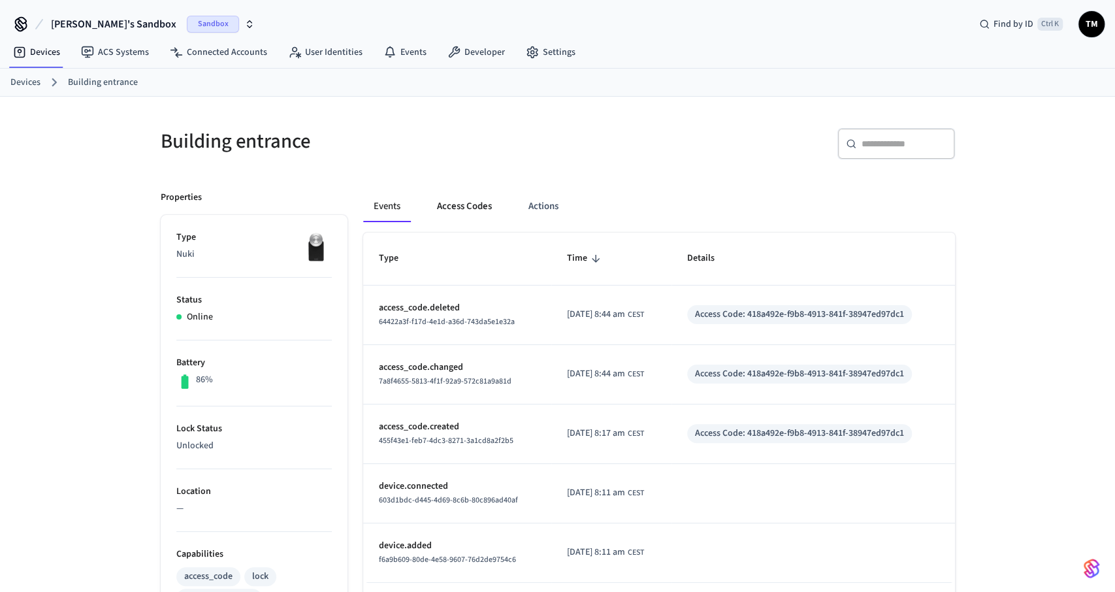
click at [462, 207] on button "Access Codes" at bounding box center [465, 206] width 76 height 31
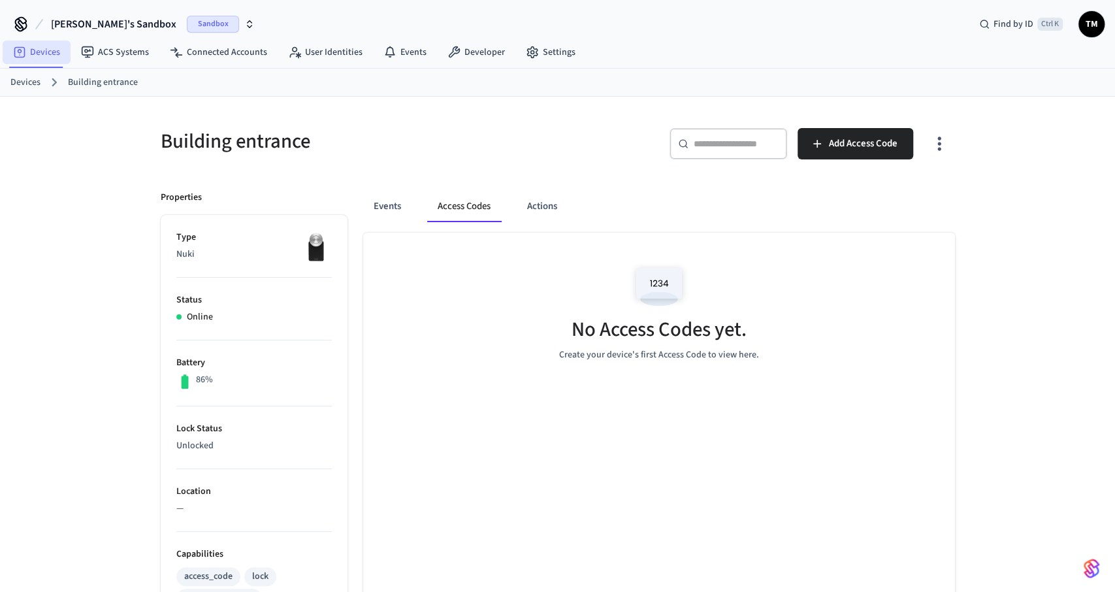
click at [45, 49] on link "Devices" at bounding box center [37, 53] width 68 height 24
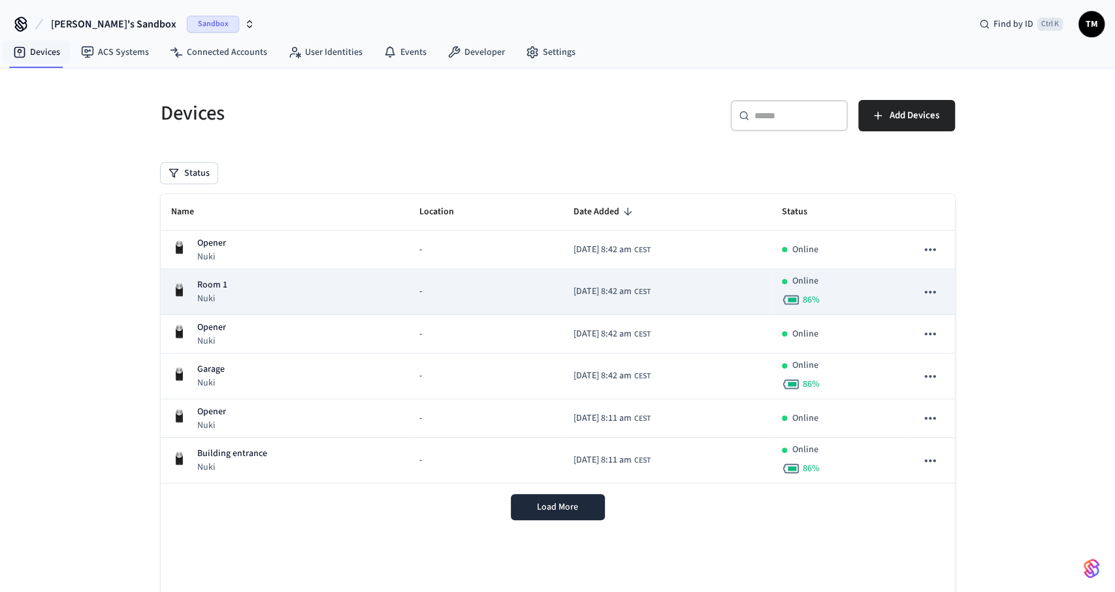
click at [214, 285] on p "Room 1" at bounding box center [212, 285] width 30 height 14
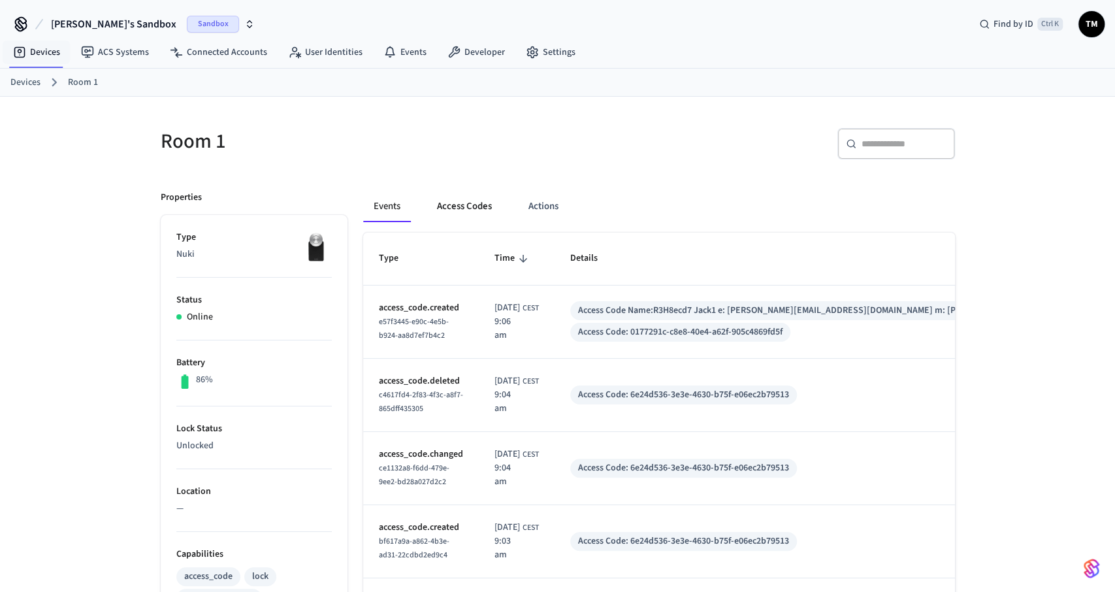
click at [446, 207] on button "Access Codes" at bounding box center [465, 206] width 76 height 31
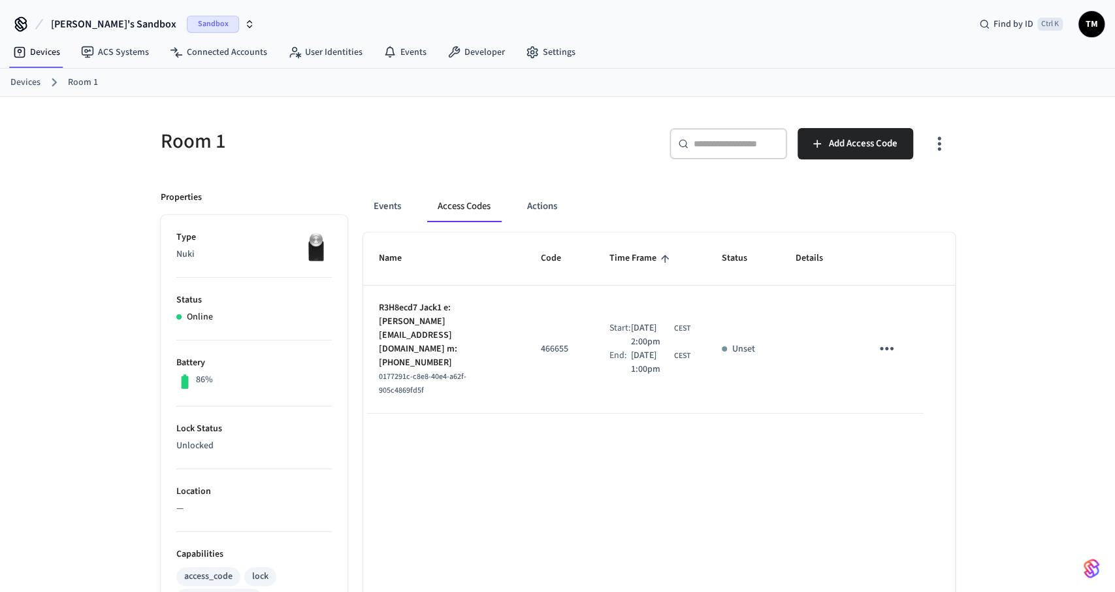
click at [33, 79] on link "Devices" at bounding box center [25, 83] width 30 height 14
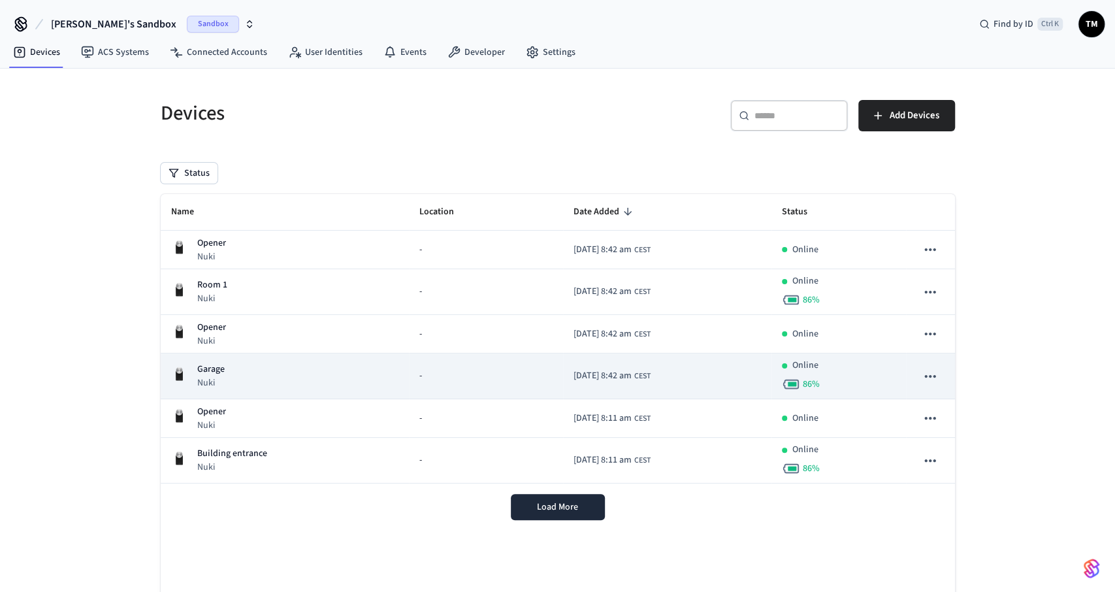
click at [304, 376] on div "Garage Nuki" at bounding box center [285, 376] width 228 height 27
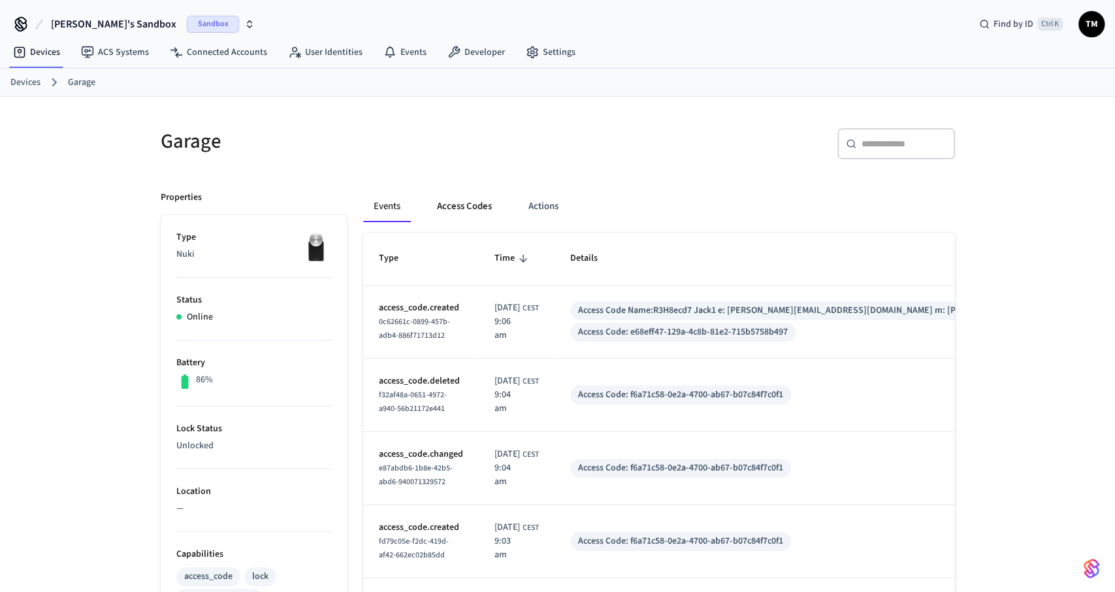
click at [469, 205] on button "Access Codes" at bounding box center [465, 206] width 76 height 31
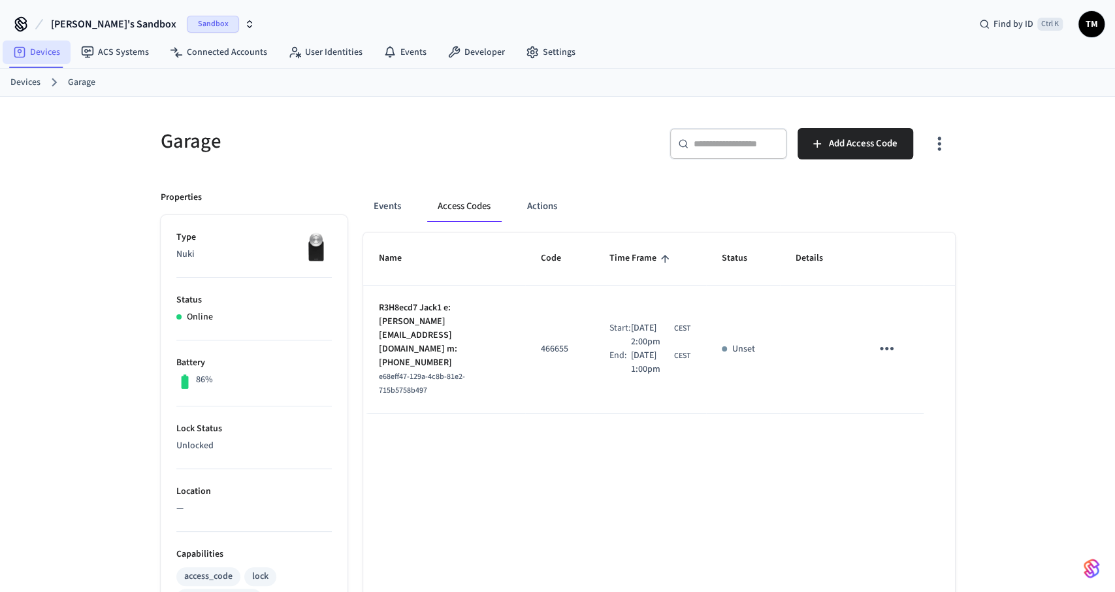
click at [35, 61] on link "Devices" at bounding box center [37, 53] width 68 height 24
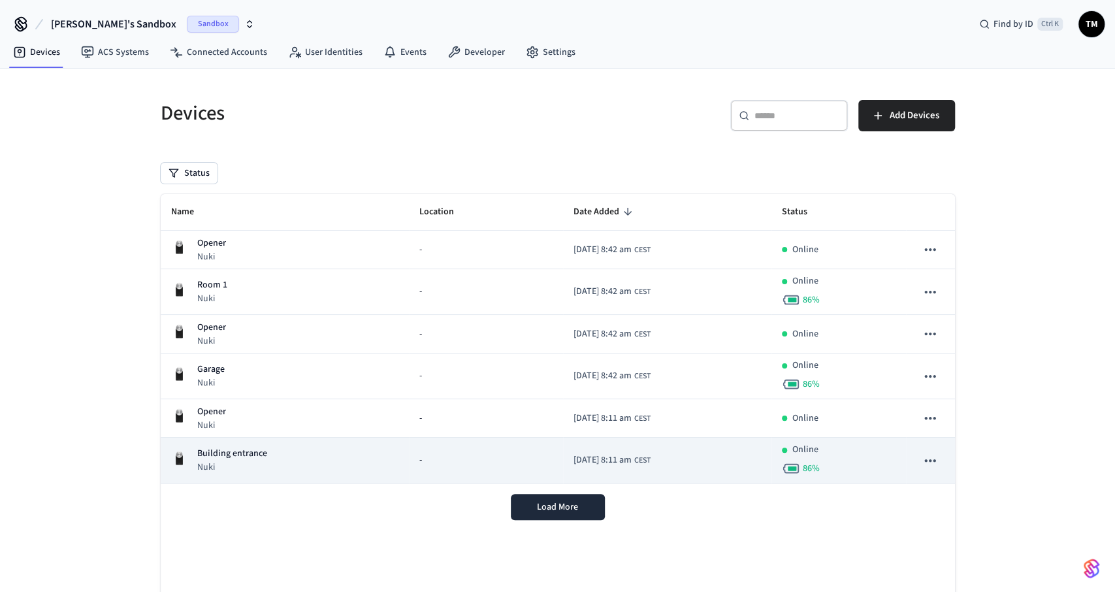
click at [228, 447] on p "Building entrance" at bounding box center [232, 454] width 70 height 14
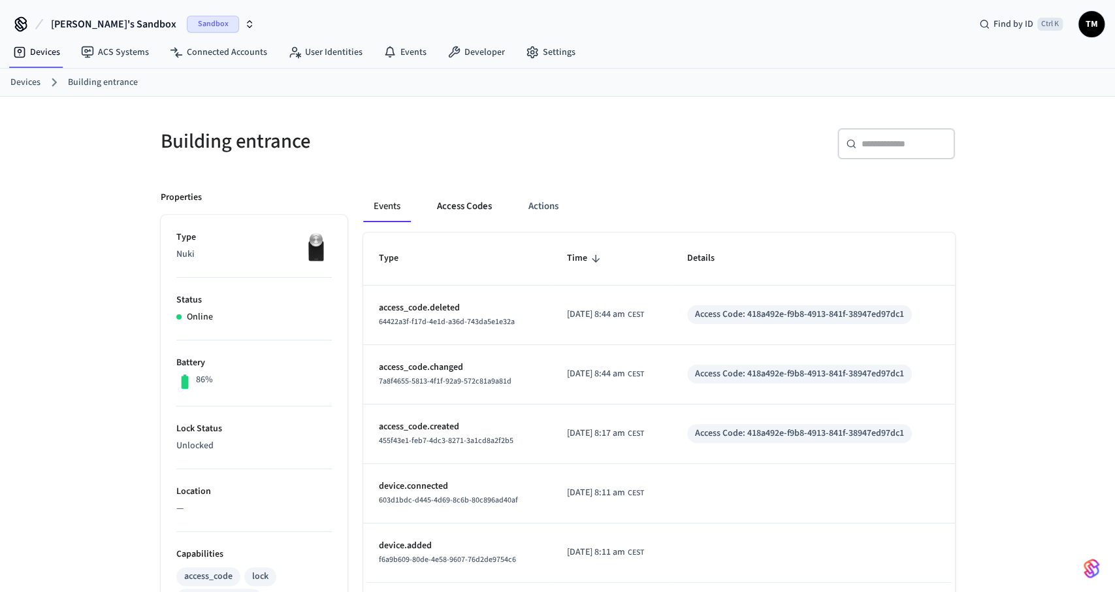
click at [469, 208] on button "Access Codes" at bounding box center [465, 206] width 76 height 31
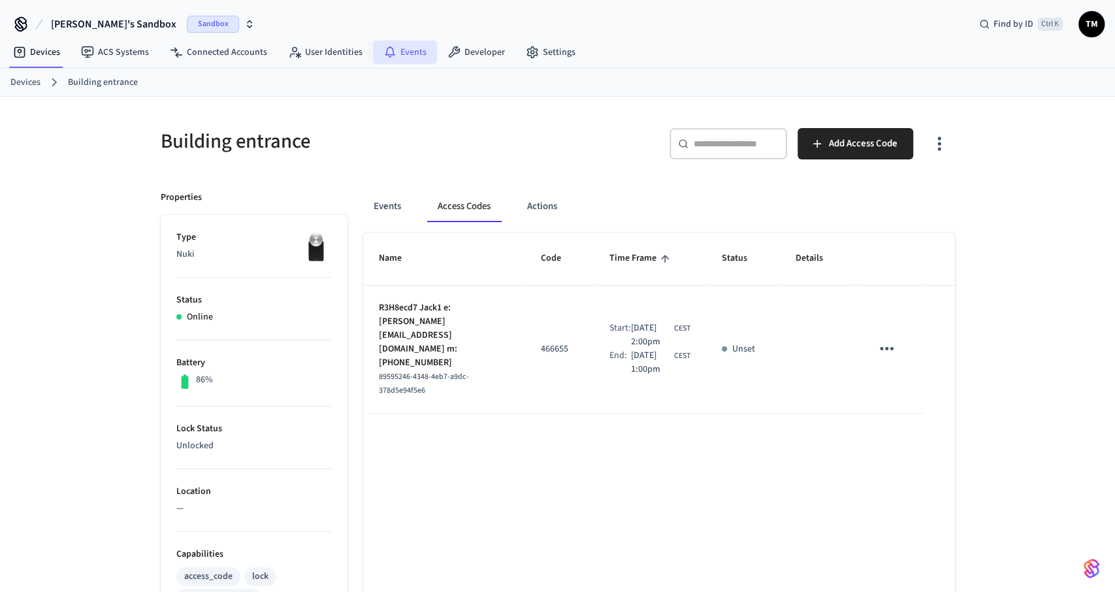
click at [402, 43] on link "Events" at bounding box center [405, 53] width 64 height 24
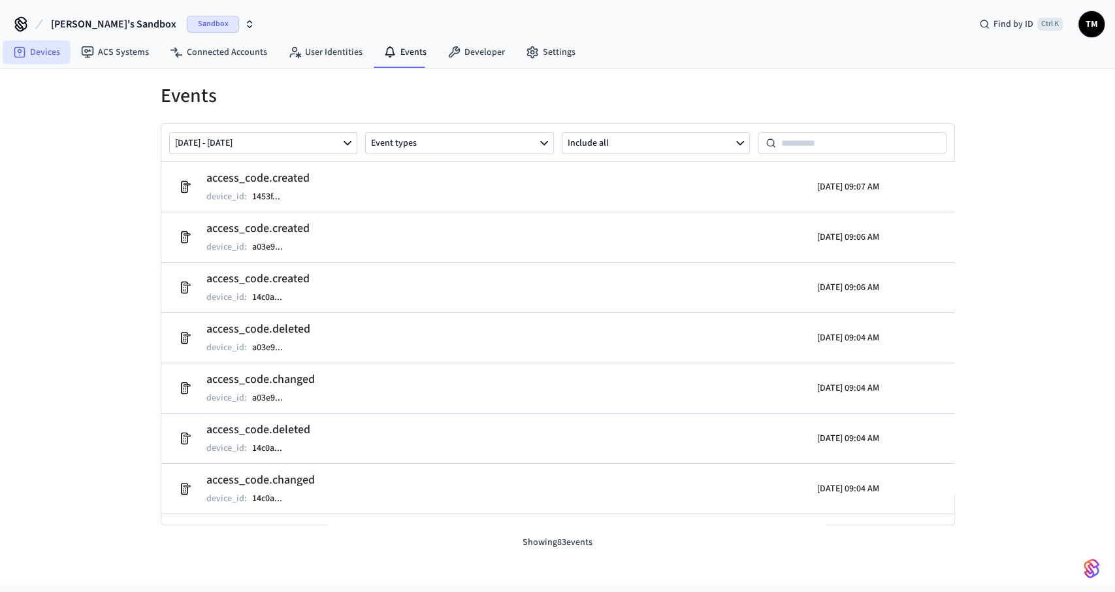
click at [42, 53] on link "Devices" at bounding box center [37, 53] width 68 height 24
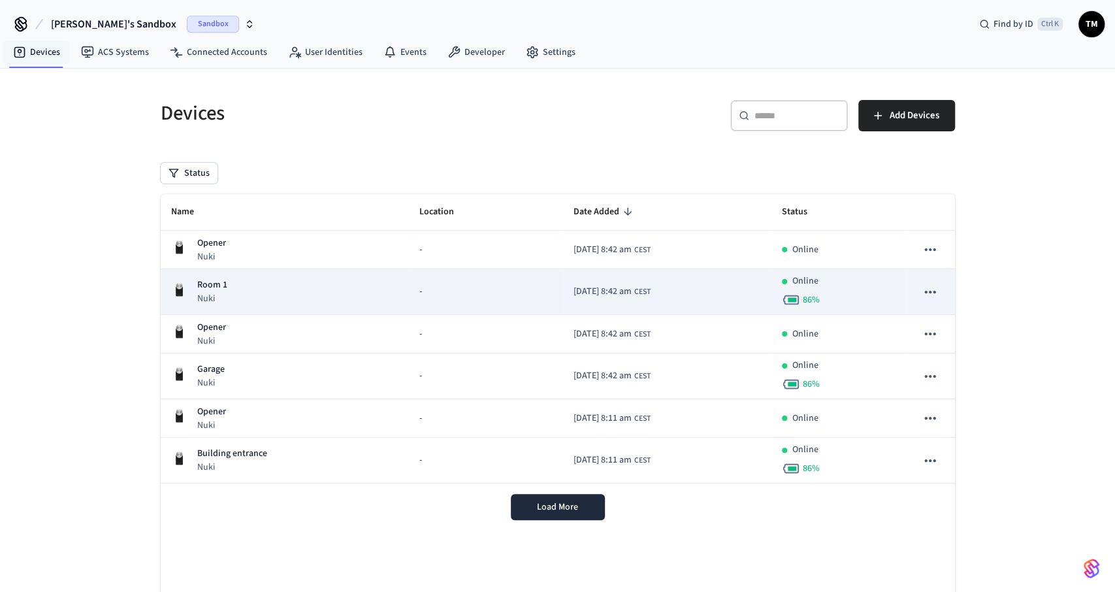
click at [294, 291] on div "Room 1 Nuki" at bounding box center [285, 291] width 228 height 27
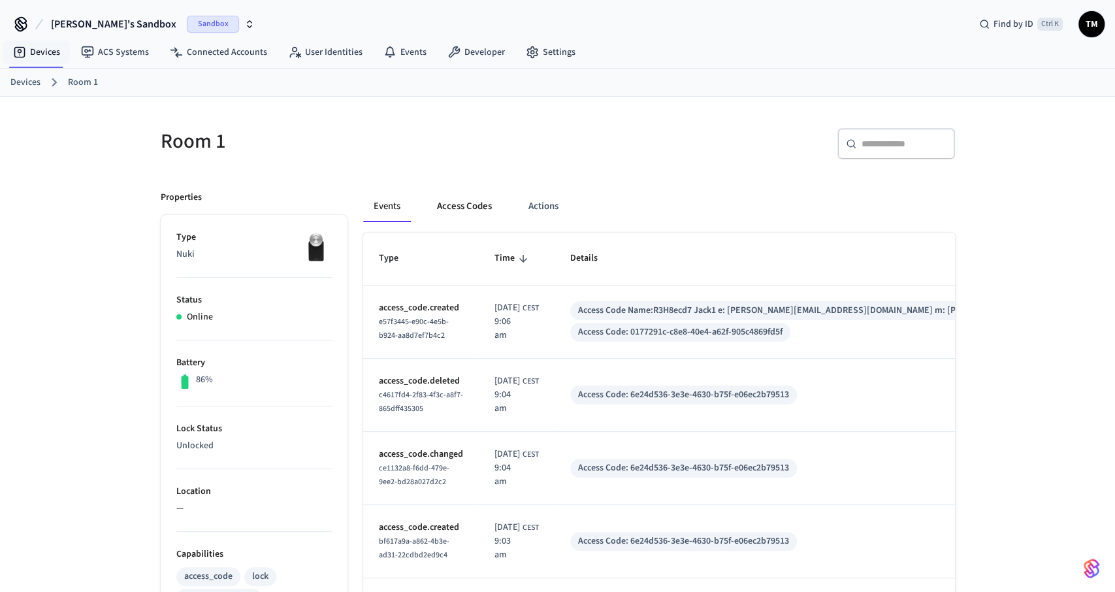
click at [453, 208] on button "Access Codes" at bounding box center [465, 206] width 76 height 31
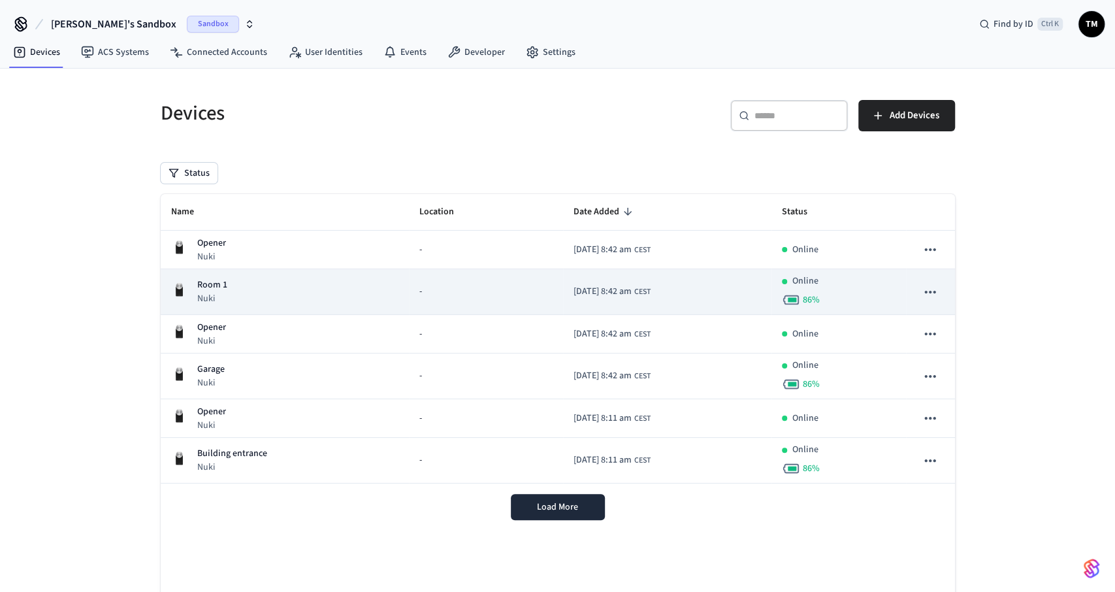
click at [241, 294] on div "Room 1 Nuki" at bounding box center [285, 291] width 228 height 27
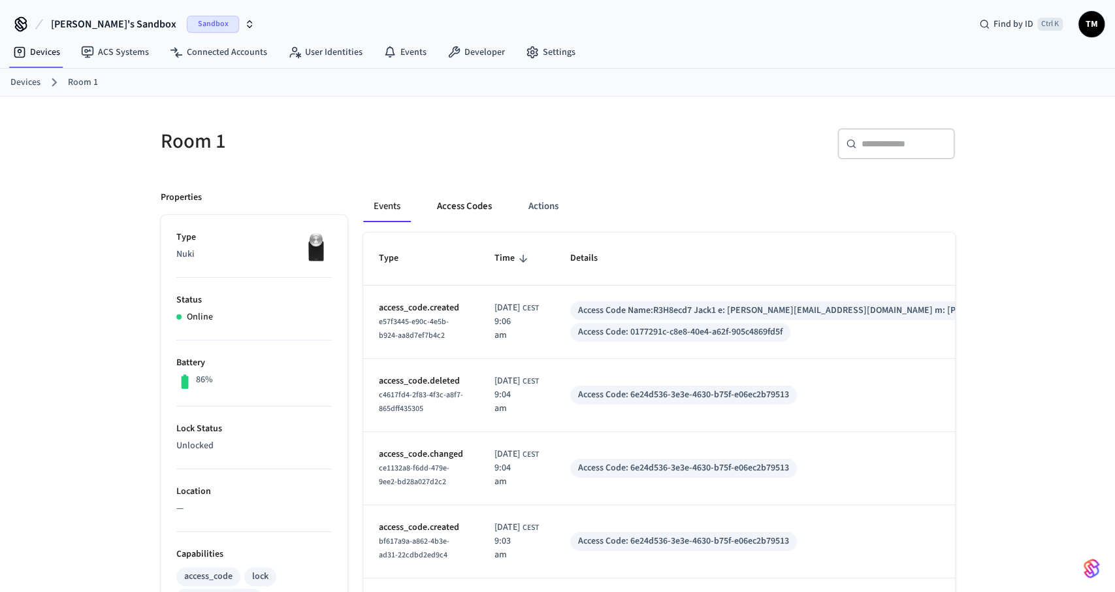
click at [474, 208] on button "Access Codes" at bounding box center [465, 206] width 76 height 31
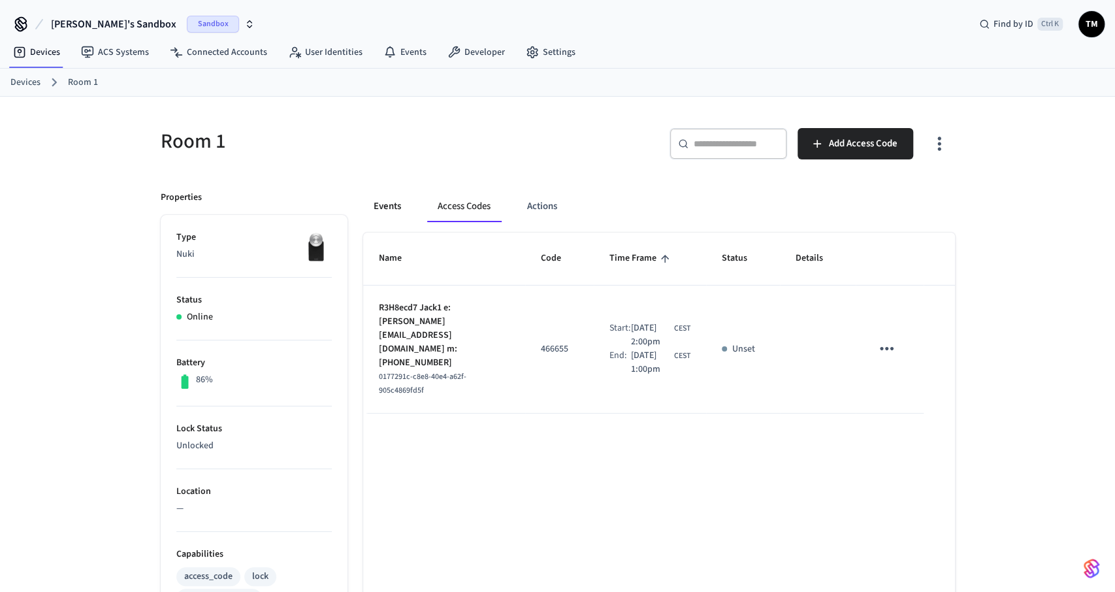
click at [390, 207] on button "Events" at bounding box center [387, 206] width 48 height 31
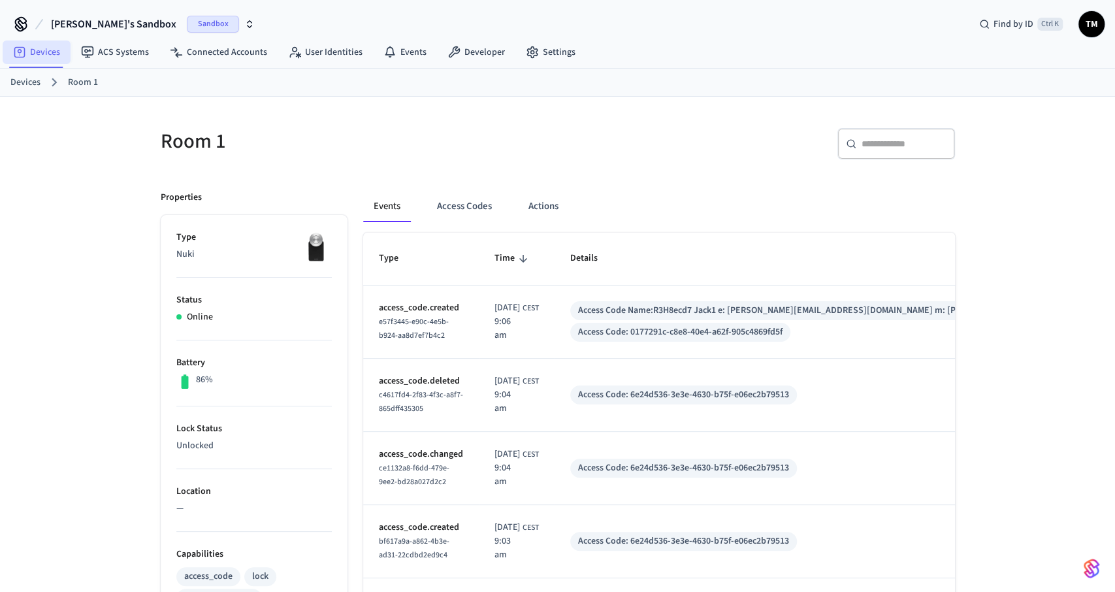
click at [31, 49] on link "Devices" at bounding box center [37, 53] width 68 height 24
